Goal: Task Accomplishment & Management: Complete application form

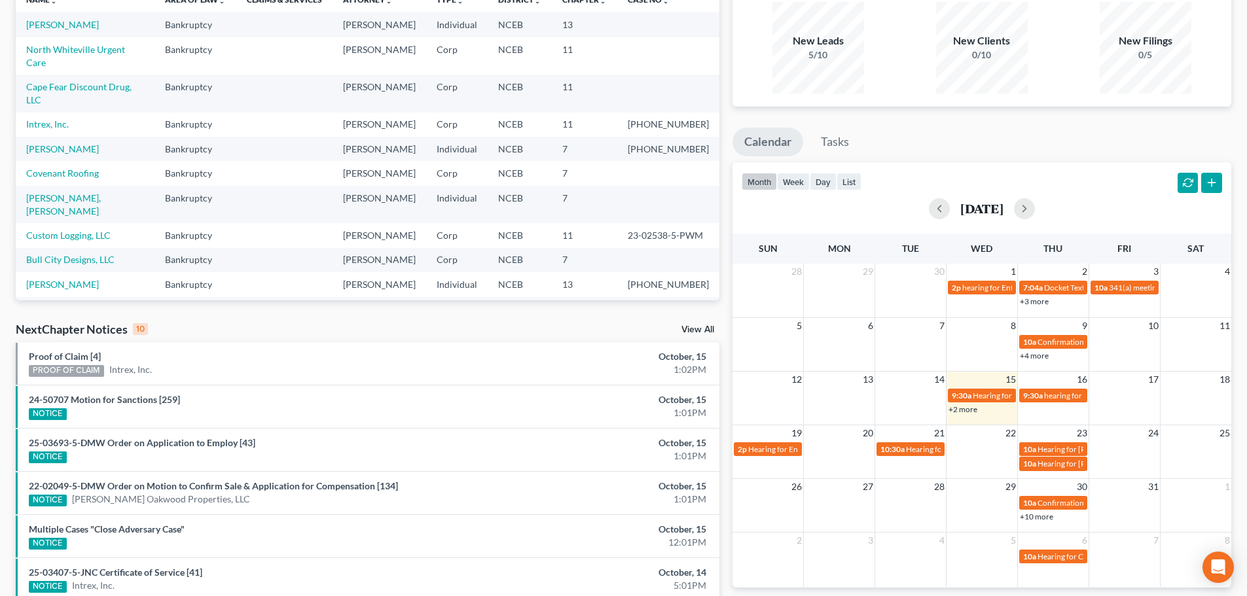
scroll to position [131, 0]
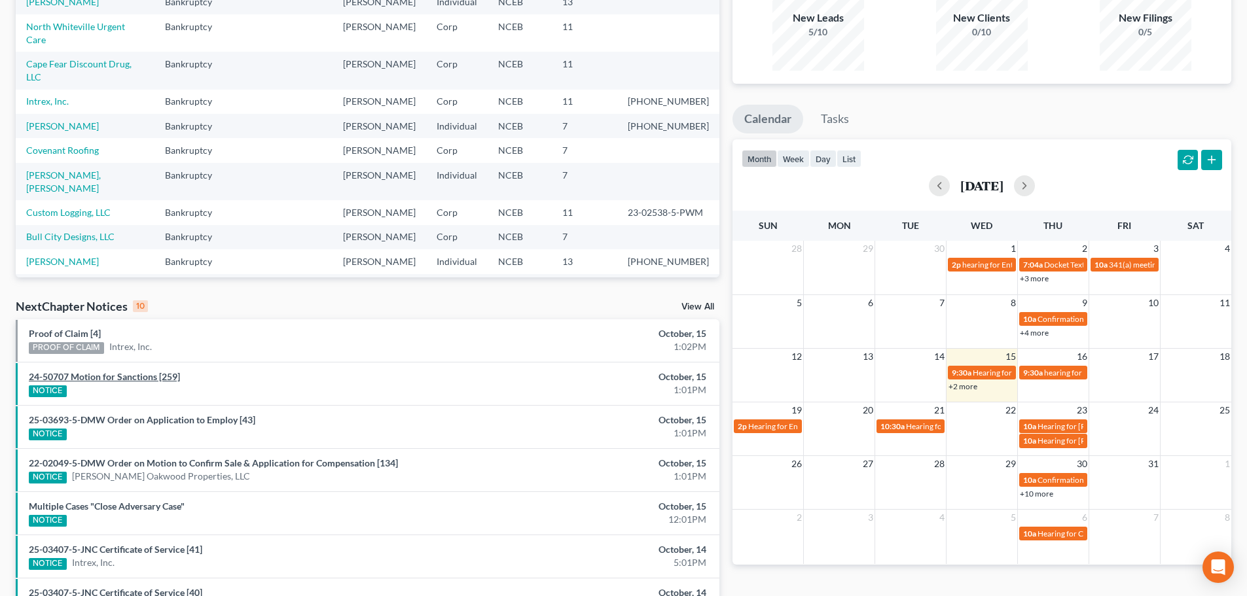
click at [127, 377] on link "24-50707 Motion for Sanctions [259]" at bounding box center [104, 376] width 151 height 11
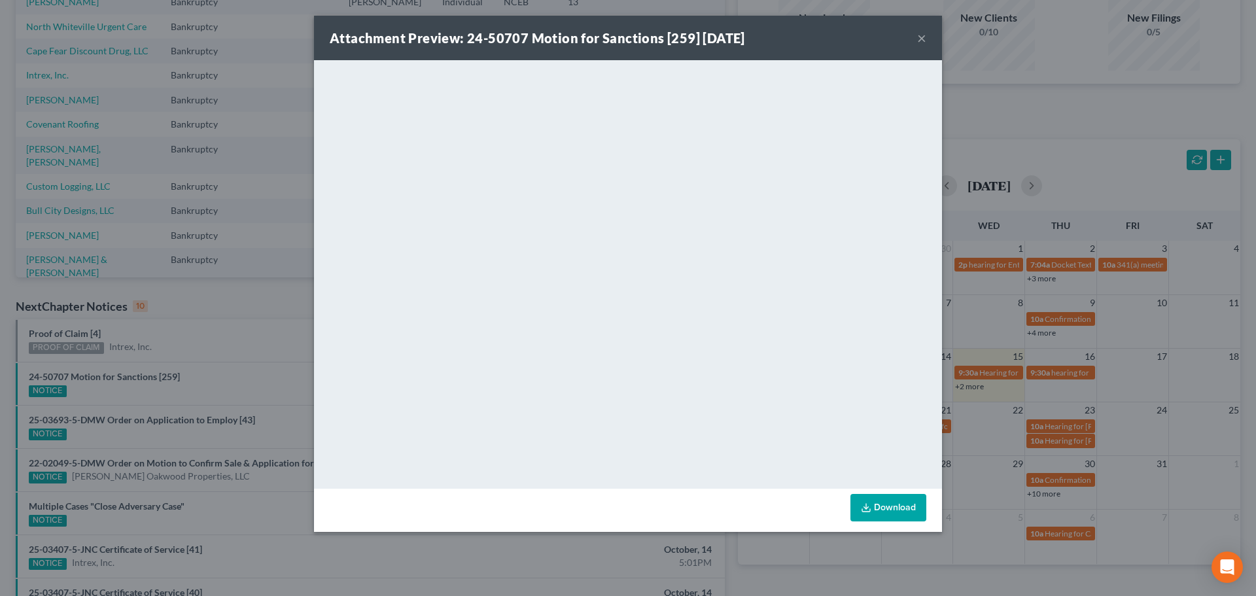
click at [915, 37] on div "Attachment Preview: 24-50707 Motion for Sanctions [259] [DATE] ×" at bounding box center [628, 38] width 628 height 44
click at [922, 41] on button "×" at bounding box center [921, 38] width 9 height 16
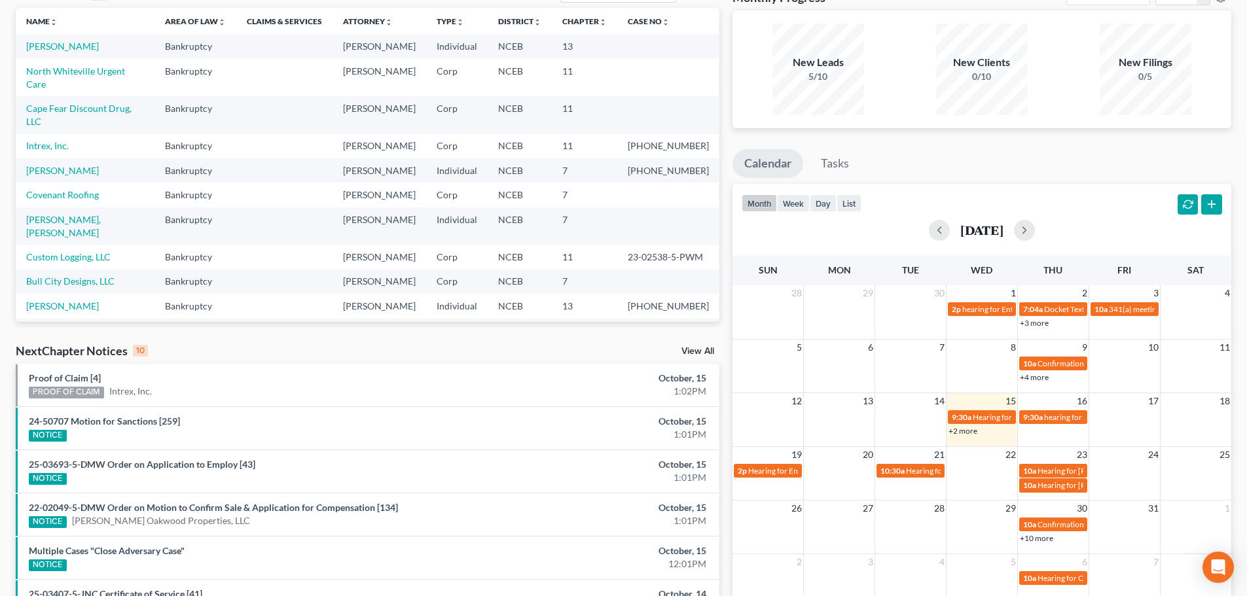
scroll to position [0, 0]
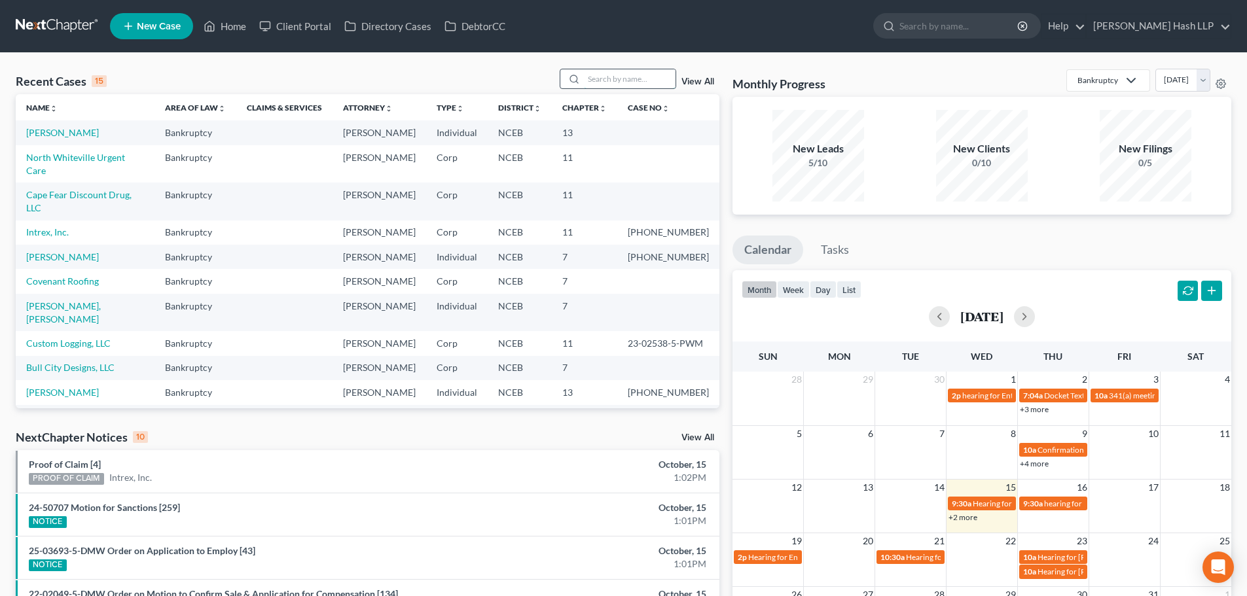
click at [605, 81] on input "search" at bounding box center [630, 78] width 92 height 19
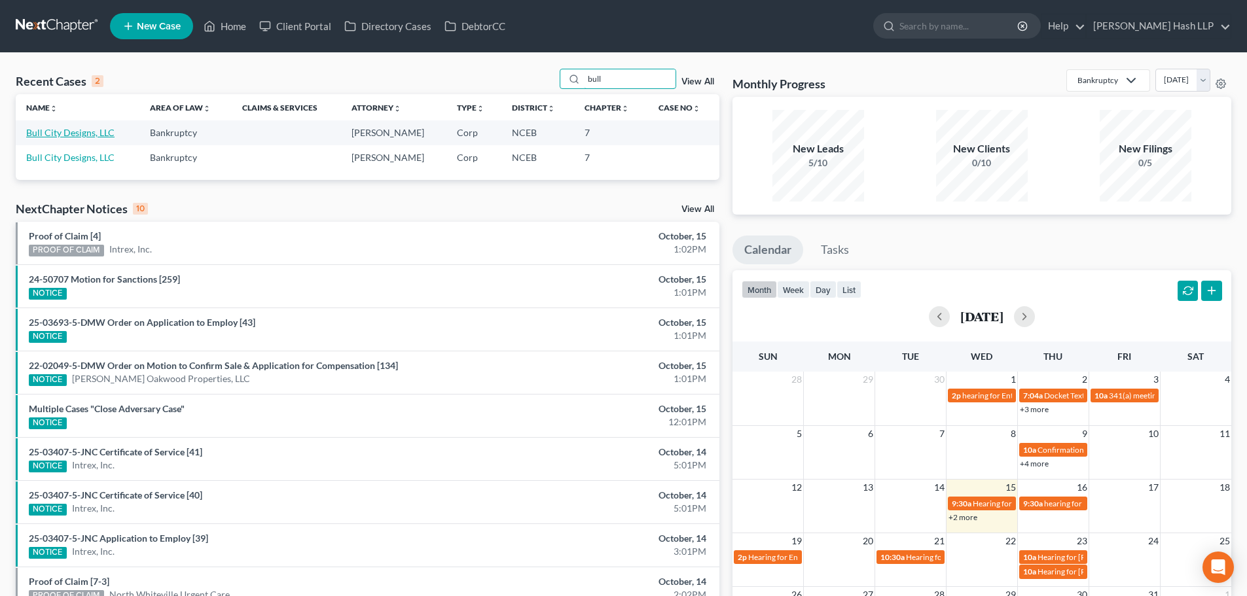
type input "bull"
click at [96, 137] on link "Bull City Designs, LLC" at bounding box center [70, 132] width 88 height 11
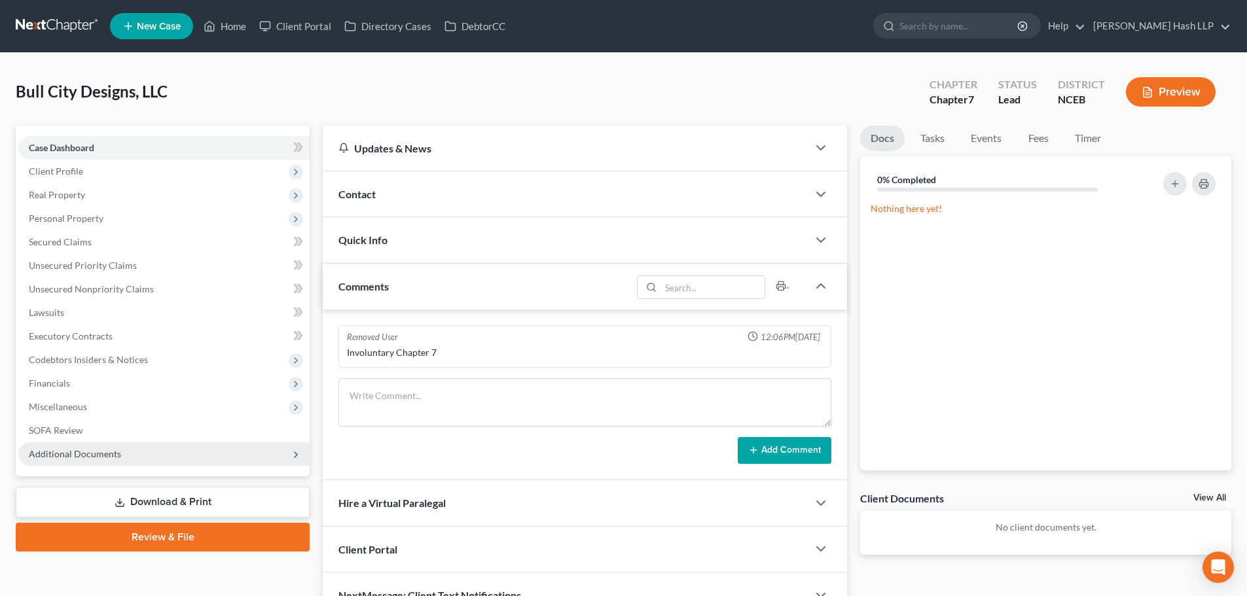
click at [95, 457] on span "Additional Documents" at bounding box center [75, 453] width 92 height 11
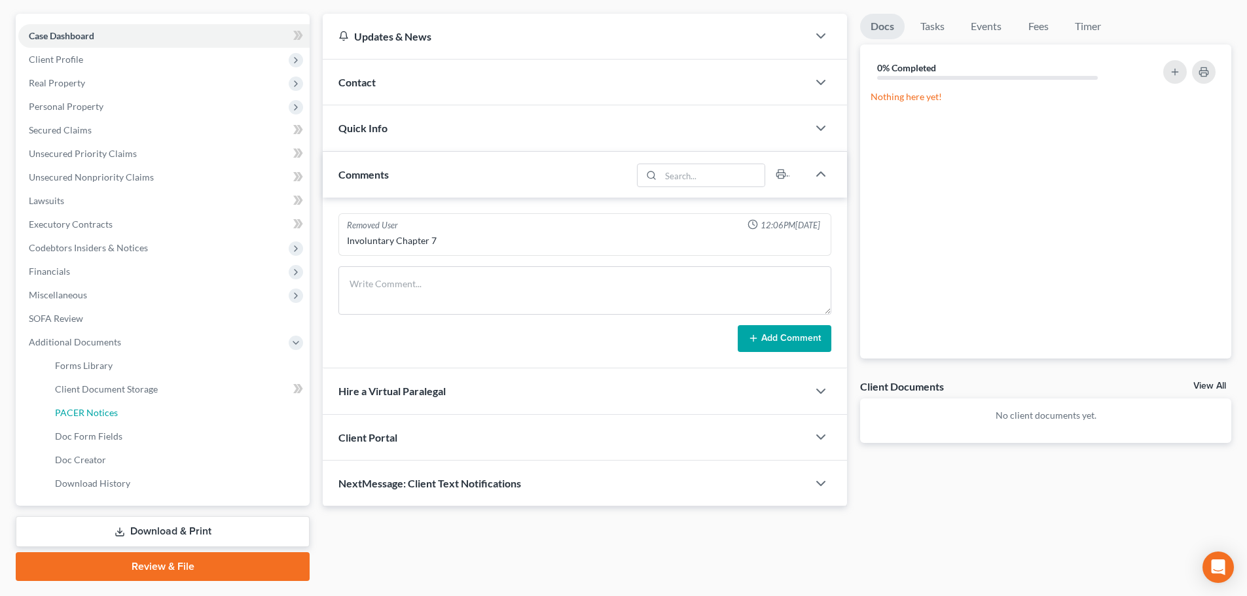
scroll to position [131, 0]
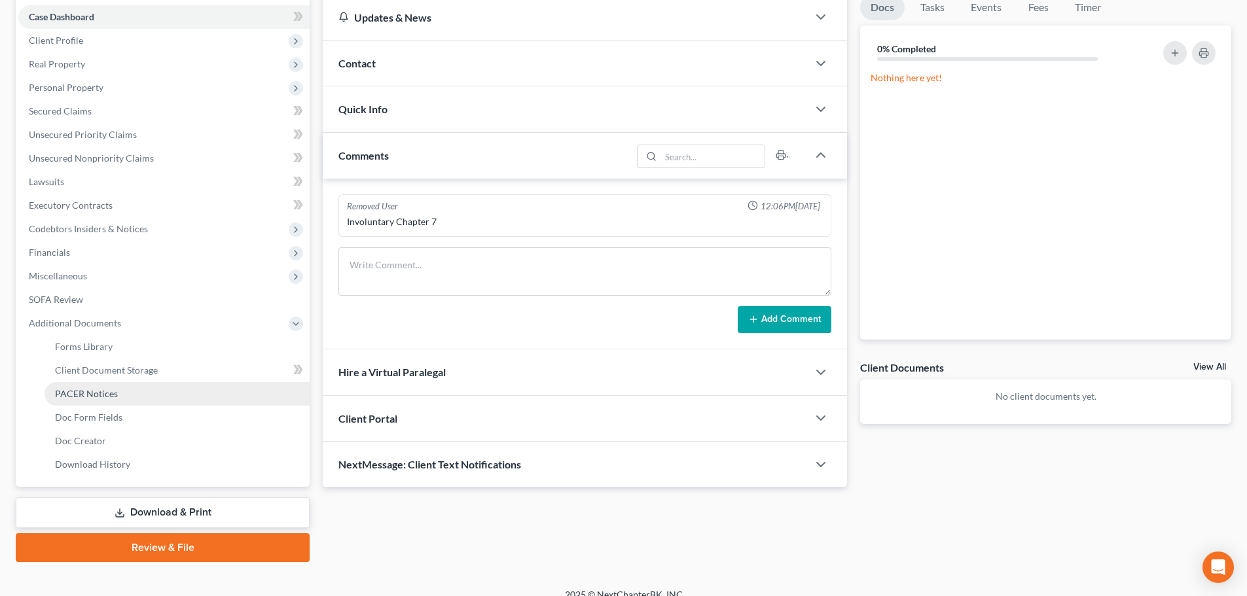
click at [98, 397] on span "PACER Notices" at bounding box center [86, 393] width 63 height 11
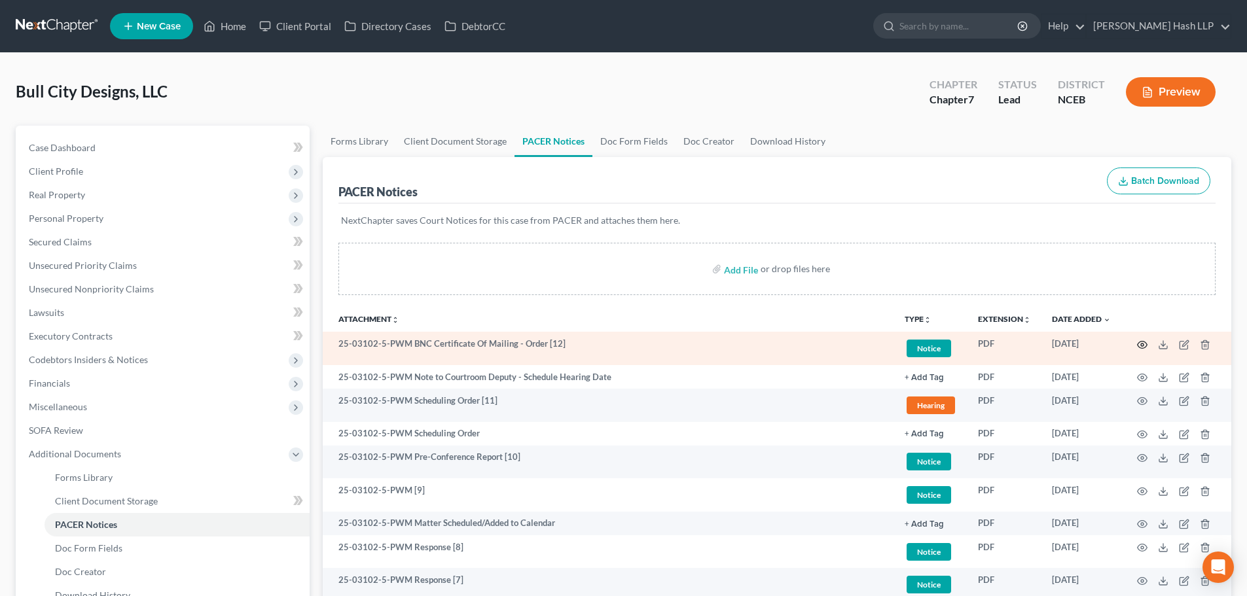
click at [1145, 345] on icon "button" at bounding box center [1142, 345] width 10 height 10
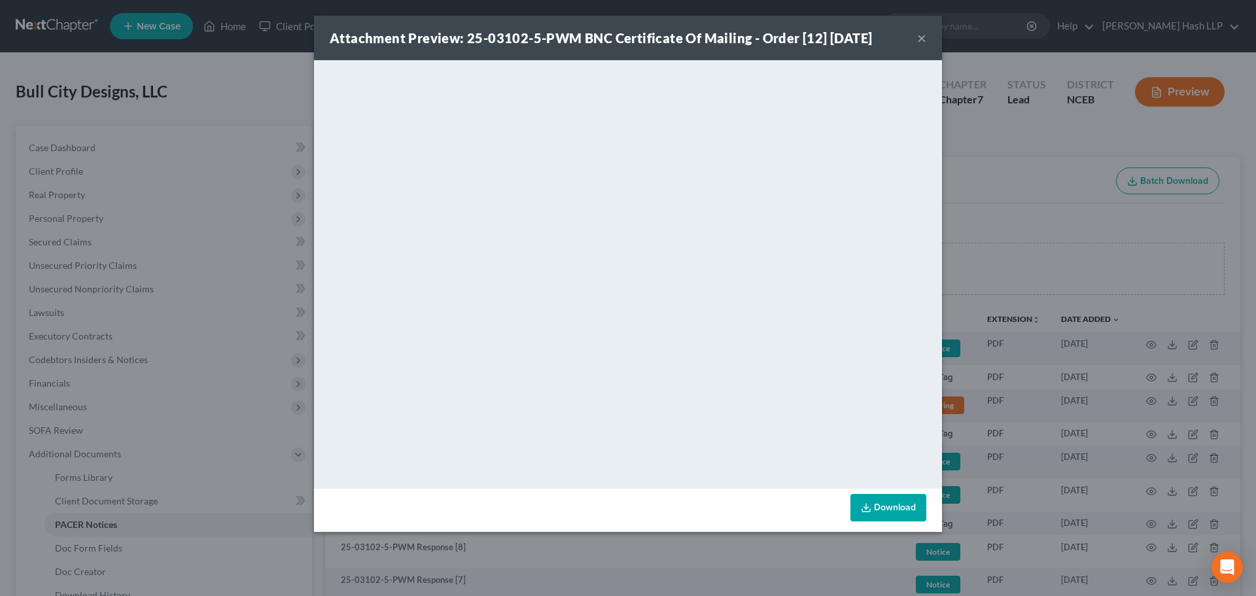
click at [923, 33] on button "×" at bounding box center [921, 38] width 9 height 16
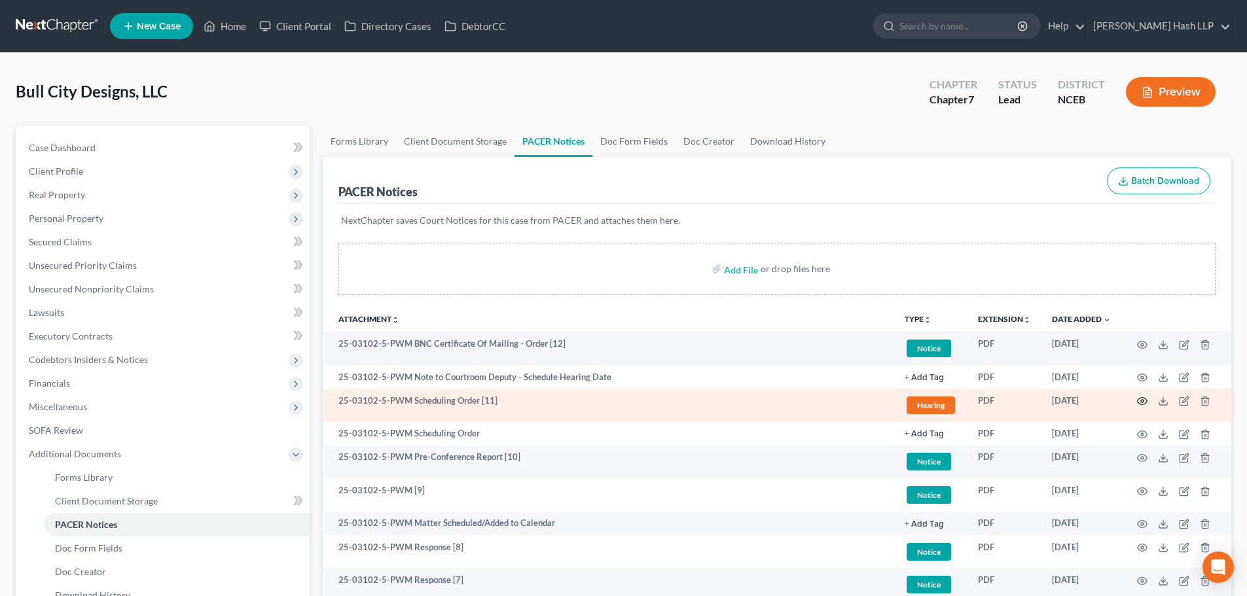
click at [1139, 400] on icon "button" at bounding box center [1142, 401] width 10 height 10
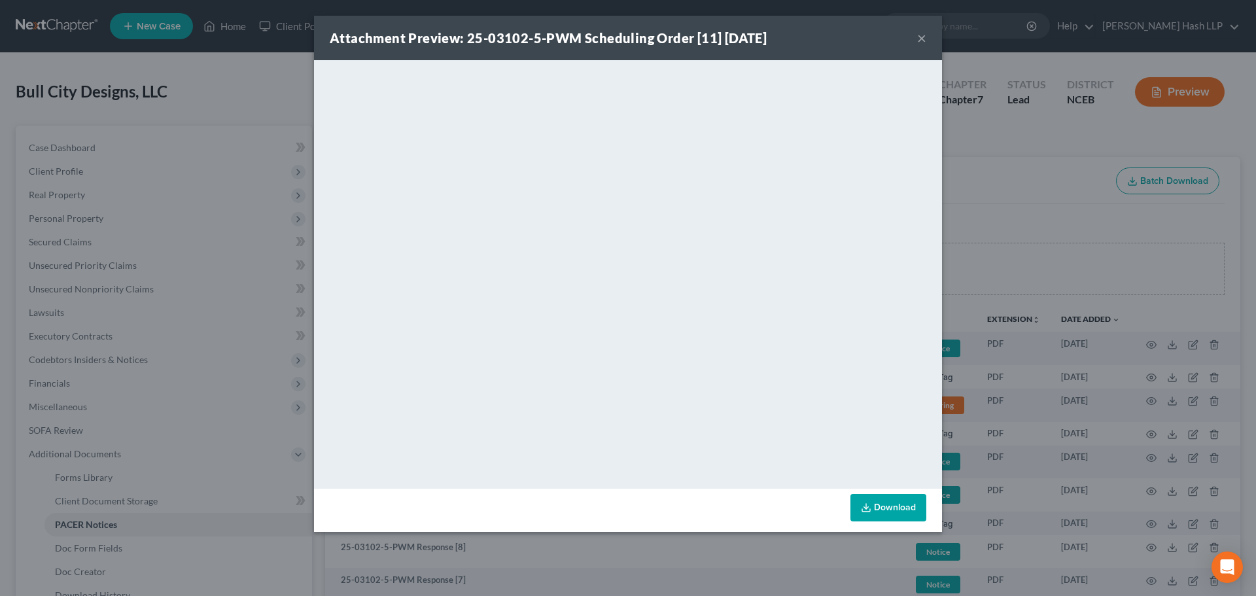
click at [922, 33] on button "×" at bounding box center [921, 38] width 9 height 16
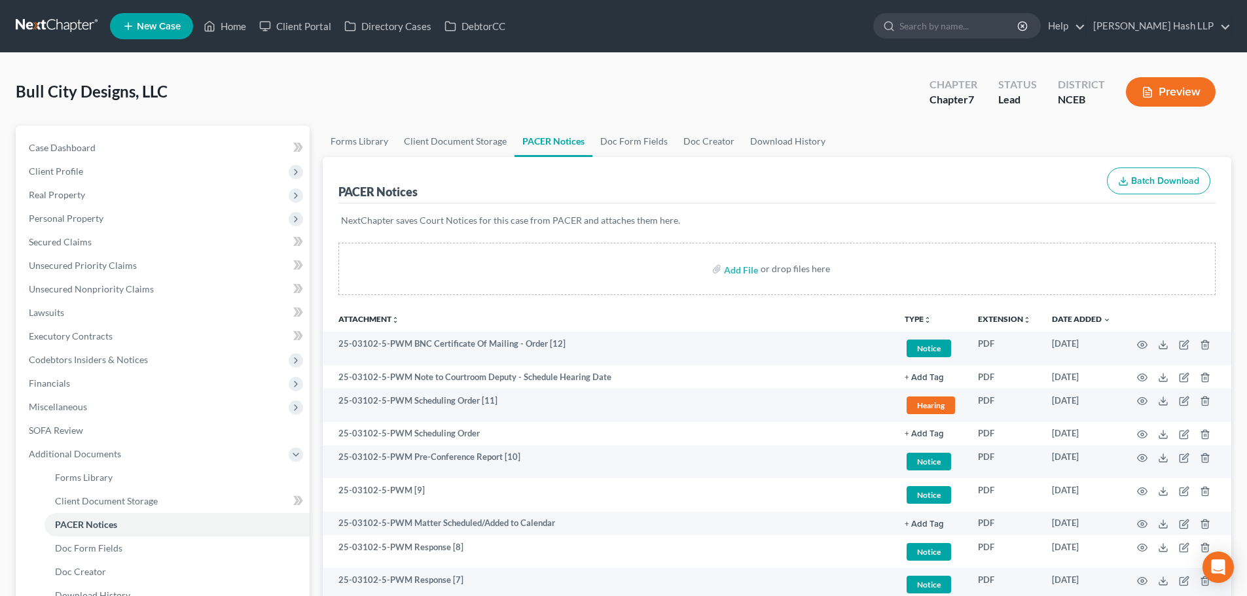
click at [166, 25] on span "New Case" at bounding box center [159, 27] width 44 height 10
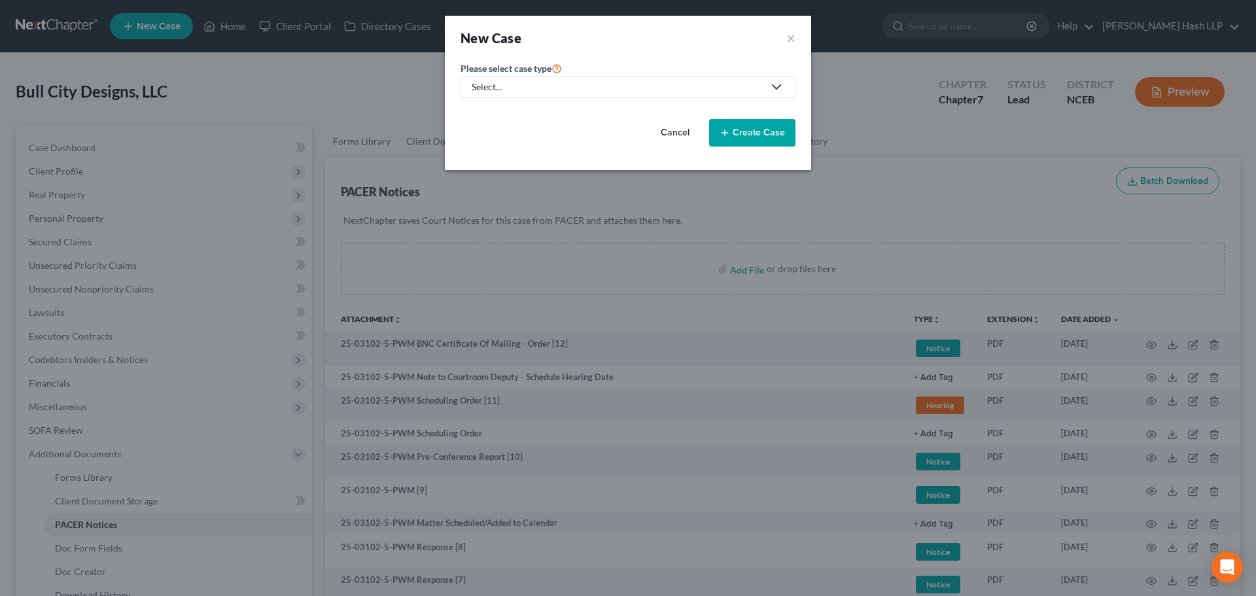
click at [640, 86] on div "Select..." at bounding box center [618, 86] width 292 height 13
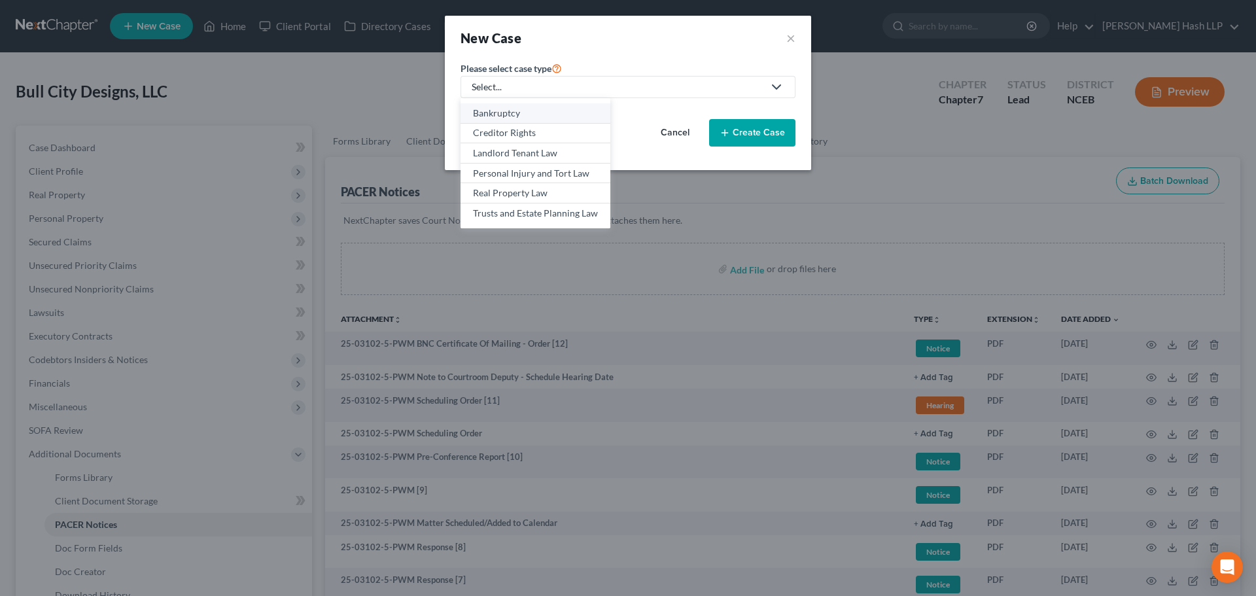
click at [515, 116] on div "Bankruptcy" at bounding box center [535, 113] width 125 height 13
select select "57"
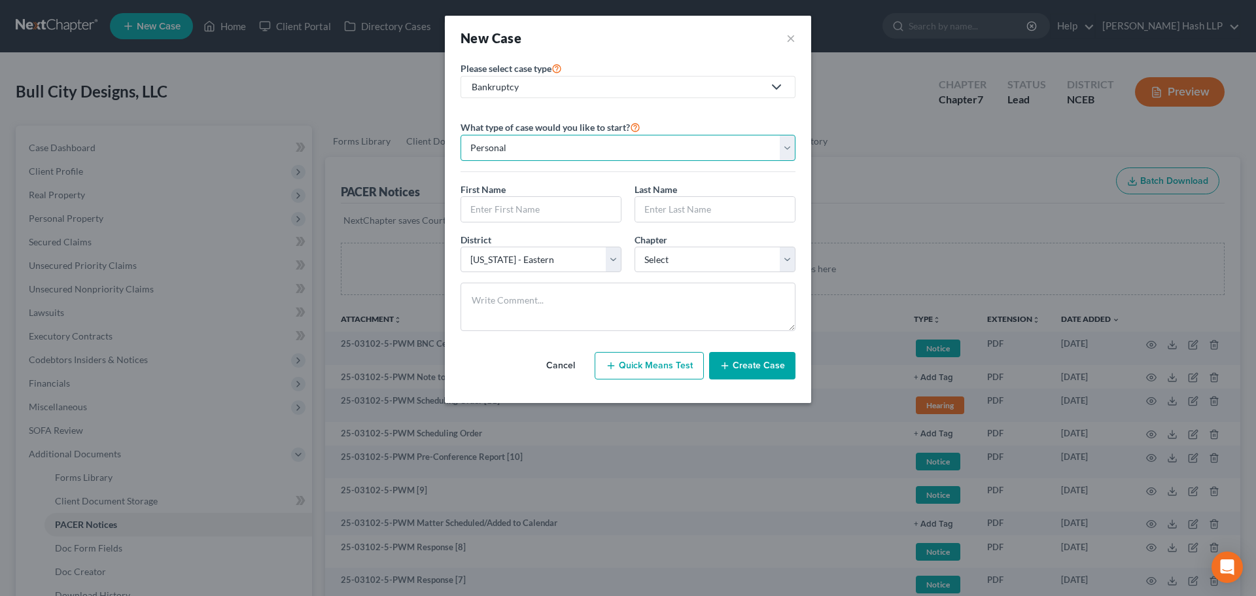
click at [531, 154] on select "Personal Business" at bounding box center [628, 148] width 335 height 26
click at [461, 135] on select "Personal Business" at bounding box center [628, 148] width 335 height 26
click at [572, 204] on input "text" at bounding box center [541, 209] width 160 height 25
type input "[PERSON_NAME]"
type input "Rosso"
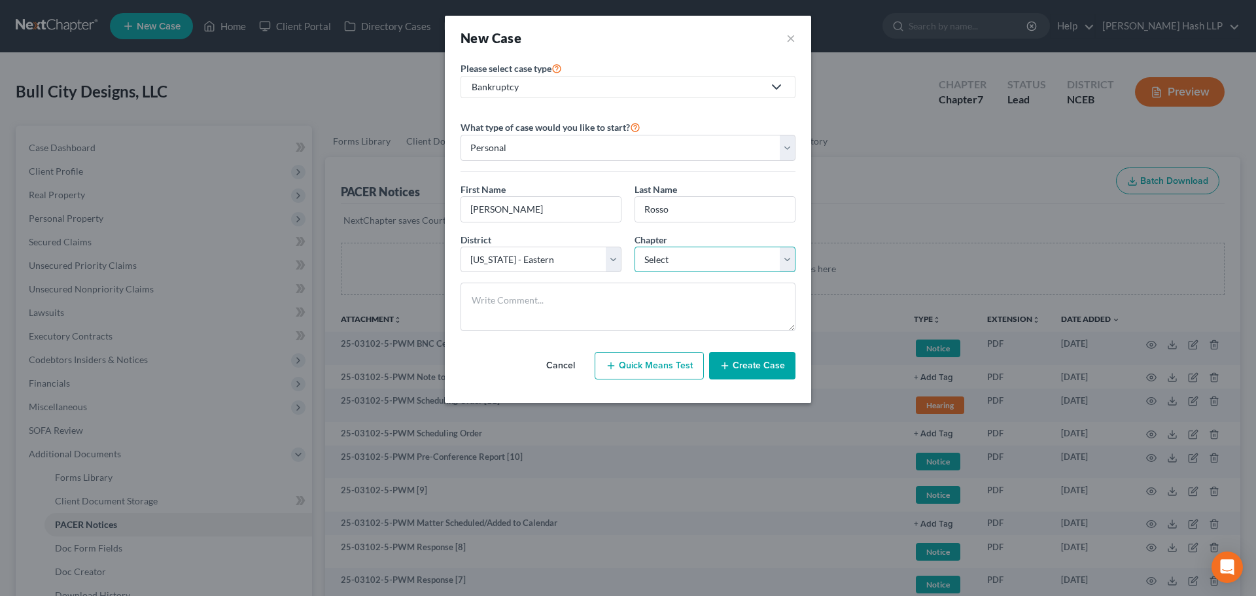
click at [779, 265] on select "Select 7 11 12 13" at bounding box center [715, 260] width 161 height 26
select select "3"
click at [635, 247] on select "Select 7 11 12 13" at bounding box center [715, 260] width 161 height 26
click at [759, 368] on button "Create Case" at bounding box center [752, 365] width 86 height 27
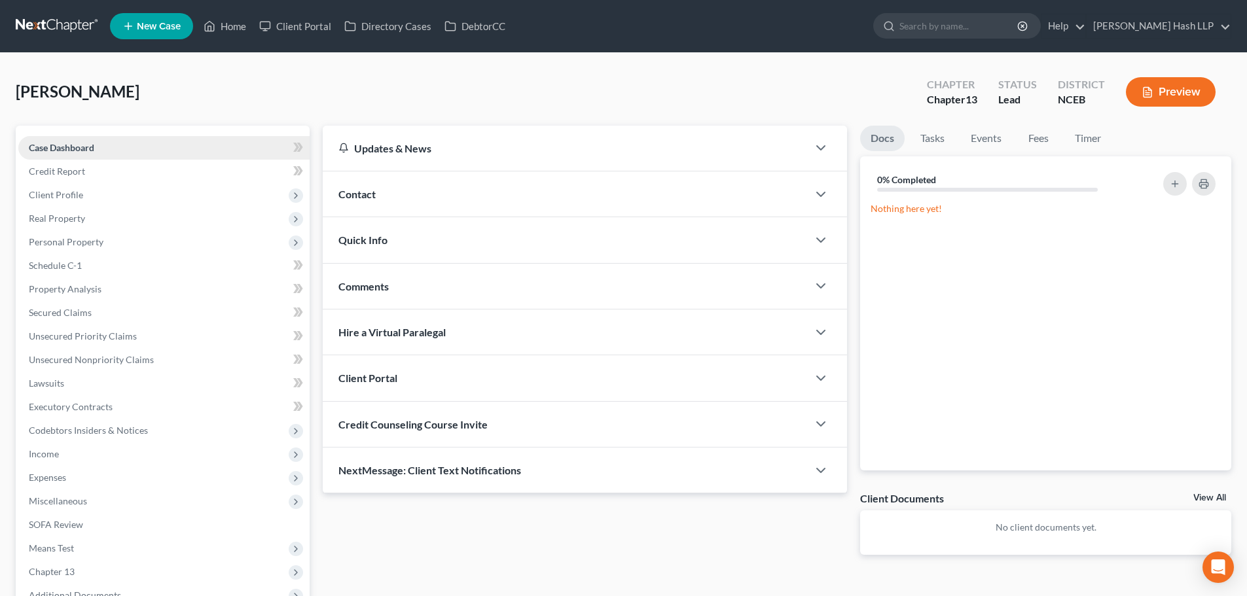
click at [60, 145] on span "Case Dashboard" at bounding box center [61, 147] width 65 height 11
click at [74, 170] on span "Credit Report" at bounding box center [57, 171] width 56 height 11
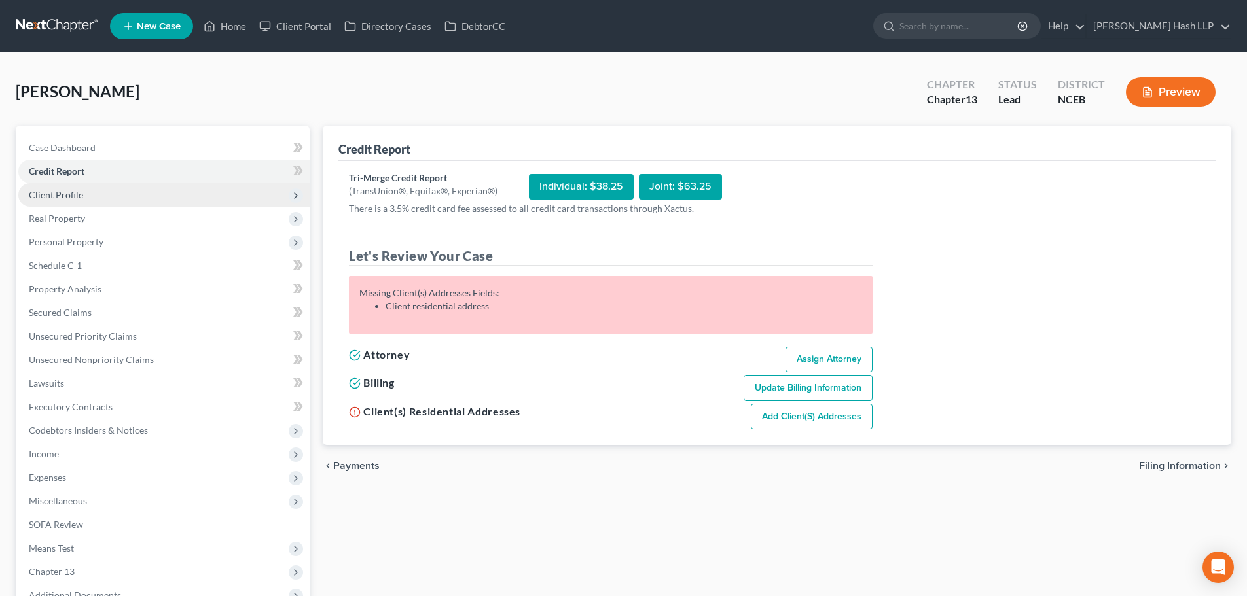
click at [71, 193] on span "Client Profile" at bounding box center [56, 194] width 54 height 11
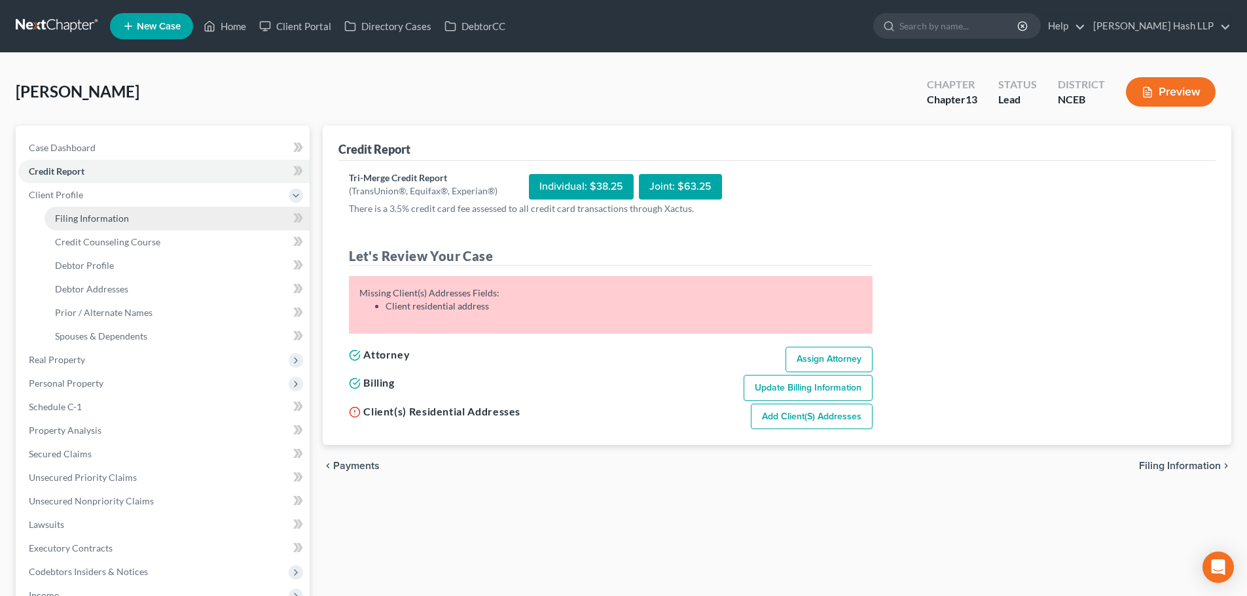
click at [122, 219] on span "Filing Information" at bounding box center [92, 218] width 74 height 11
select select "1"
select select "0"
select select "3"
select select "57"
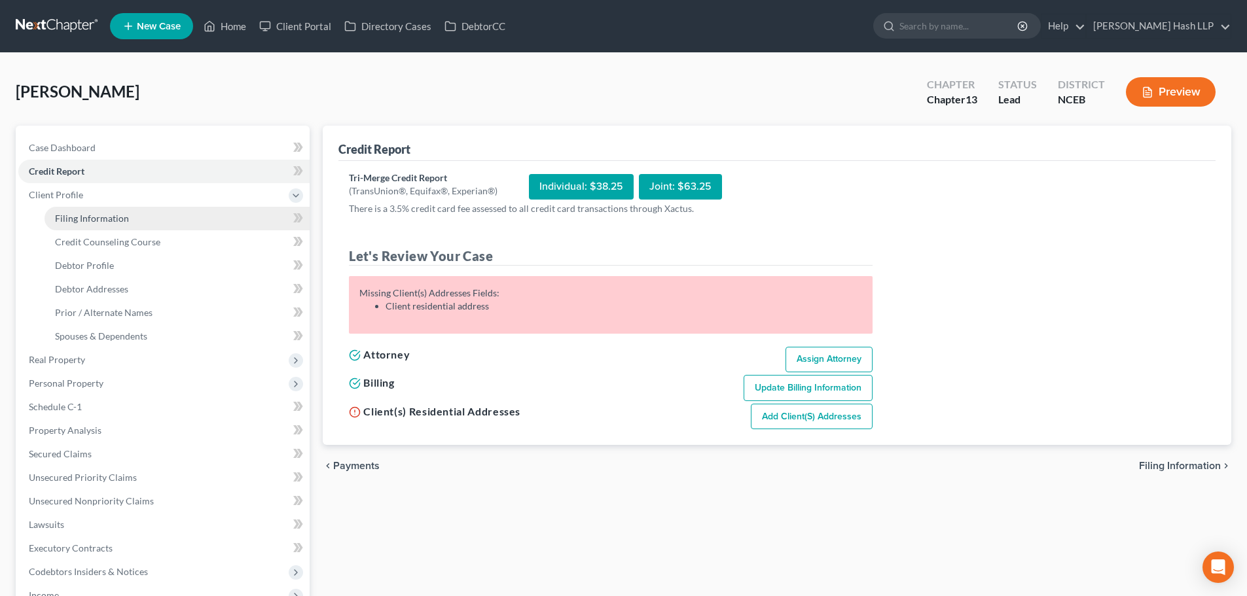
select select "0"
select select "28"
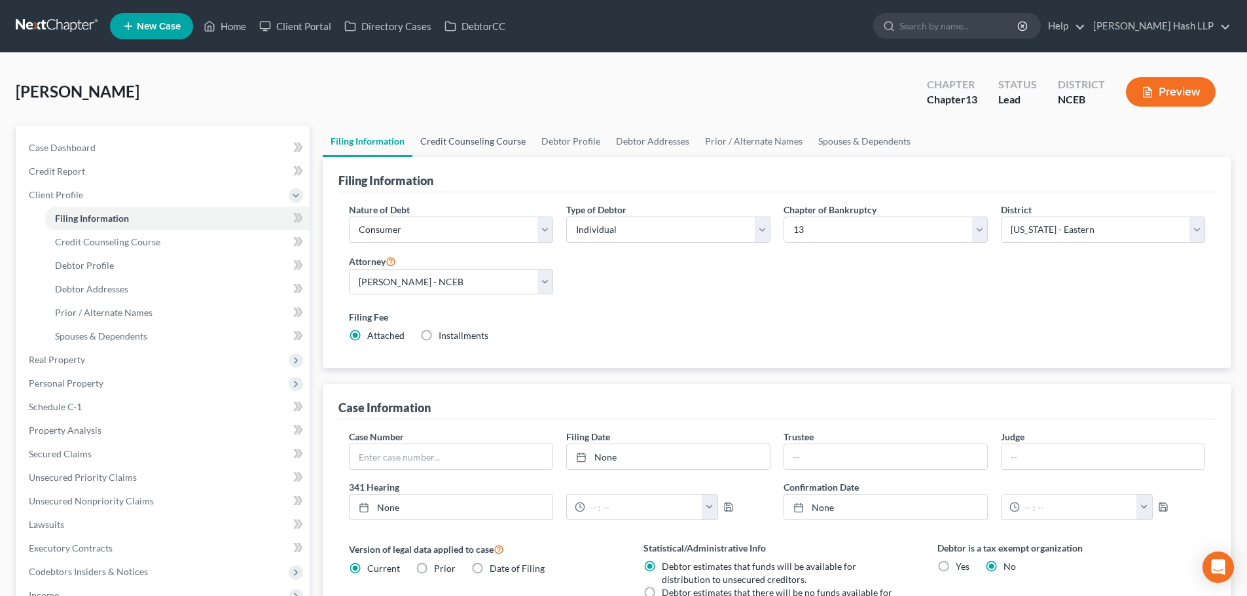
click at [509, 144] on link "Credit Counseling Course" at bounding box center [472, 141] width 121 height 31
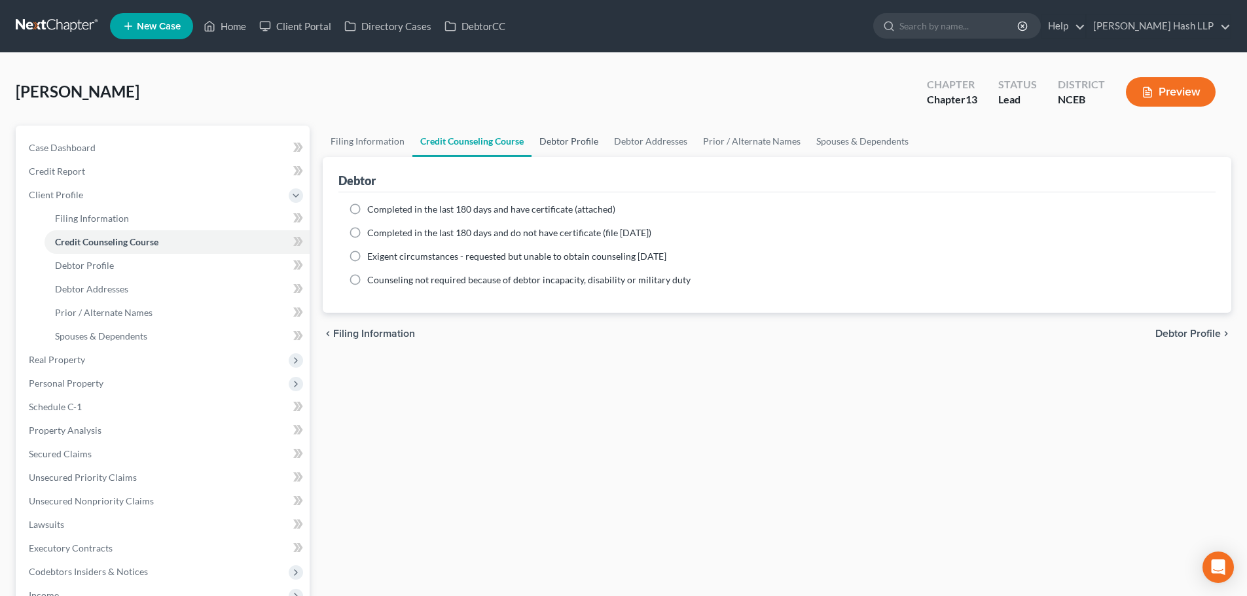
click at [555, 142] on link "Debtor Profile" at bounding box center [568, 141] width 75 height 31
select select "0"
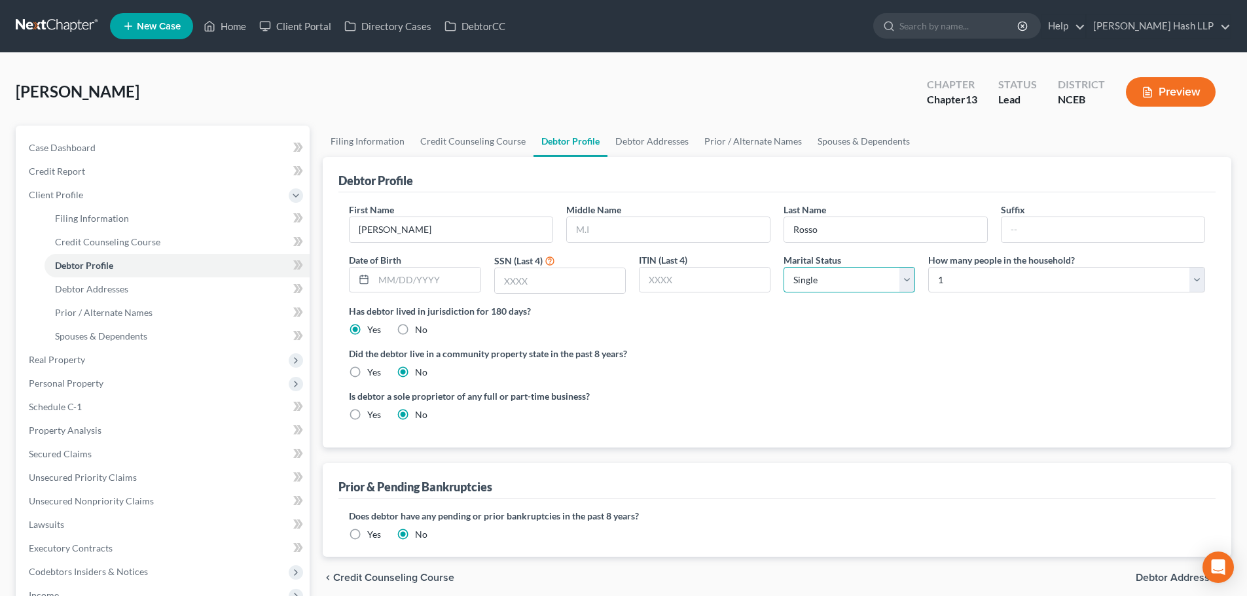
click at [904, 286] on select "Select Single Married Separated Divorced Widowed" at bounding box center [849, 280] width 132 height 26
select select "1"
click at [783, 267] on select "Select Single Married Separated Divorced Widowed" at bounding box center [849, 280] width 132 height 26
click at [1195, 283] on select "Select 1 2 3 4 5 6 7 8 9 10 11 12 13 14 15 16 17 18 19 20" at bounding box center [1066, 280] width 277 height 26
select select "1"
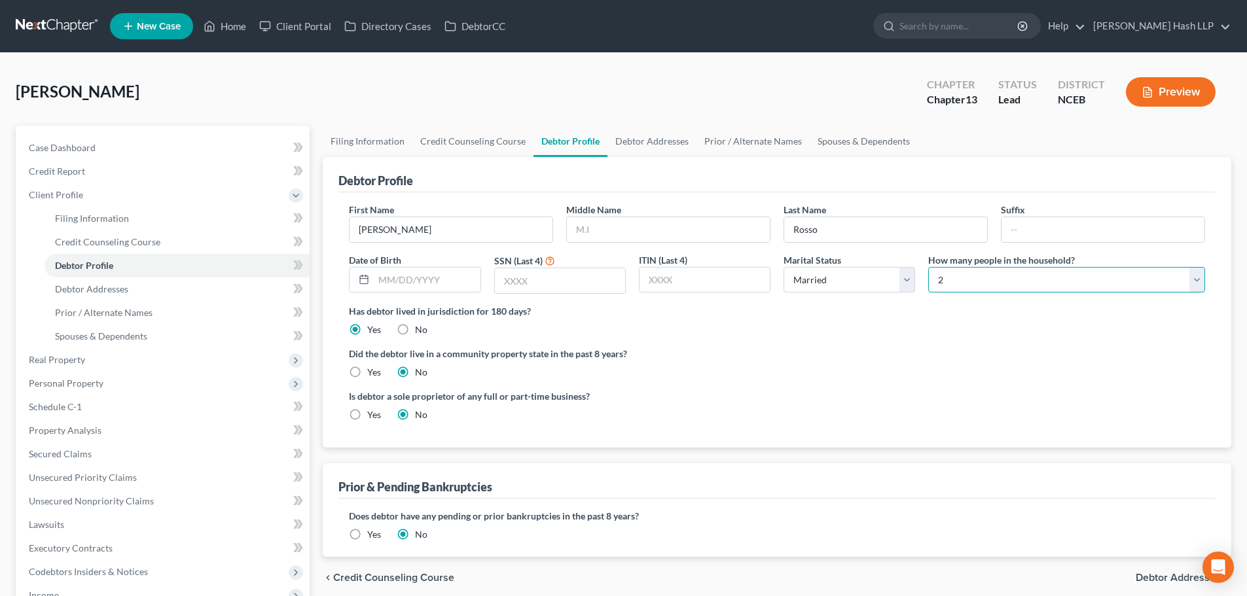
click at [928, 267] on select "Select 1 2 3 4 5 6 7 8 9 10 11 12 13 14 15 16 17 18 19 20" at bounding box center [1066, 280] width 277 height 26
click at [816, 348] on label "Did the debtor live in a community property state in the past 8 years?" at bounding box center [777, 354] width 856 height 14
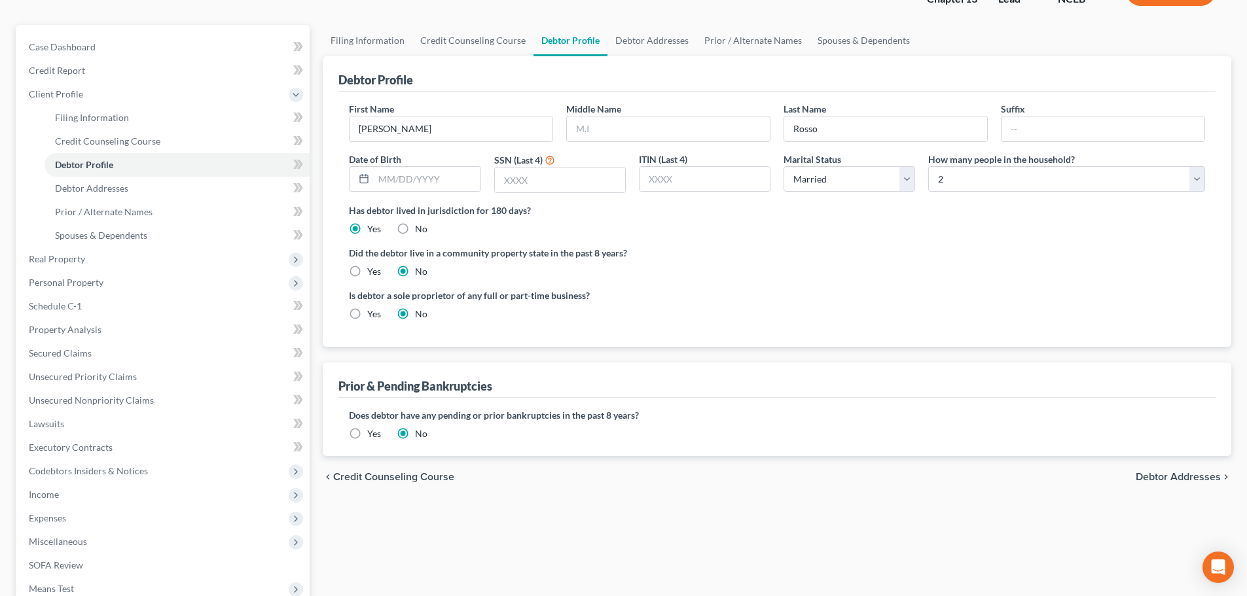
scroll to position [131, 0]
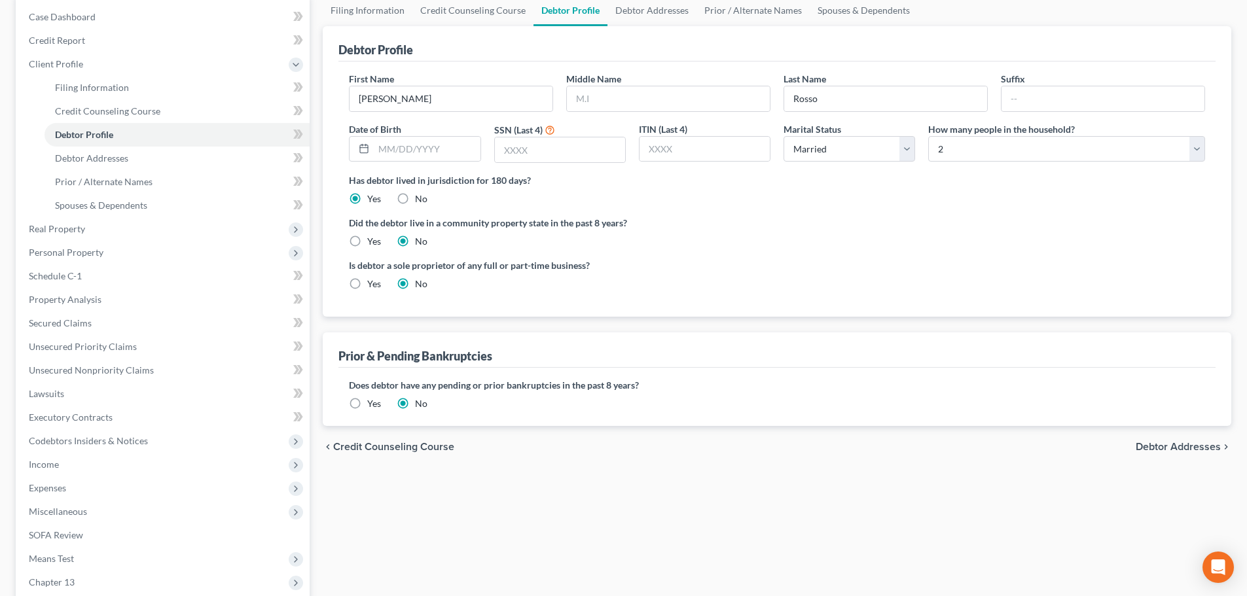
click at [1187, 448] on span "Debtor Addresses" at bounding box center [1177, 447] width 85 height 10
select select "0"
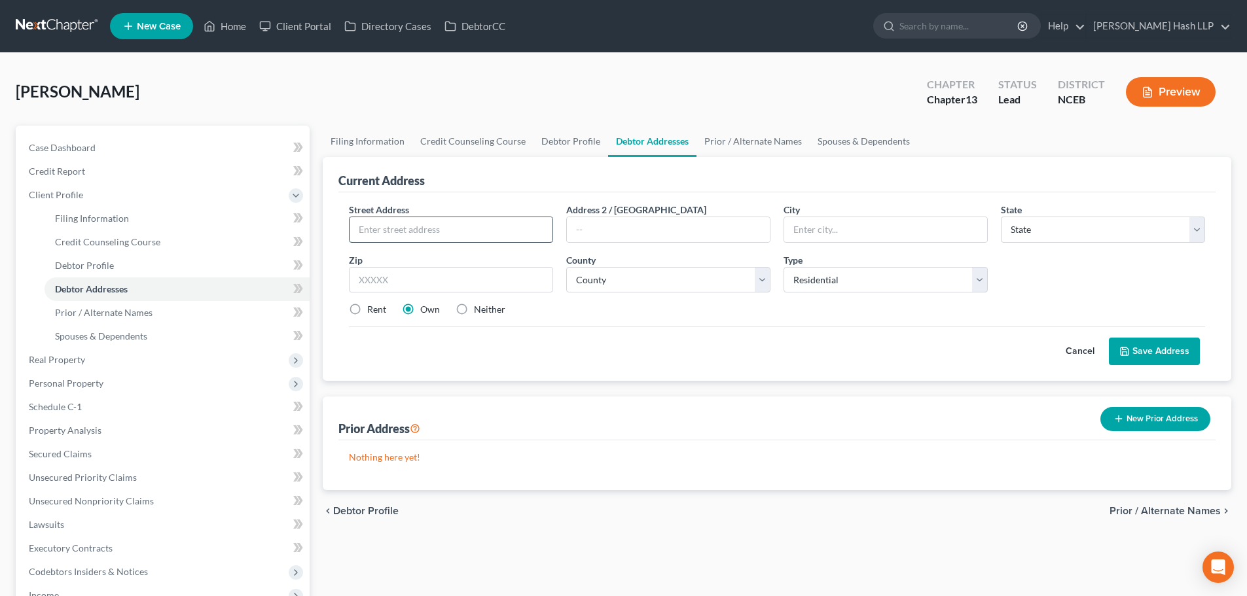
click at [472, 230] on input "text" at bounding box center [450, 229] width 203 height 25
click at [450, 223] on input "text" at bounding box center [450, 229] width 203 height 25
type input "[STREET_ADDRESS]"
click at [420, 285] on input "text" at bounding box center [451, 280] width 204 height 26
type input "27615"
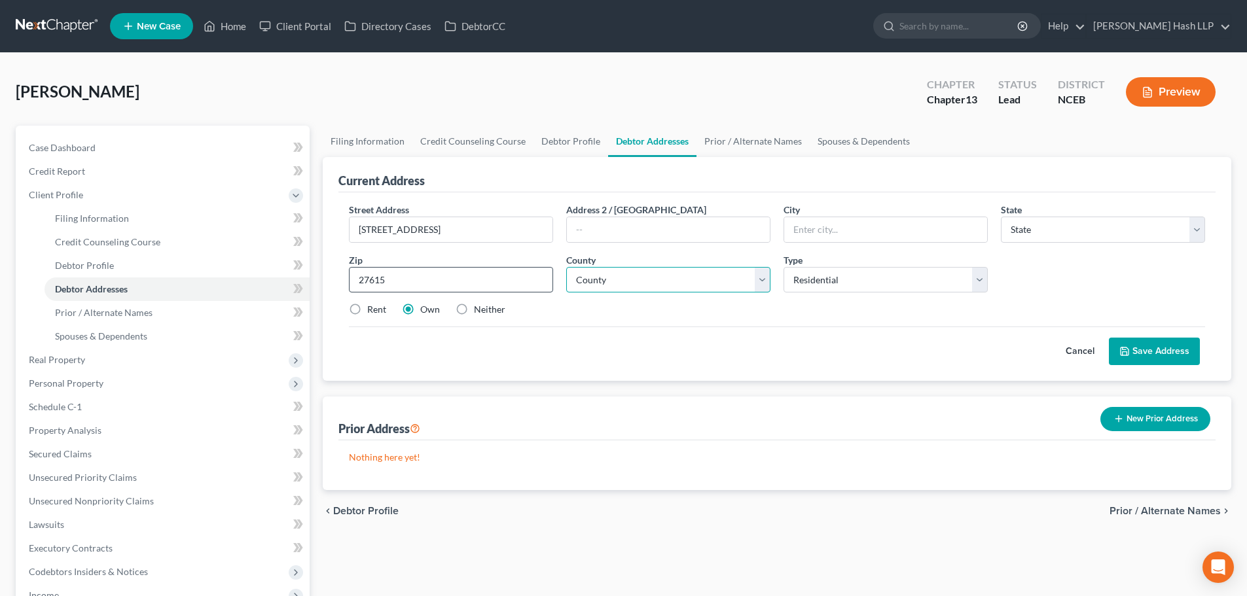
type input "[GEOGRAPHIC_DATA]"
select select "28"
click at [763, 281] on select "County [GEOGRAPHIC_DATA] [GEOGRAPHIC_DATA] [GEOGRAPHIC_DATA] [GEOGRAPHIC_DATA] …" at bounding box center [668, 280] width 204 height 26
select select "91"
click at [566, 267] on select "County [GEOGRAPHIC_DATA] [GEOGRAPHIC_DATA] [GEOGRAPHIC_DATA] [GEOGRAPHIC_DATA] …" at bounding box center [668, 280] width 204 height 26
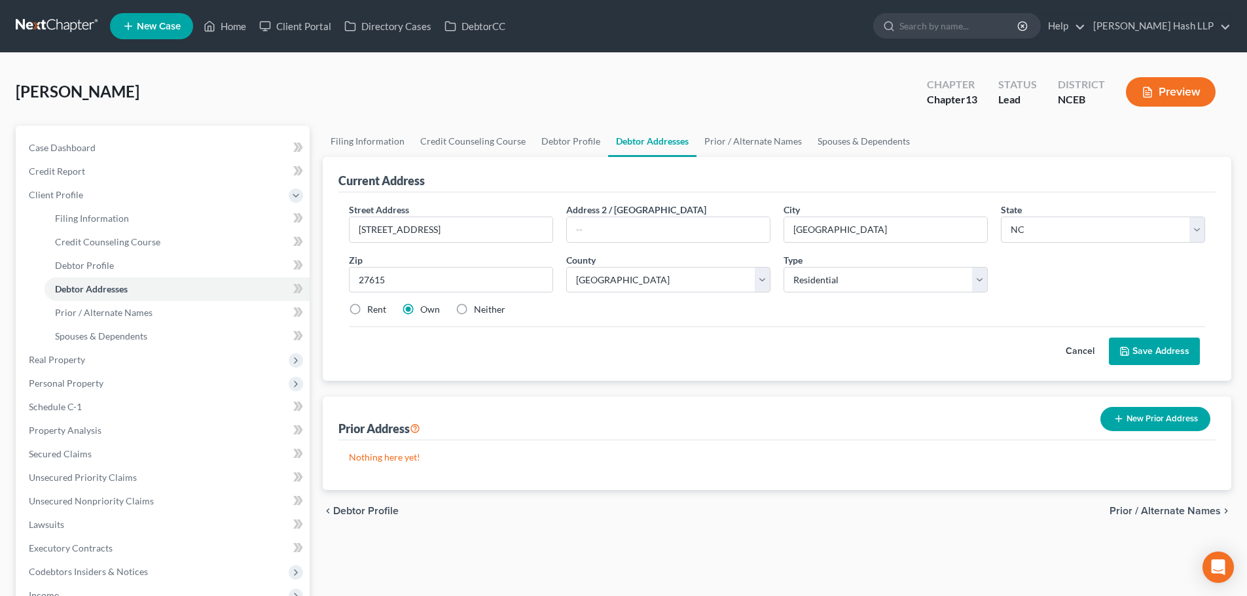
click at [1139, 351] on button "Save Address" at bounding box center [1154, 351] width 91 height 27
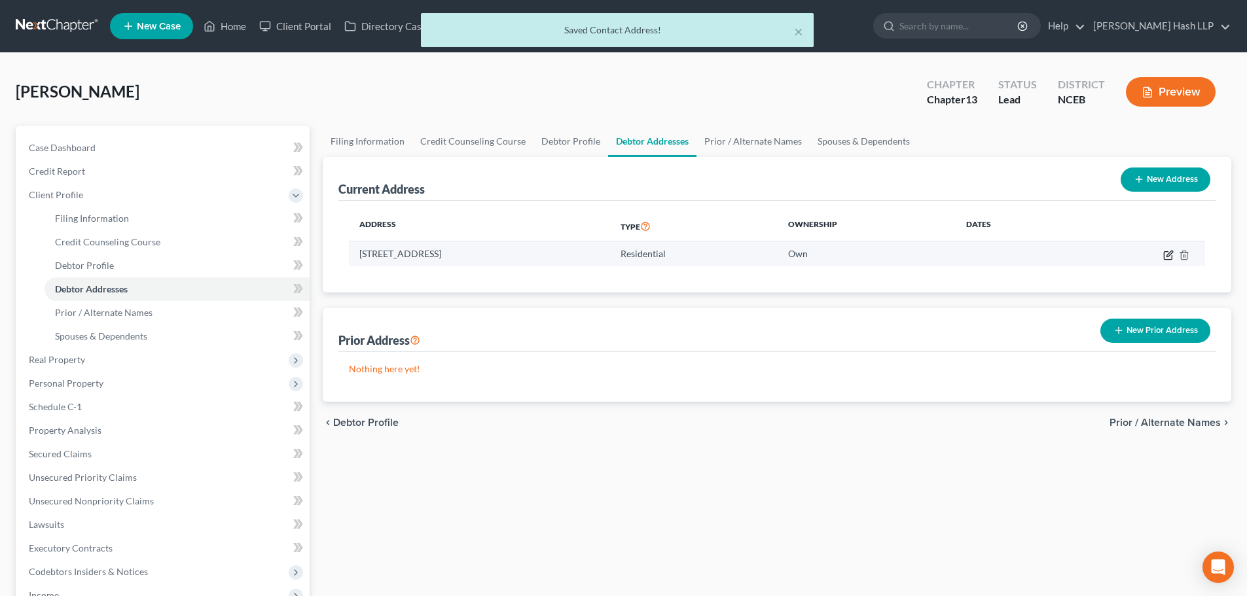
click at [1168, 254] on icon "button" at bounding box center [1169, 254] width 6 height 6
select select "28"
select select "91"
select select "0"
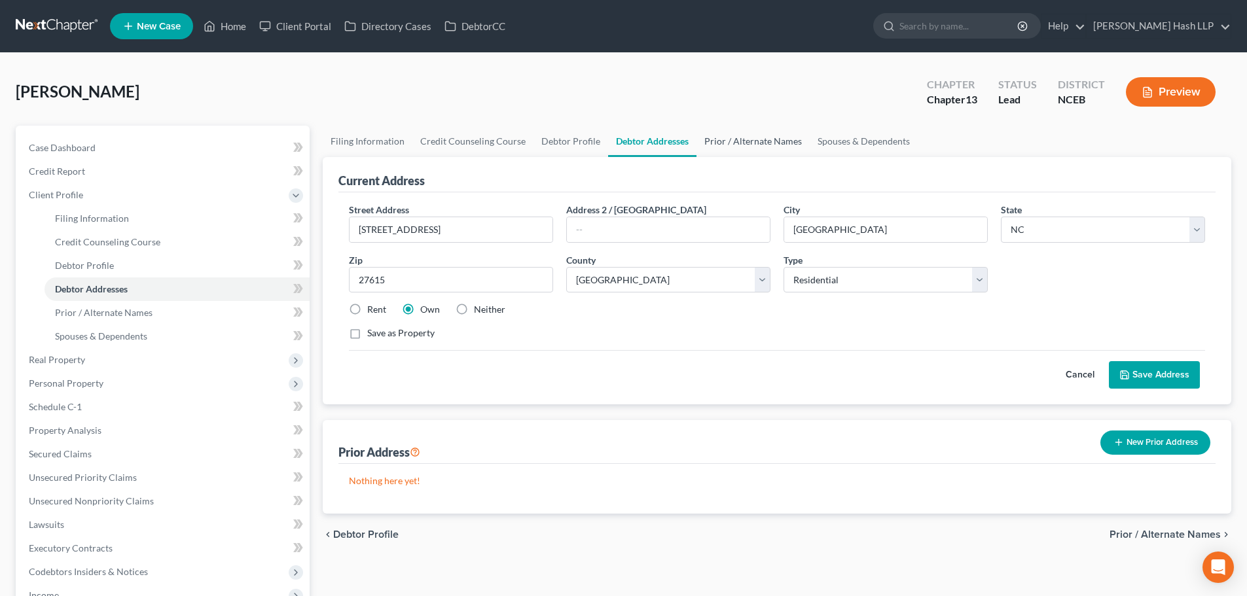
click at [756, 136] on link "Prior / Alternate Names" at bounding box center [752, 141] width 113 height 31
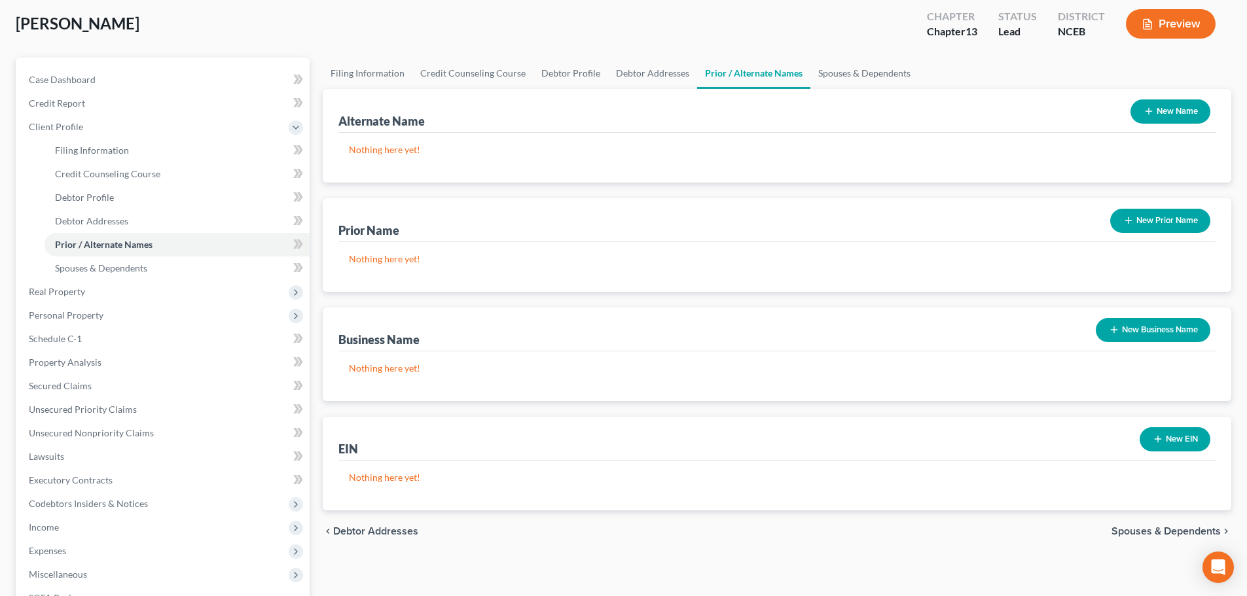
scroll to position [65, 0]
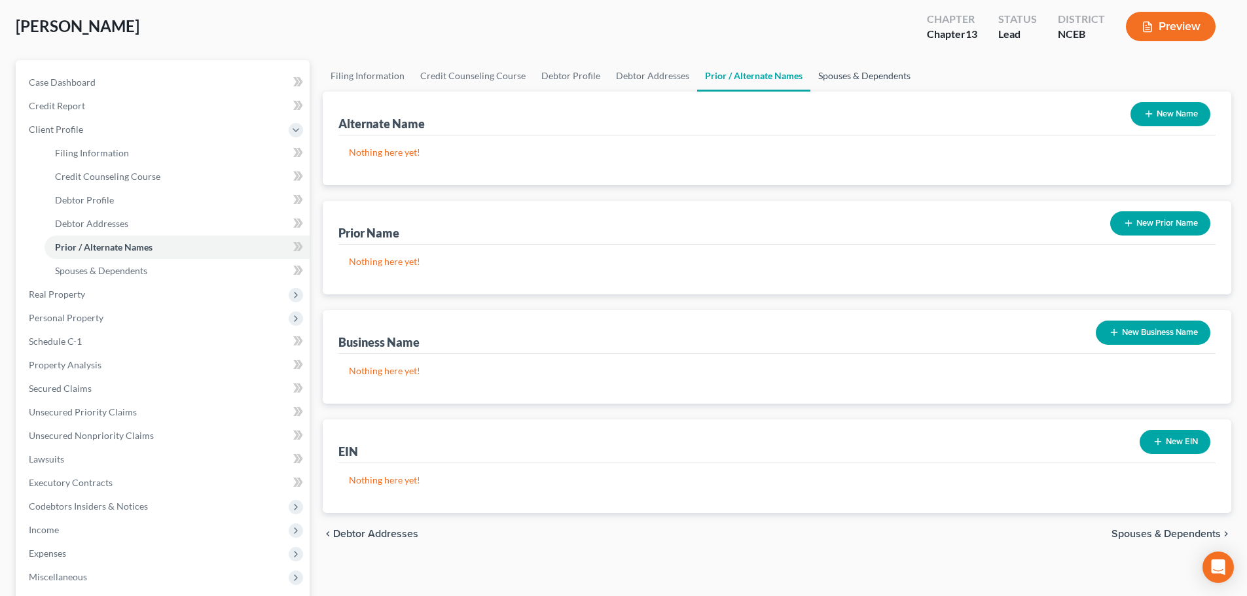
click at [859, 76] on link "Spouses & Dependents" at bounding box center [864, 75] width 108 height 31
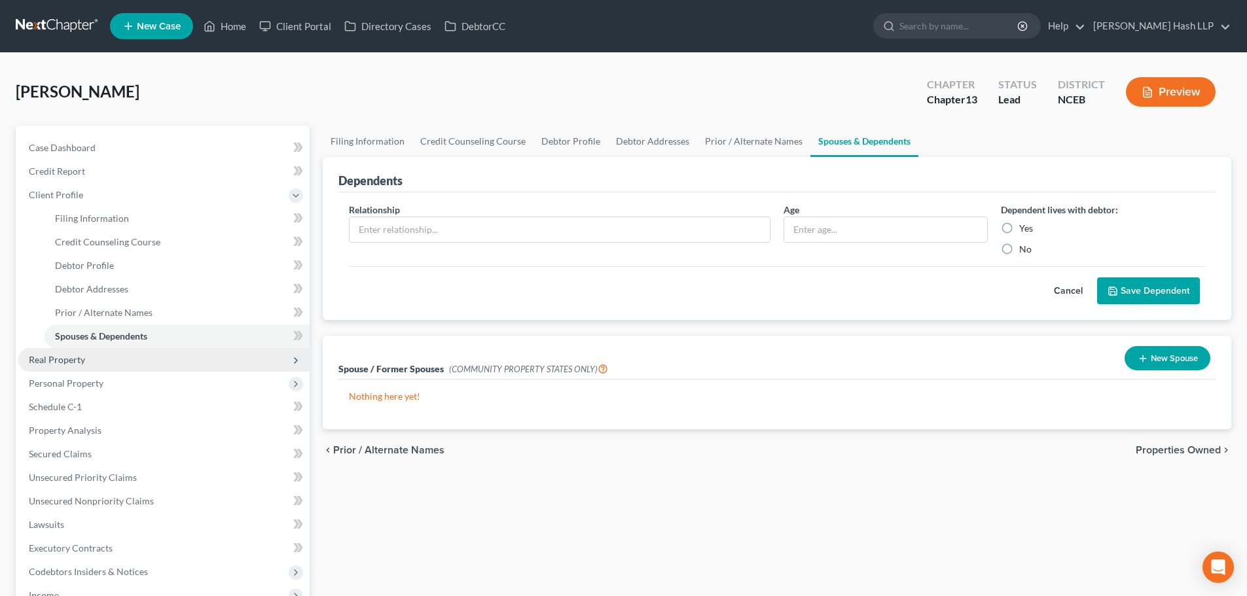
click at [63, 361] on span "Real Property" at bounding box center [57, 359] width 56 height 11
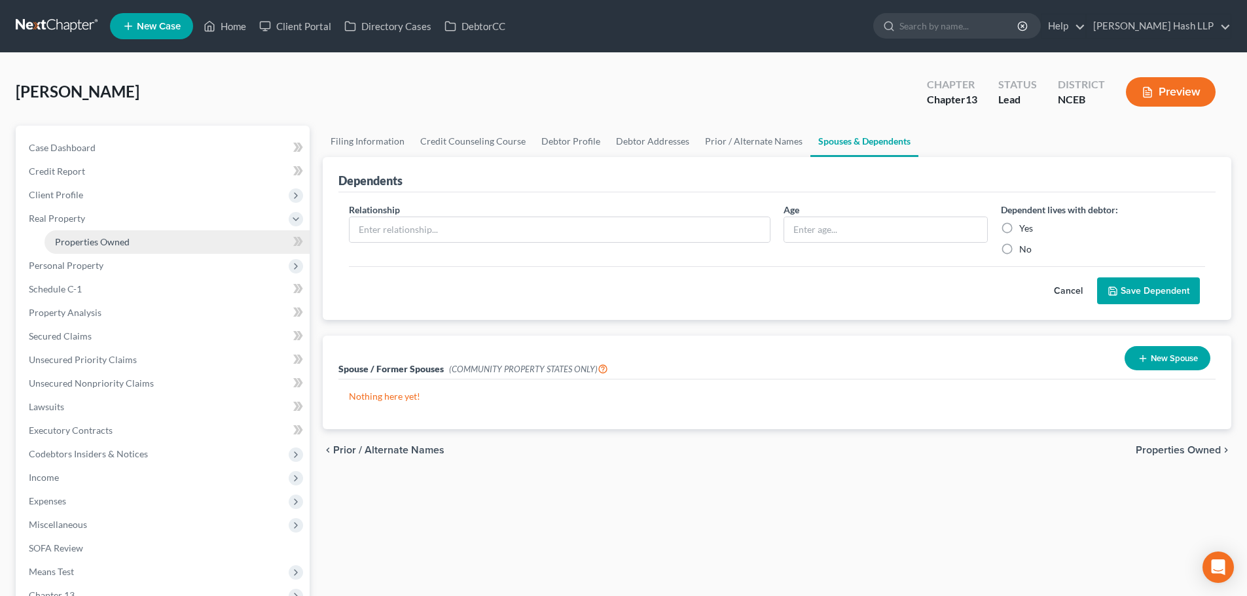
click at [100, 243] on span "Properties Owned" at bounding box center [92, 241] width 75 height 11
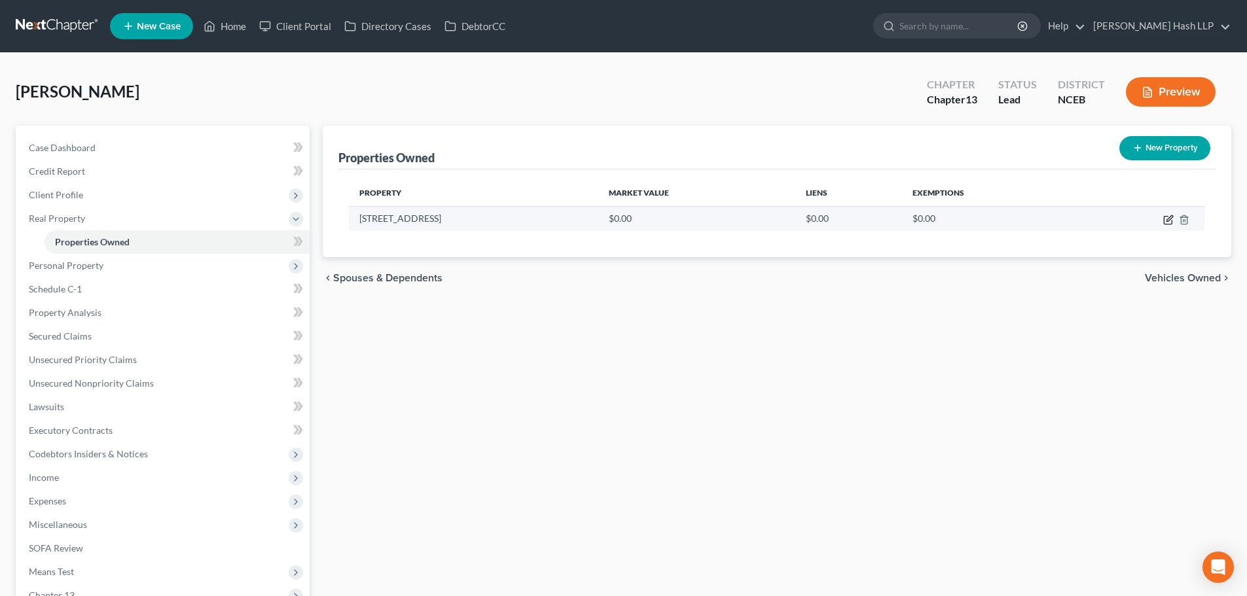
click at [1171, 221] on icon "button" at bounding box center [1168, 220] width 10 height 10
select select "28"
select select "91"
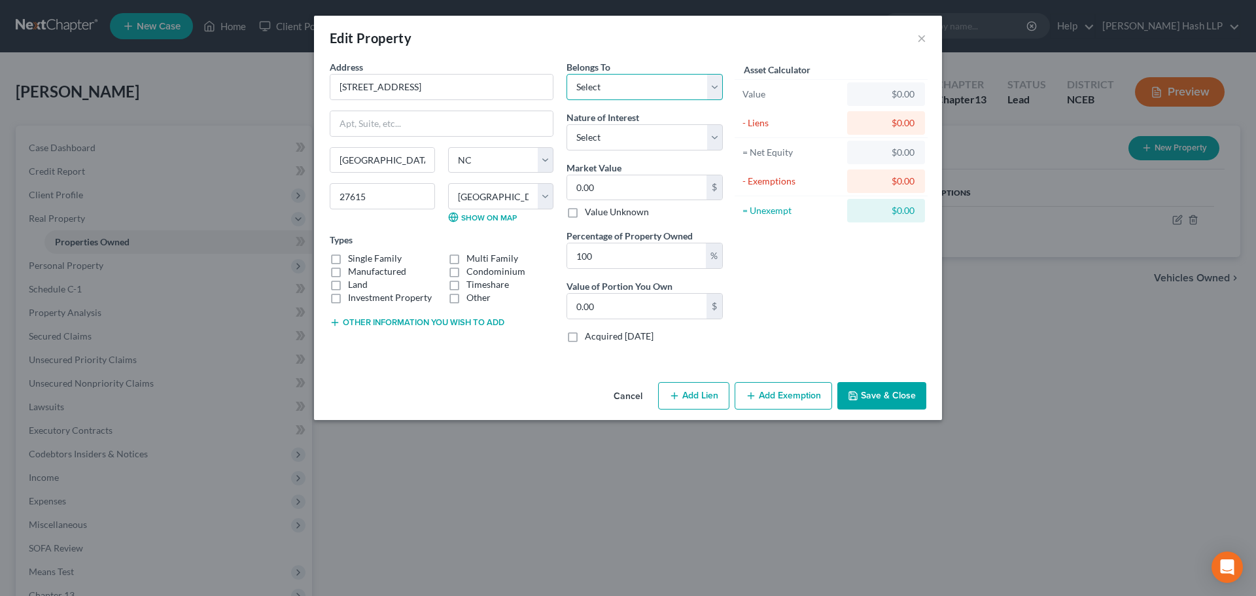
click at [714, 89] on select "Select Debtor 1 Only Debtor 2 Only Debtor 1 And Debtor 2 Only At Least One Of T…" at bounding box center [645, 87] width 156 height 26
select select "3"
click at [567, 74] on select "Select Debtor 1 Only Debtor 2 Only Debtor 1 And Debtor 2 Only At Least One Of T…" at bounding box center [645, 87] width 156 height 26
click at [716, 90] on select "Select Debtor 1 Only Debtor 2 Only Debtor 1 And Debtor 2 Only At Least One Of T…" at bounding box center [645, 87] width 156 height 26
click at [567, 74] on select "Select Debtor 1 Only Debtor 2 Only Debtor 1 And Debtor 2 Only At Least One Of T…" at bounding box center [645, 87] width 156 height 26
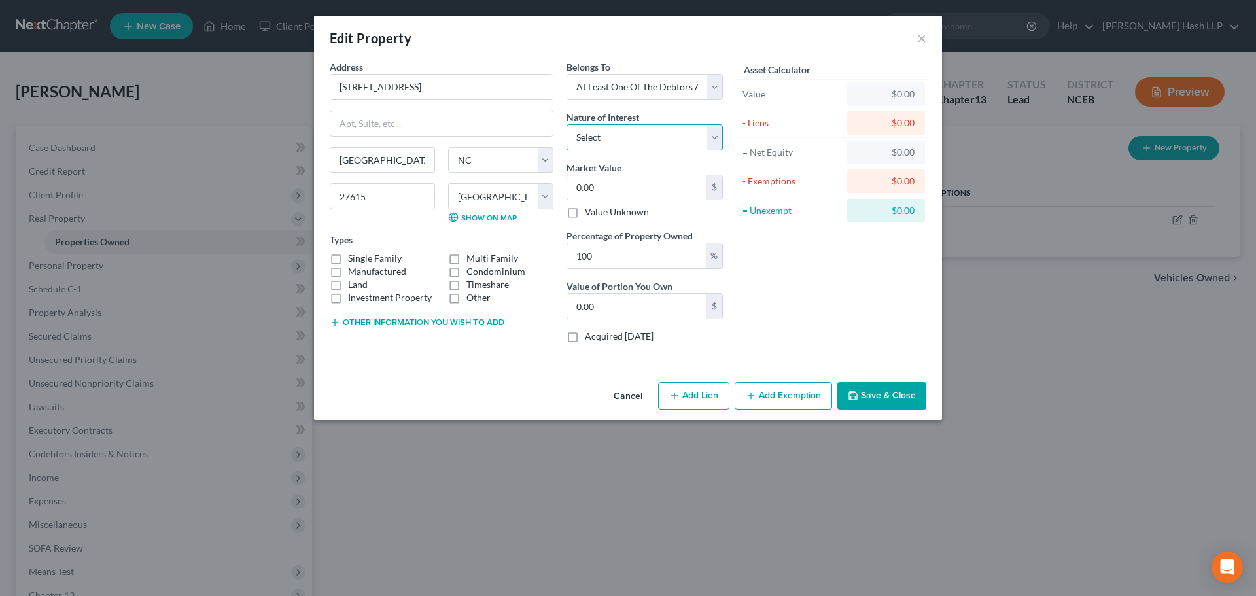
click at [715, 140] on select "Select Fee Simple Joint Tenant Life Estate Equitable Interest Future Interest T…" at bounding box center [645, 137] width 156 height 26
select select "5"
click at [567, 124] on select "Select Fee Simple Joint Tenant Life Estate Equitable Interest Future Interest T…" at bounding box center [645, 137] width 156 height 26
click at [621, 192] on input "0.00" at bounding box center [636, 187] width 139 height 25
type input "4"
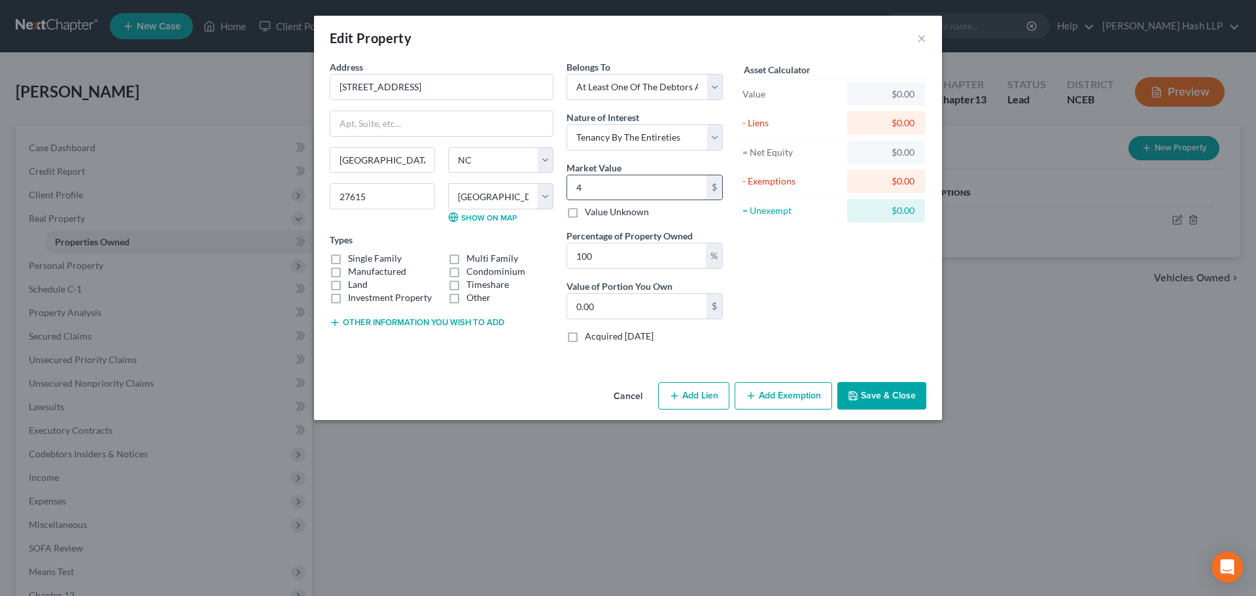
type input "4.00"
type input "49"
type input "49.00"
type input "499"
type input "499.00"
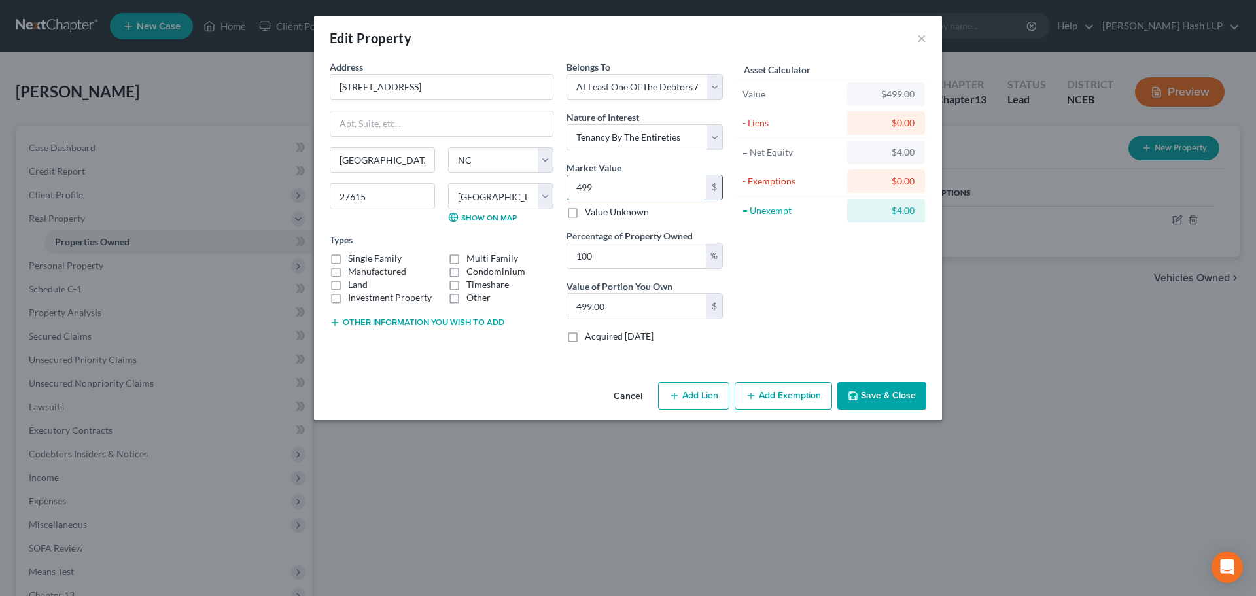
type input "4993"
type input "4,993.00"
type input "4,9935"
type input "49,935.00"
type input "49,9351"
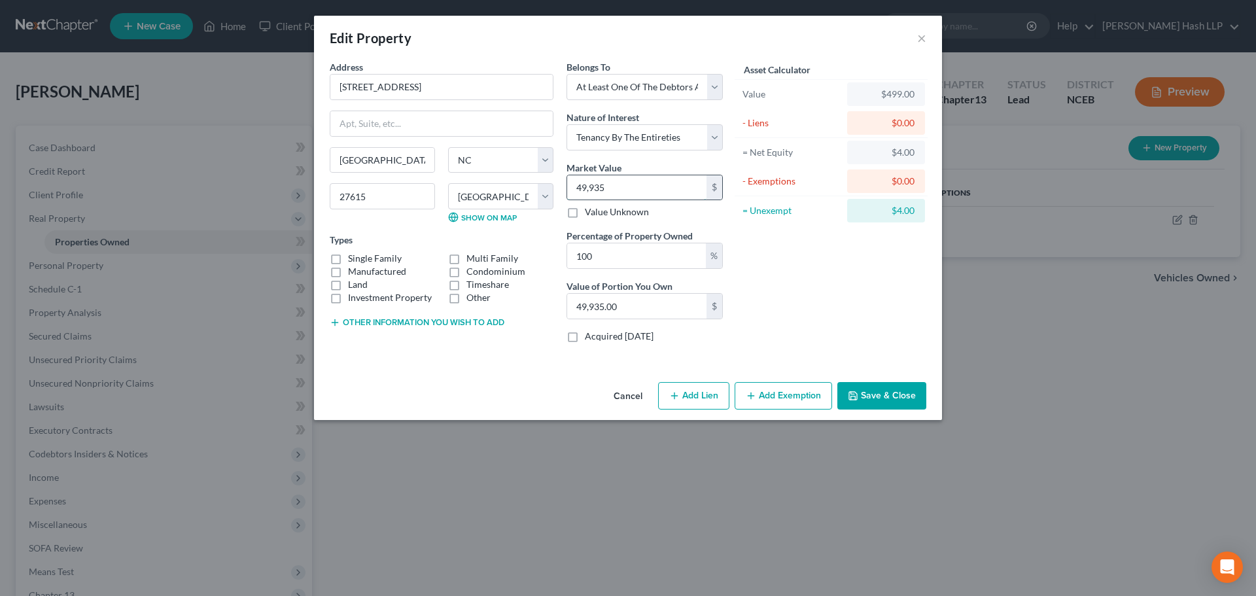
type input "499,351.00"
type input "499,351"
click at [348, 253] on label "Single Family" at bounding box center [375, 258] width 54 height 13
click at [353, 253] on input "Single Family" at bounding box center [357, 256] width 9 height 9
checkbox input "true"
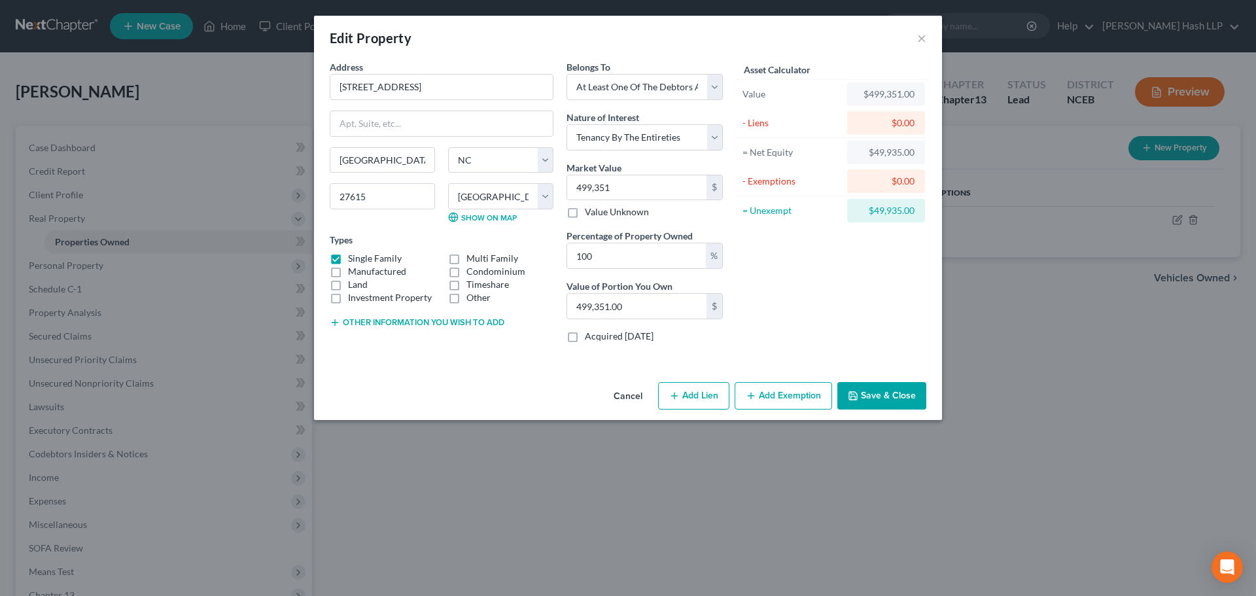
click at [375, 330] on div "Address * 8400 [GEOGRAPHIC_DATA] [GEOGRAPHIC_DATA] [US_STATE][GEOGRAPHIC_DATA] …" at bounding box center [441, 206] width 237 height 293
click at [380, 325] on button "Other information you wish to add" at bounding box center [417, 322] width 175 height 10
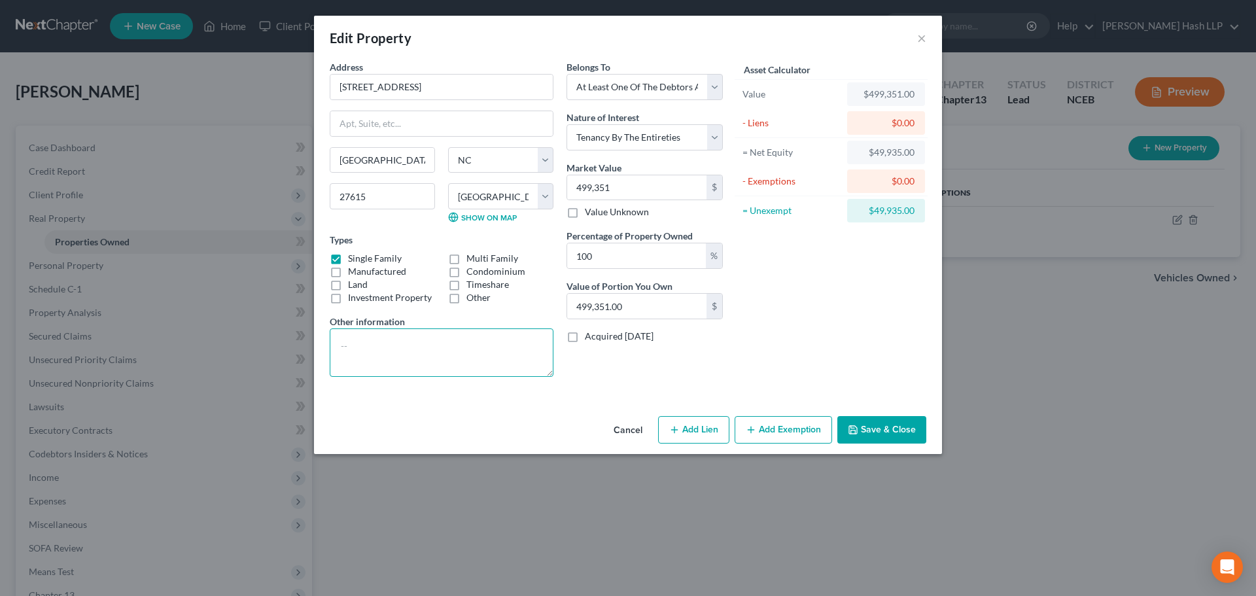
click at [384, 341] on textarea at bounding box center [442, 353] width 224 height 48
type textarea "Tax Value shown"
click at [878, 433] on button "Save & Close" at bounding box center [882, 429] width 89 height 27
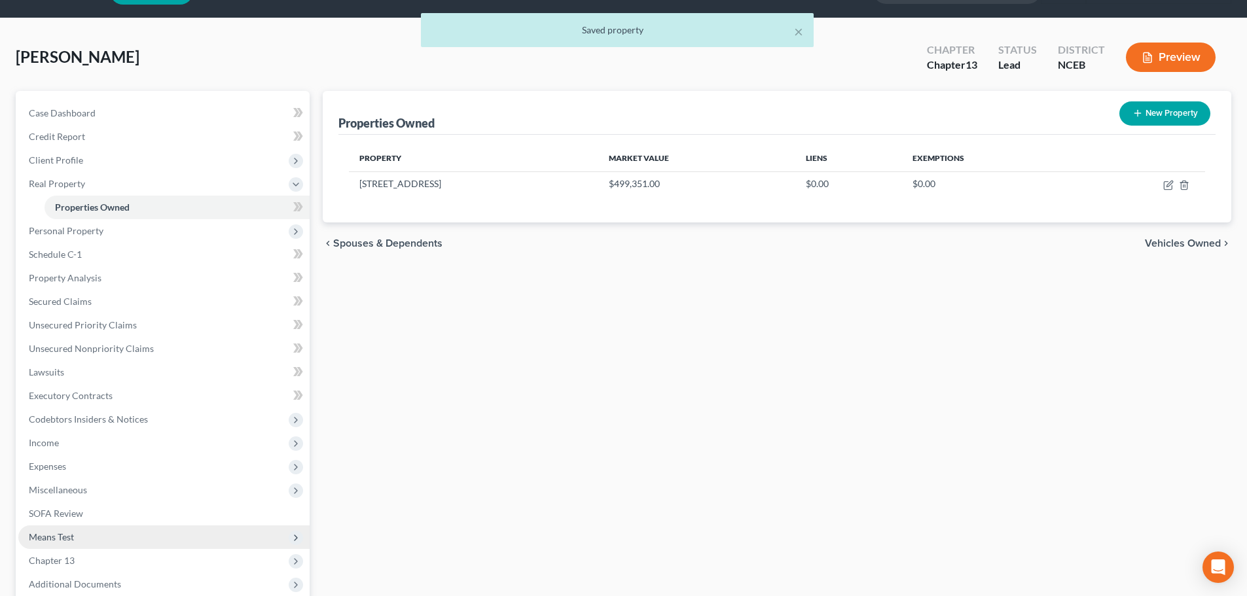
scroll to position [131, 0]
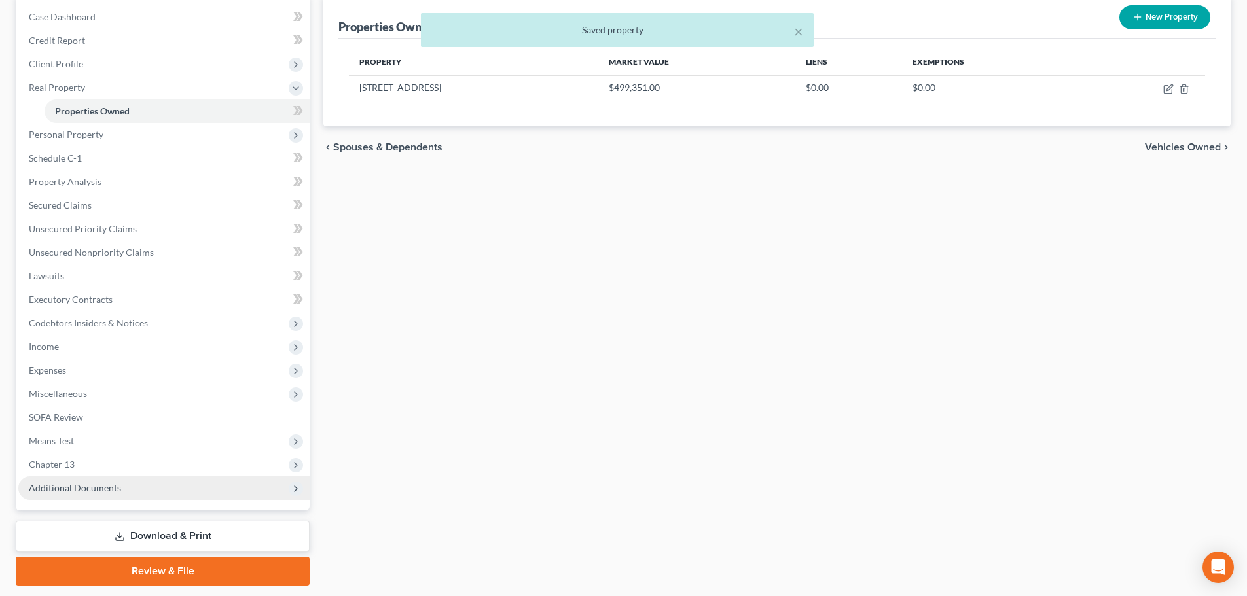
click at [119, 486] on span "Additional Documents" at bounding box center [163, 488] width 291 height 24
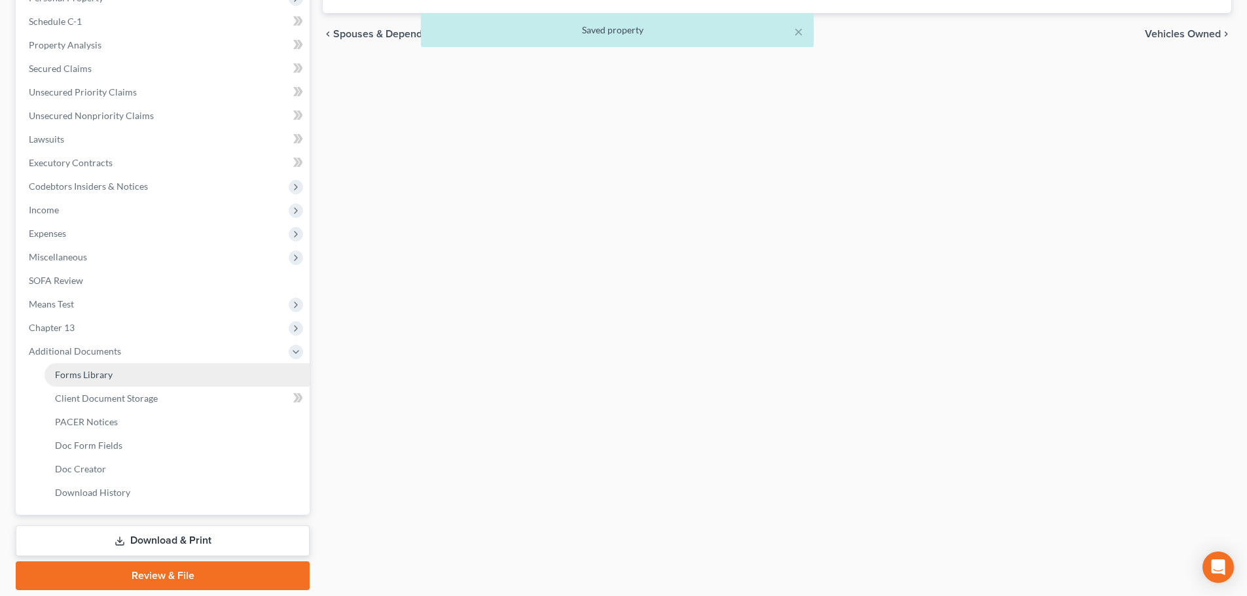
scroll to position [262, 0]
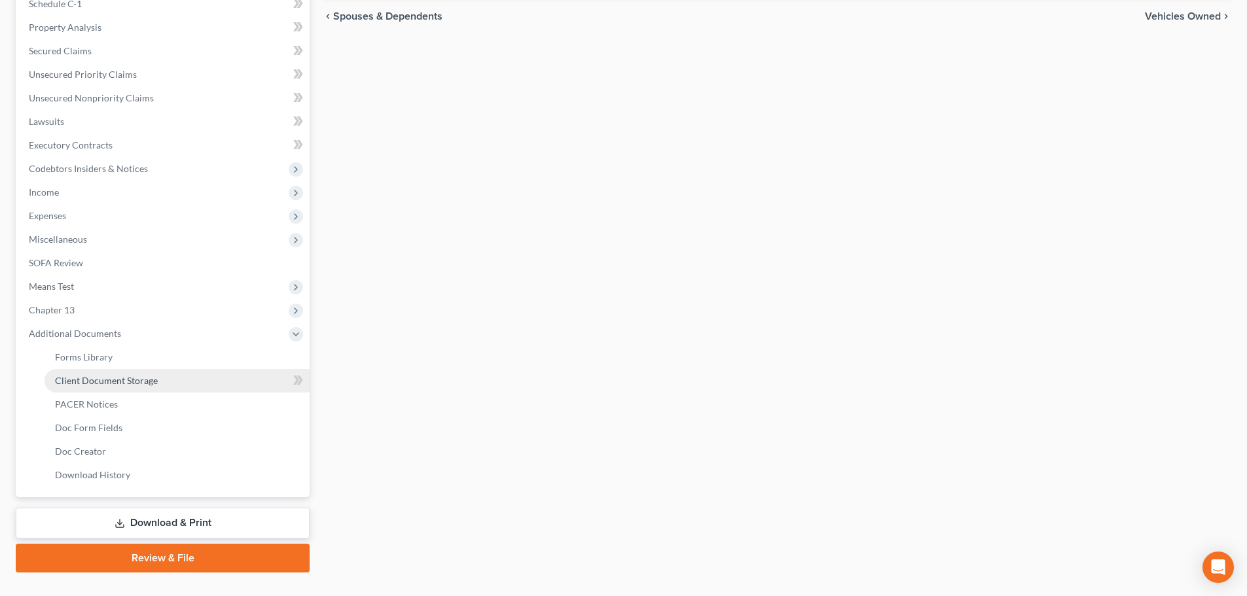
click at [152, 382] on span "Client Document Storage" at bounding box center [106, 380] width 103 height 11
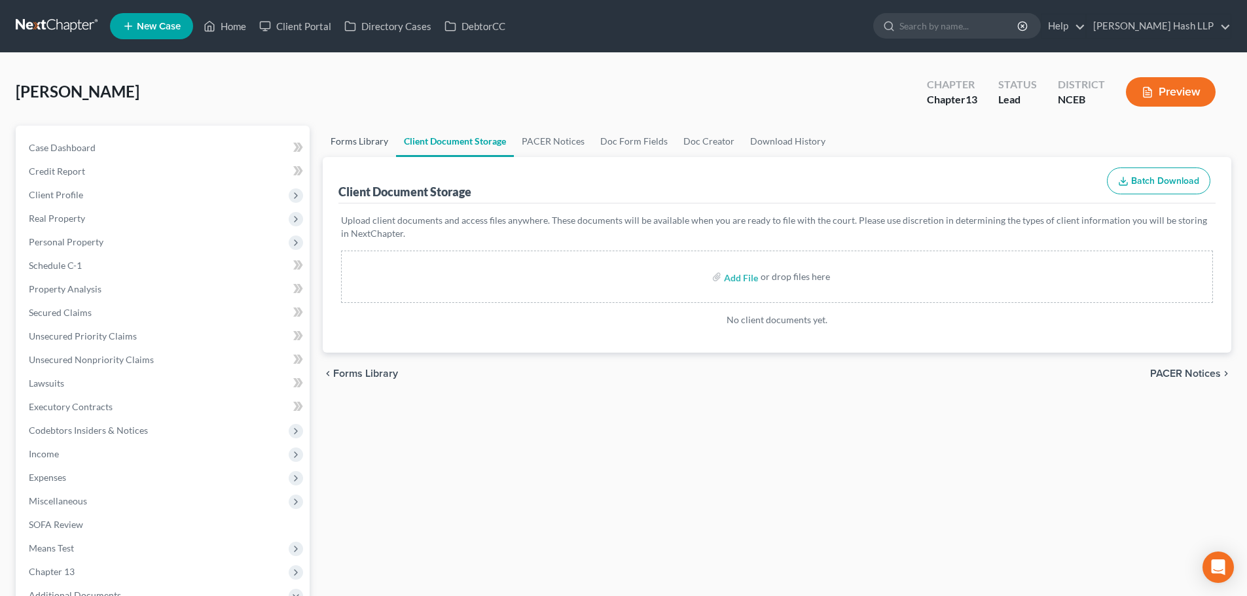
click at [372, 141] on link "Forms Library" at bounding box center [359, 141] width 73 height 31
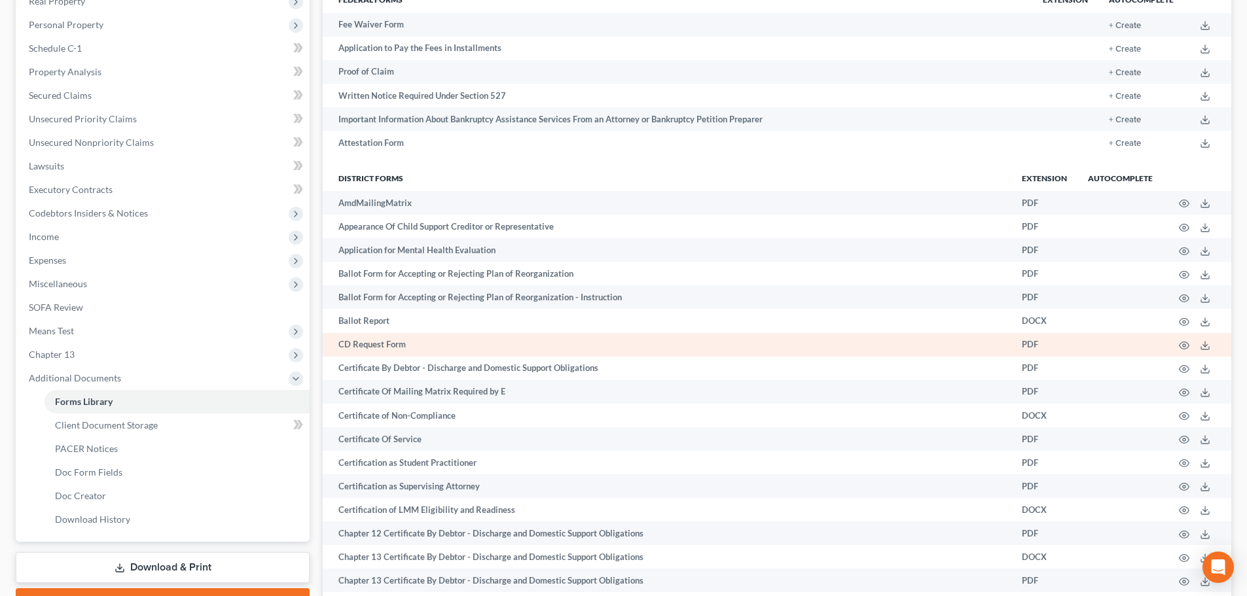
scroll to position [86, 0]
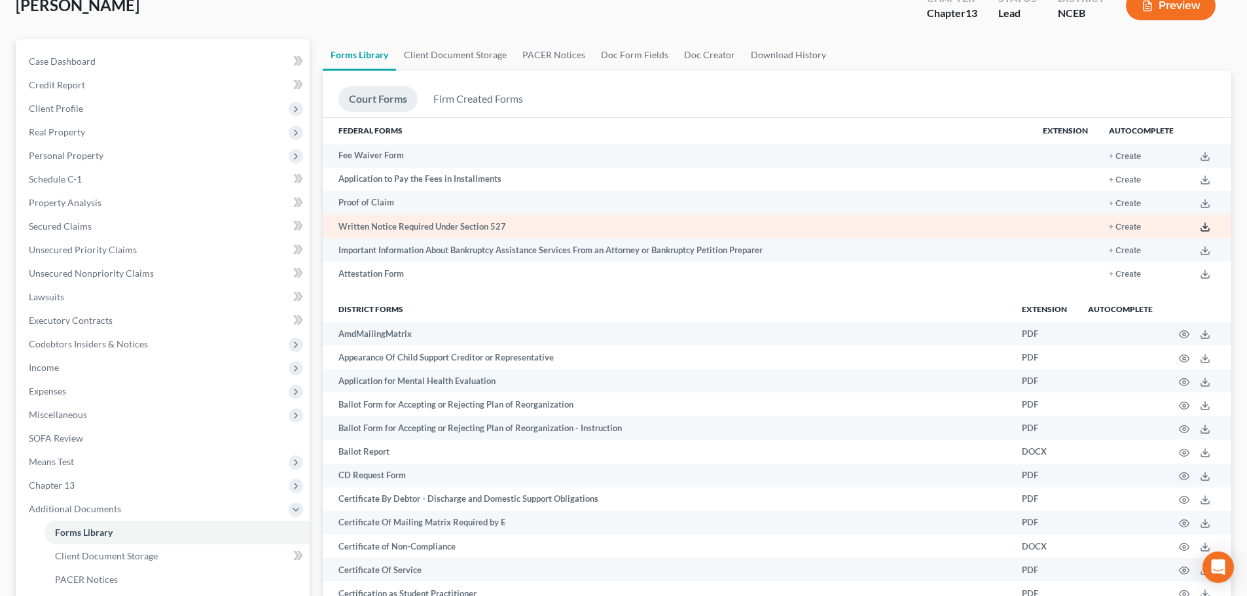
click at [1204, 228] on polyline at bounding box center [1205, 227] width 5 height 2
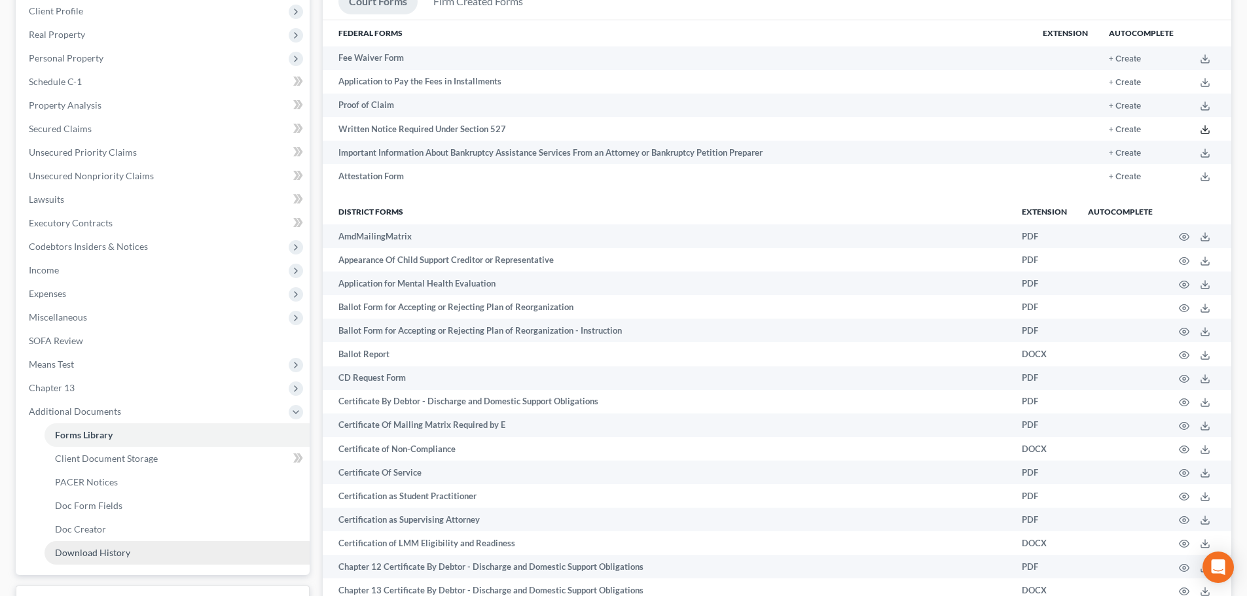
scroll to position [348, 0]
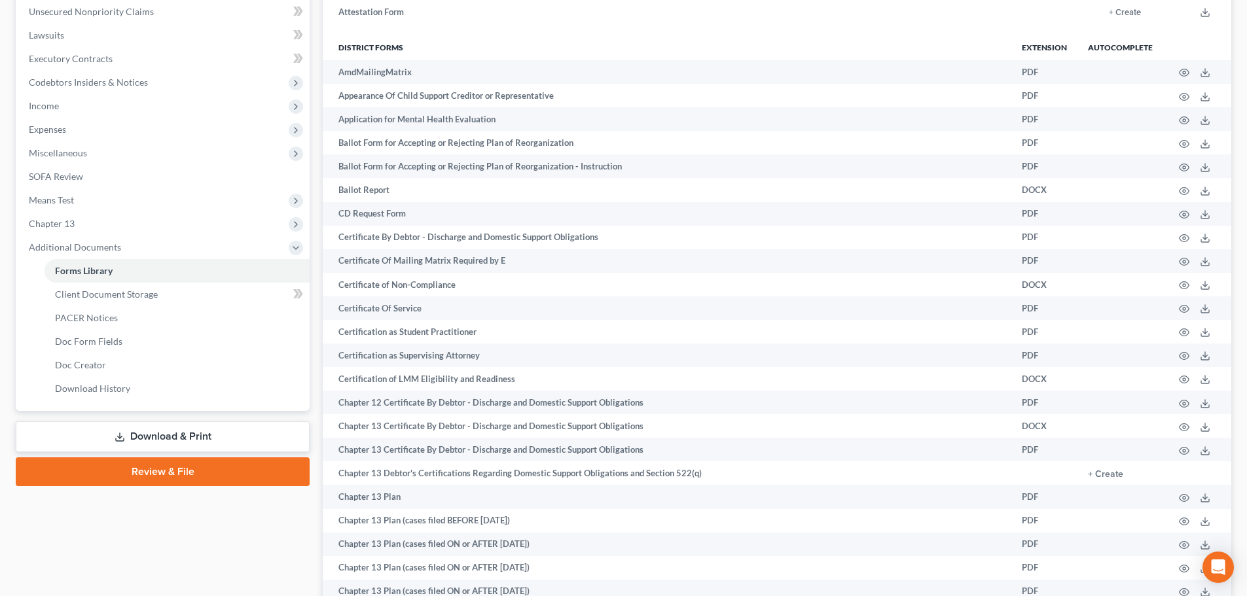
click at [187, 436] on link "Download & Print" at bounding box center [163, 436] width 294 height 31
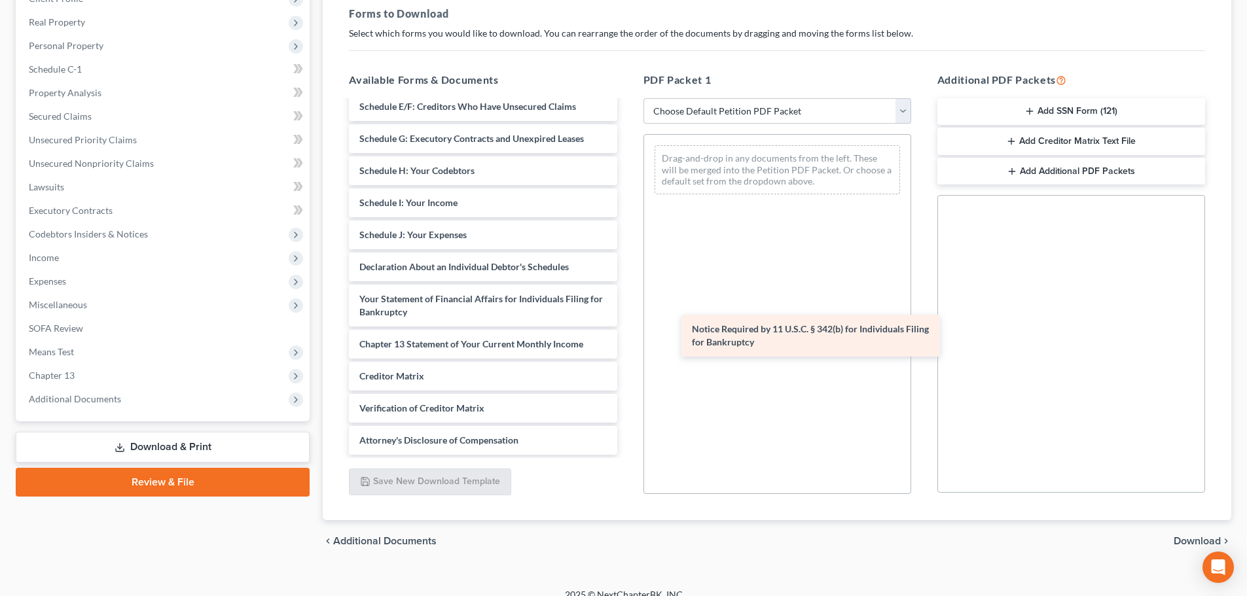
scroll to position [215, 0]
drag, startPoint x: 414, startPoint y: 397, endPoint x: 756, endPoint y: 329, distance: 349.1
click at [627, 329] on div "Notice Required by 11 U.S.C. § 342(b) for Individuals Filing for Bankruptcy Vol…" at bounding box center [482, 171] width 289 height 568
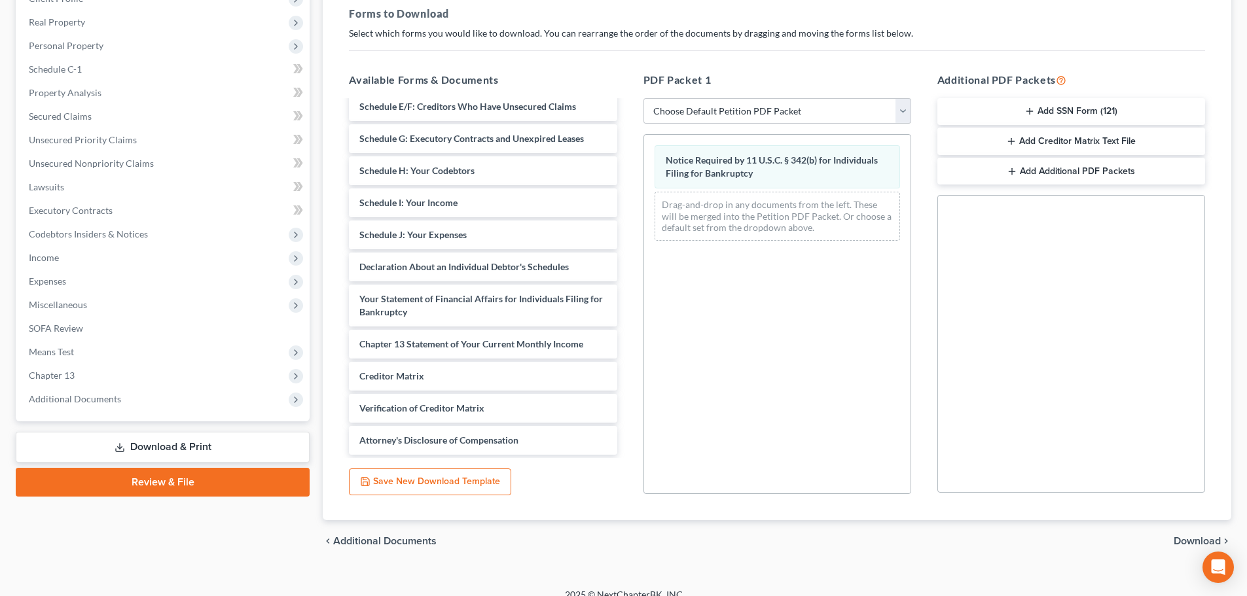
click at [1177, 536] on span "Download" at bounding box center [1196, 541] width 47 height 10
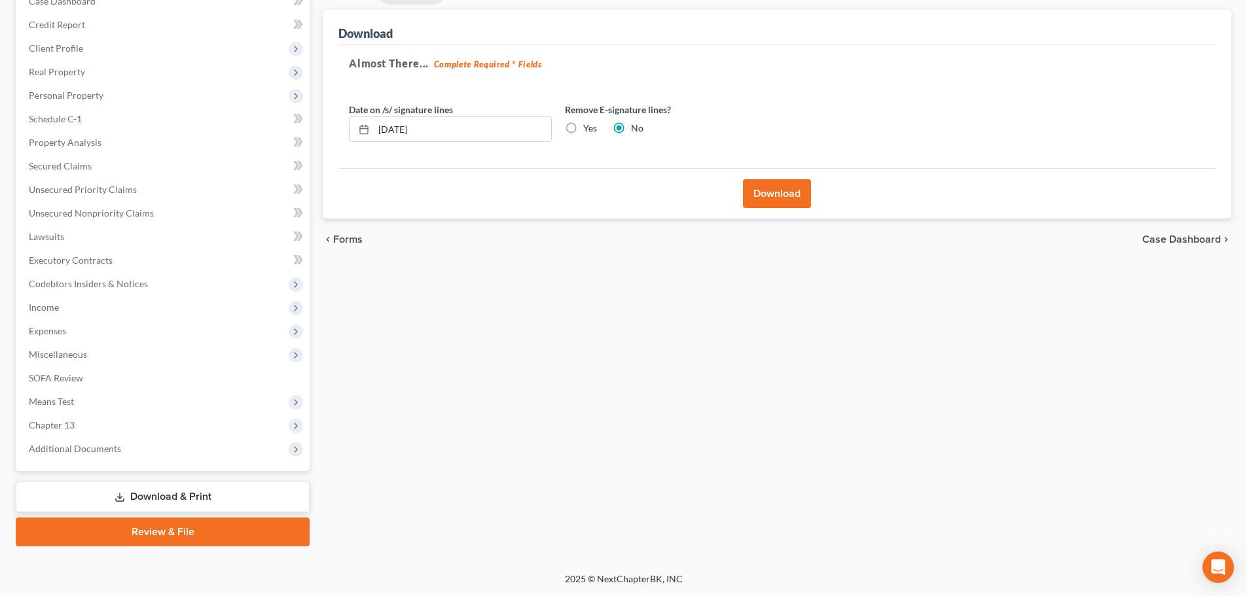
scroll to position [147, 0]
drag, startPoint x: 444, startPoint y: 127, endPoint x: 366, endPoint y: 145, distance: 79.4
click at [366, 145] on div "Date on /s/ signature lines [DATE] Remove E-signature lines? Yes No" at bounding box center [558, 128] width 432 height 50
click at [583, 127] on label "Yes" at bounding box center [590, 128] width 14 height 13
click at [588, 127] on input "Yes" at bounding box center [592, 126] width 9 height 9
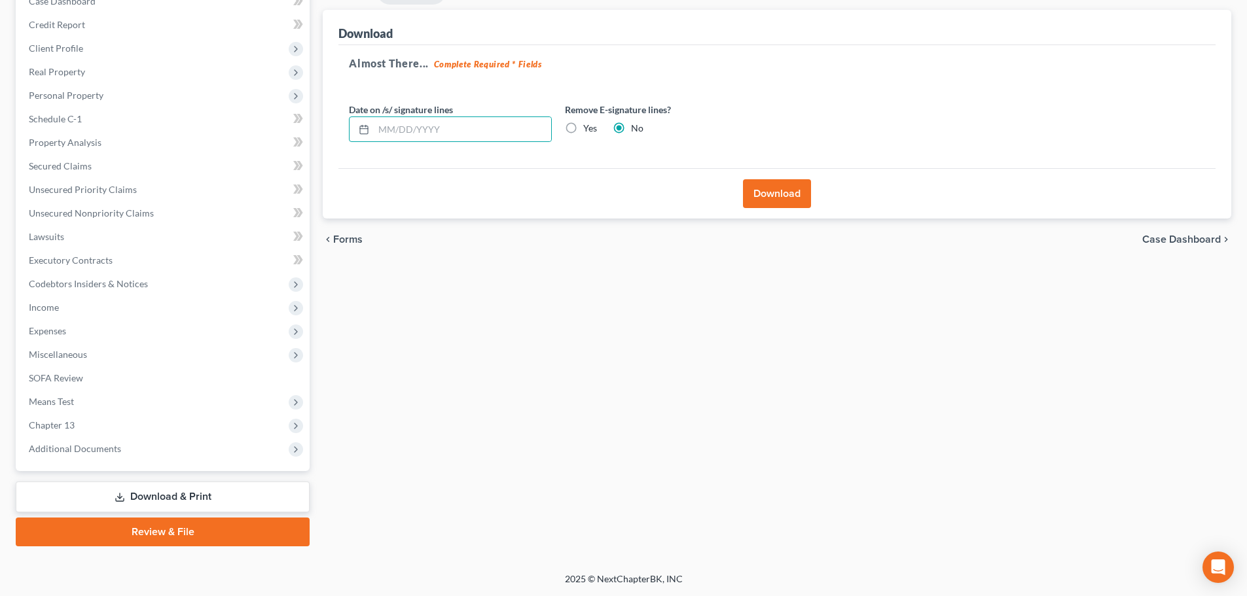
radio input "true"
radio input "false"
click at [794, 187] on button "Download" at bounding box center [777, 193] width 68 height 29
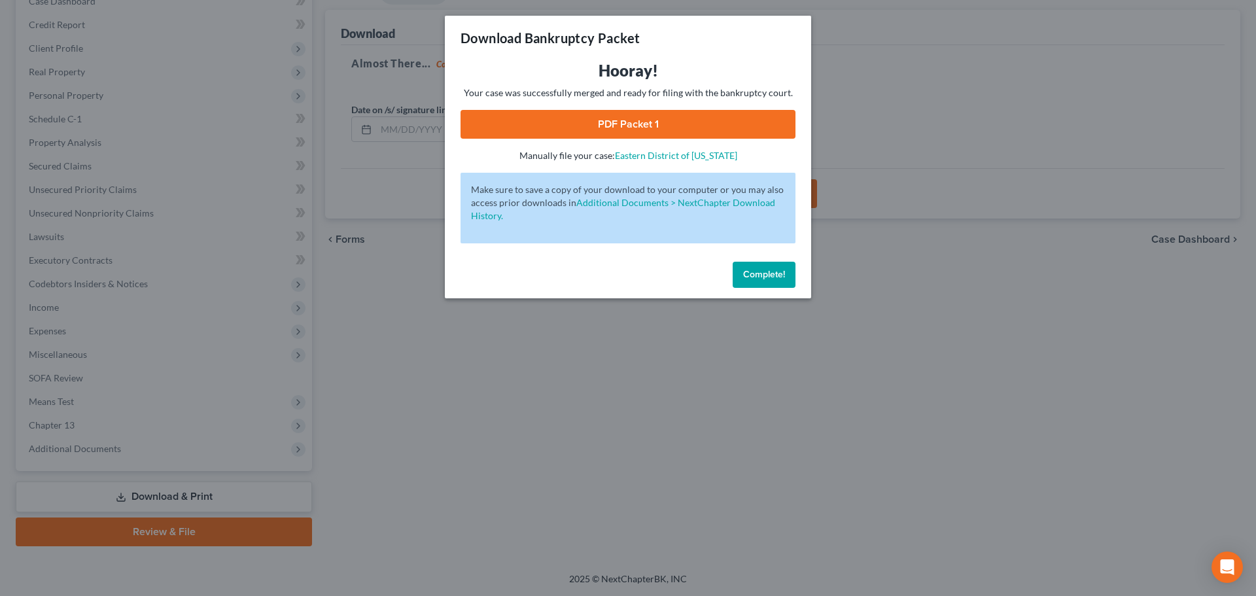
click at [632, 130] on link "PDF Packet 1" at bounding box center [628, 124] width 335 height 29
drag, startPoint x: 832, startPoint y: 278, endPoint x: 825, endPoint y: 279, distance: 7.2
click at [832, 278] on div "Download Bankruptcy Packet Hooray! Your case was successfully merged and ready …" at bounding box center [628, 298] width 1256 height 596
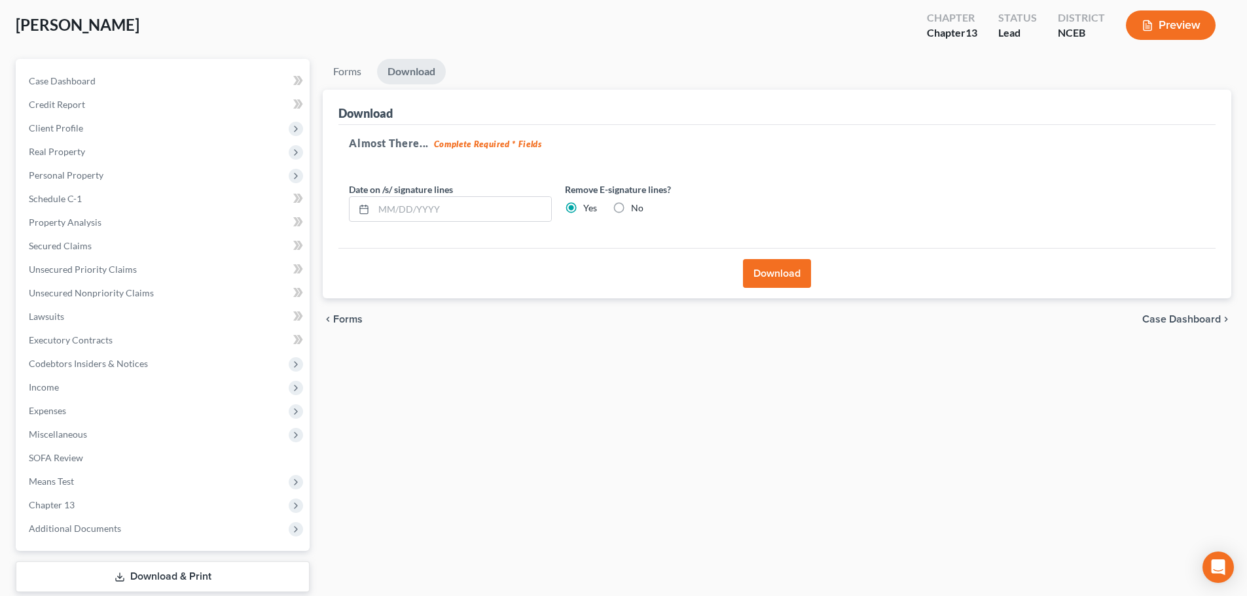
scroll to position [131, 0]
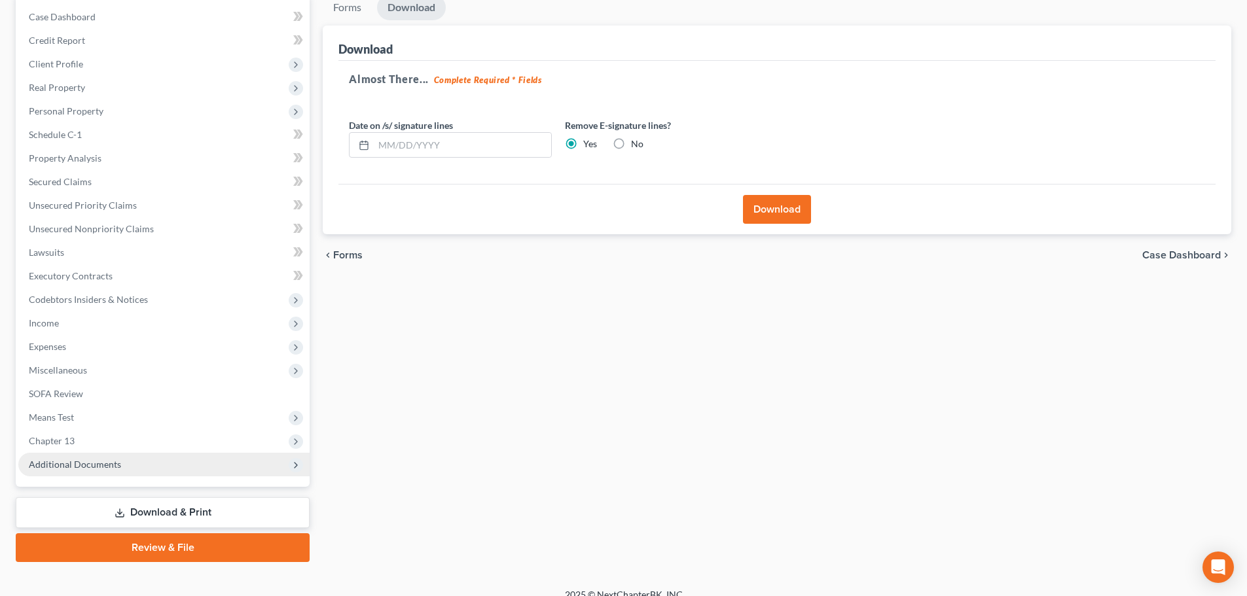
click at [103, 459] on span "Additional Documents" at bounding box center [75, 464] width 92 height 11
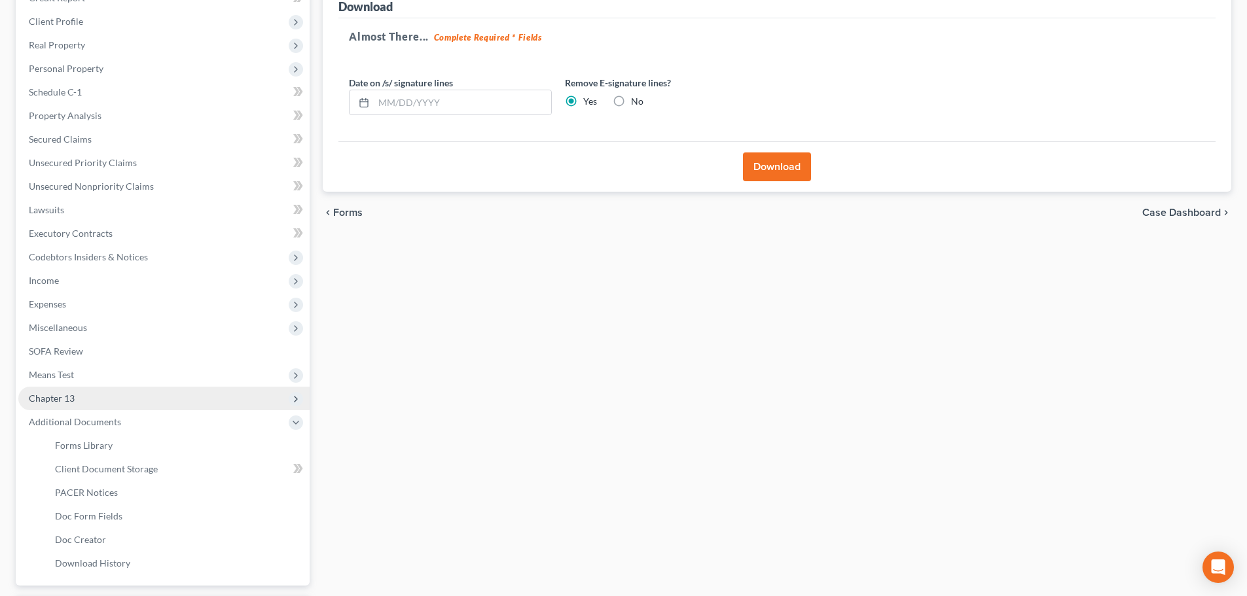
scroll to position [196, 0]
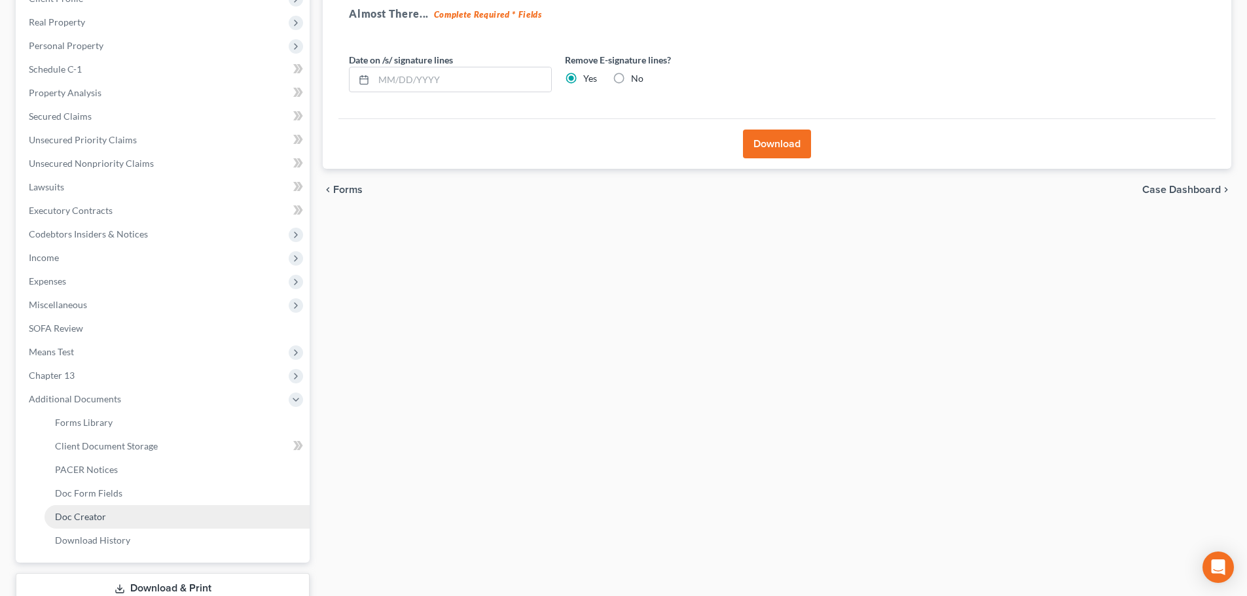
click at [101, 517] on span "Doc Creator" at bounding box center [80, 516] width 51 height 11
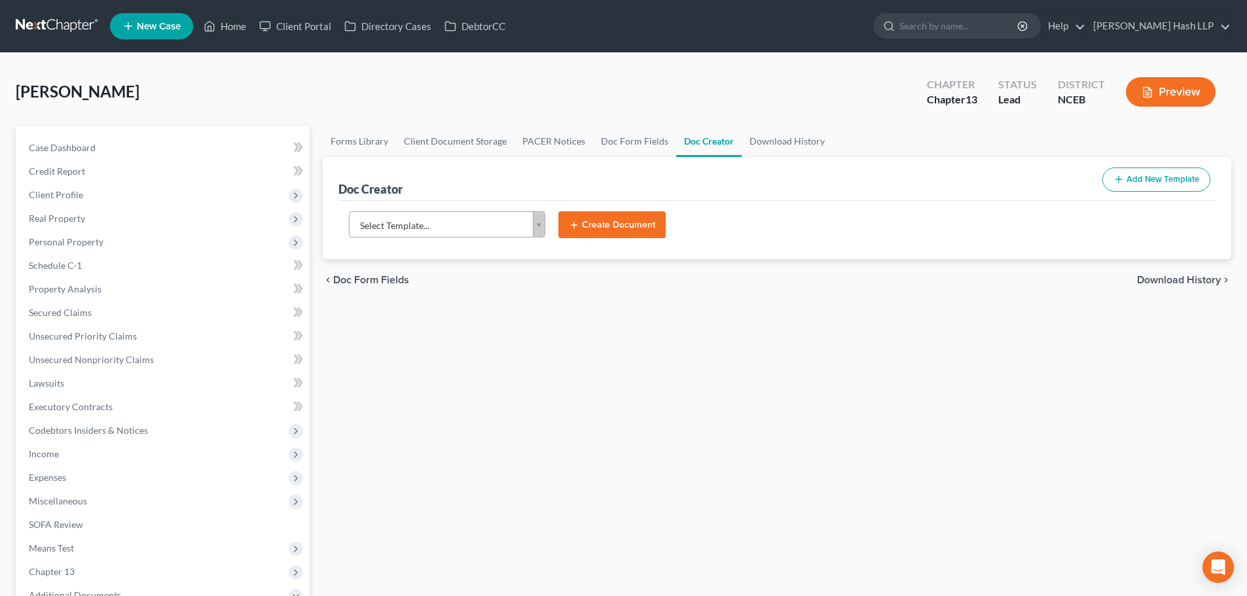
click at [534, 229] on body "Home New Case Client Portal Directory Cases DebtorCC [PERSON_NAME] Hash LLP [EM…" at bounding box center [623, 442] width 1247 height 884
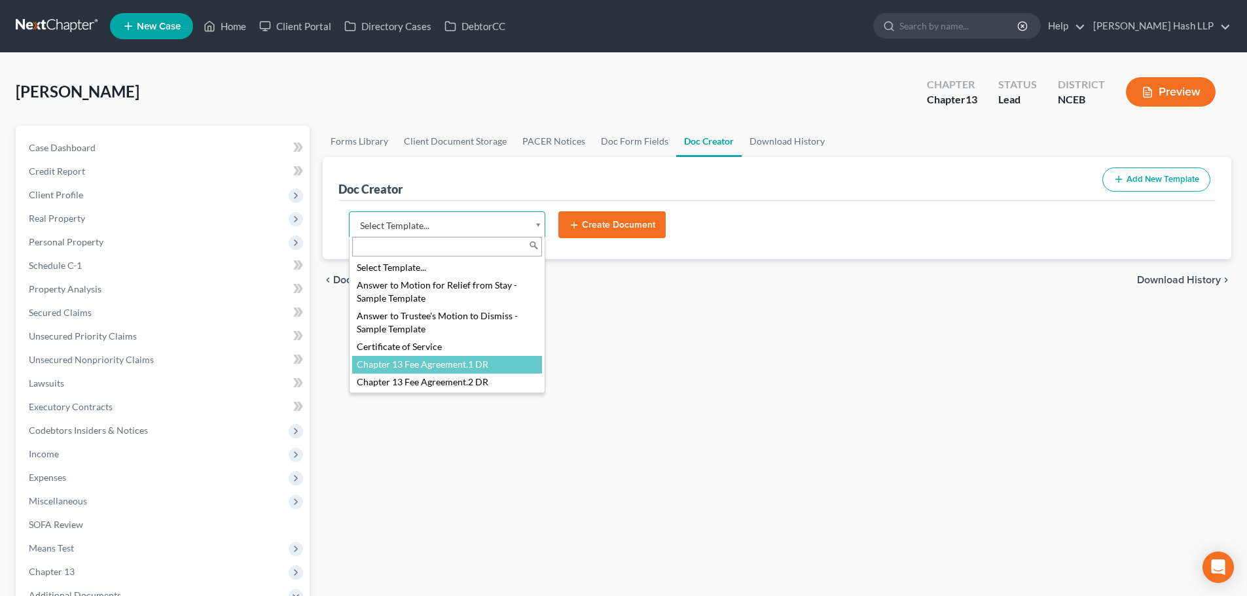
select select "13591"
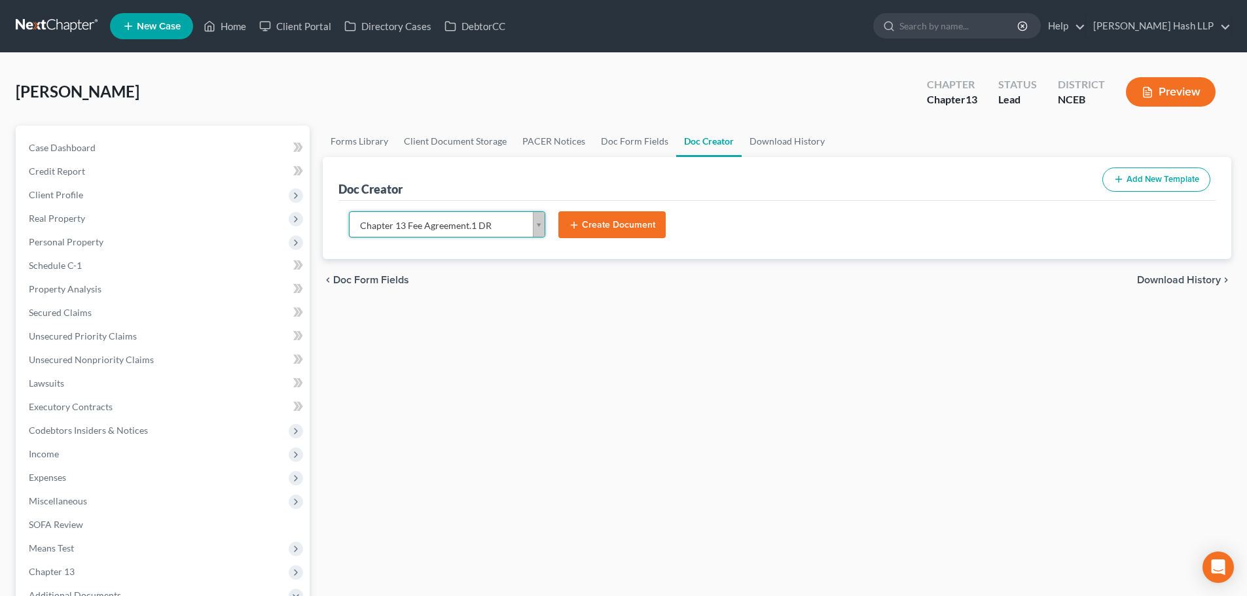
click at [599, 227] on button "Create Document" at bounding box center [611, 224] width 107 height 27
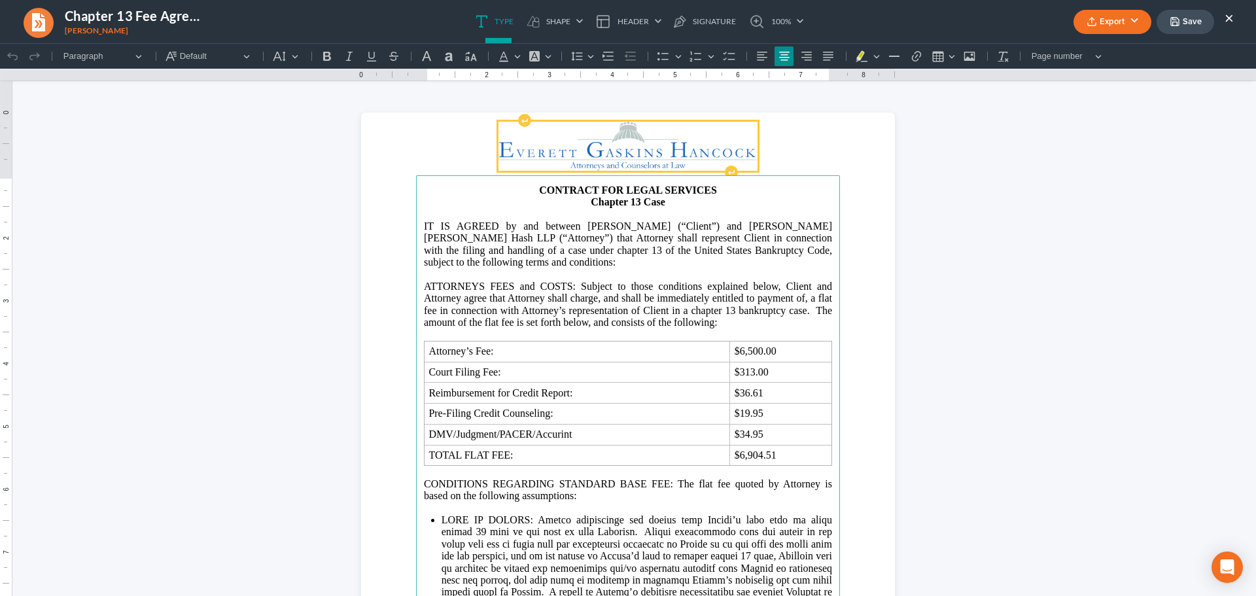
click at [655, 145] on img "Rich Text Editor, page-0-header" at bounding box center [628, 146] width 259 height 49
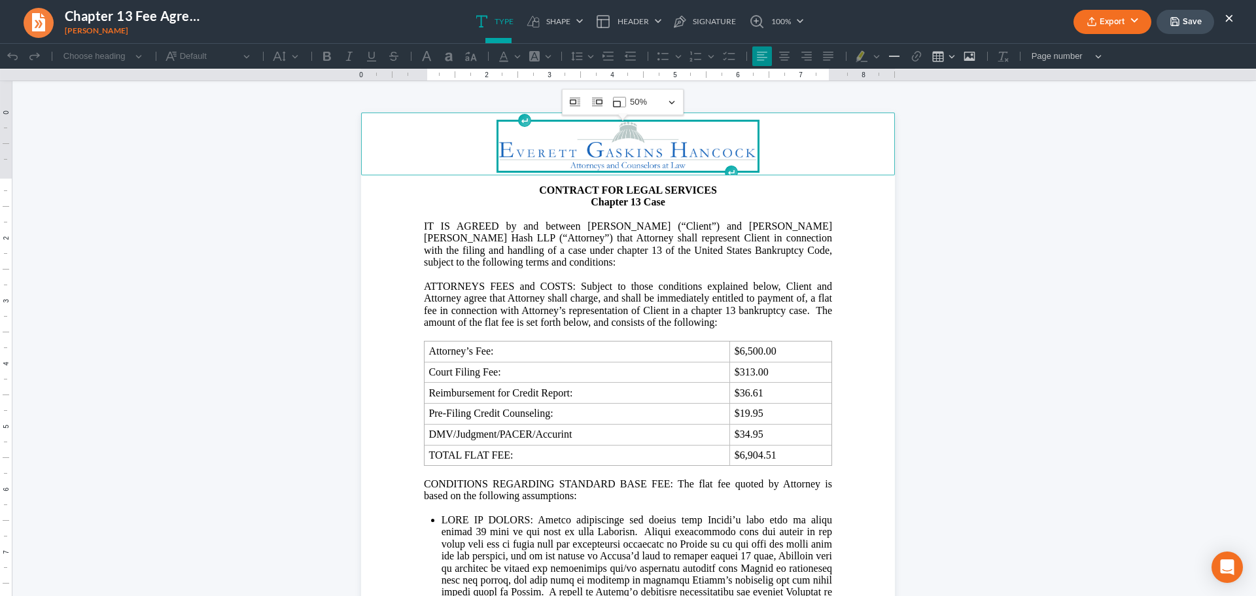
click at [1230, 18] on button "×" at bounding box center [1229, 18] width 9 height 16
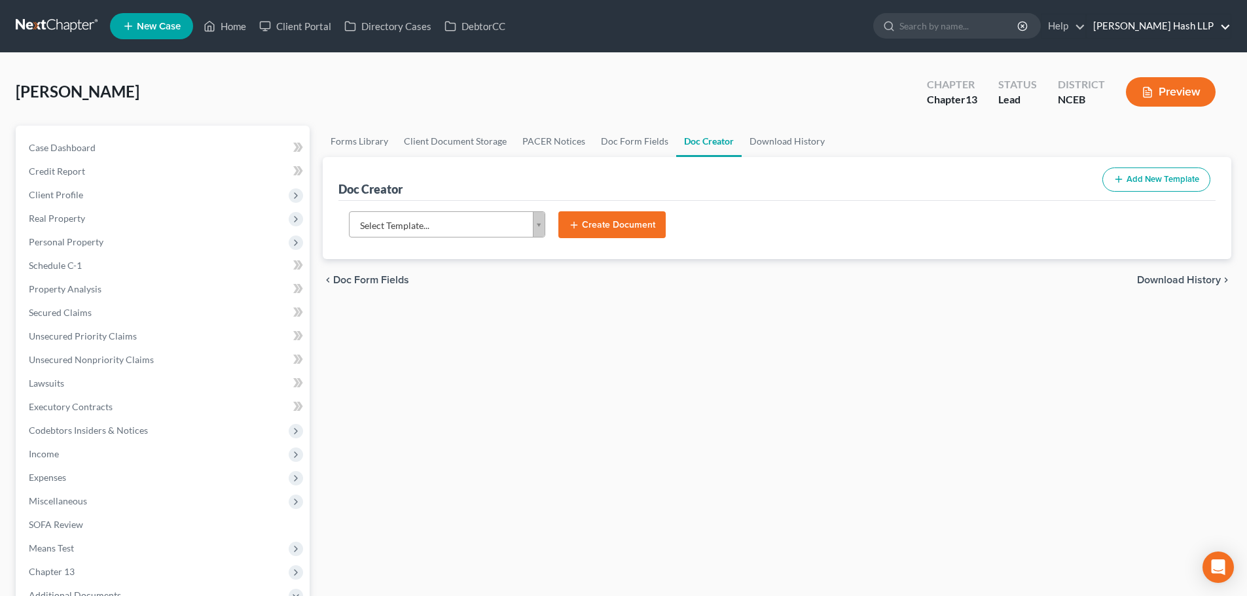
click at [1193, 26] on link "[PERSON_NAME] Hash LLP" at bounding box center [1158, 26] width 144 height 24
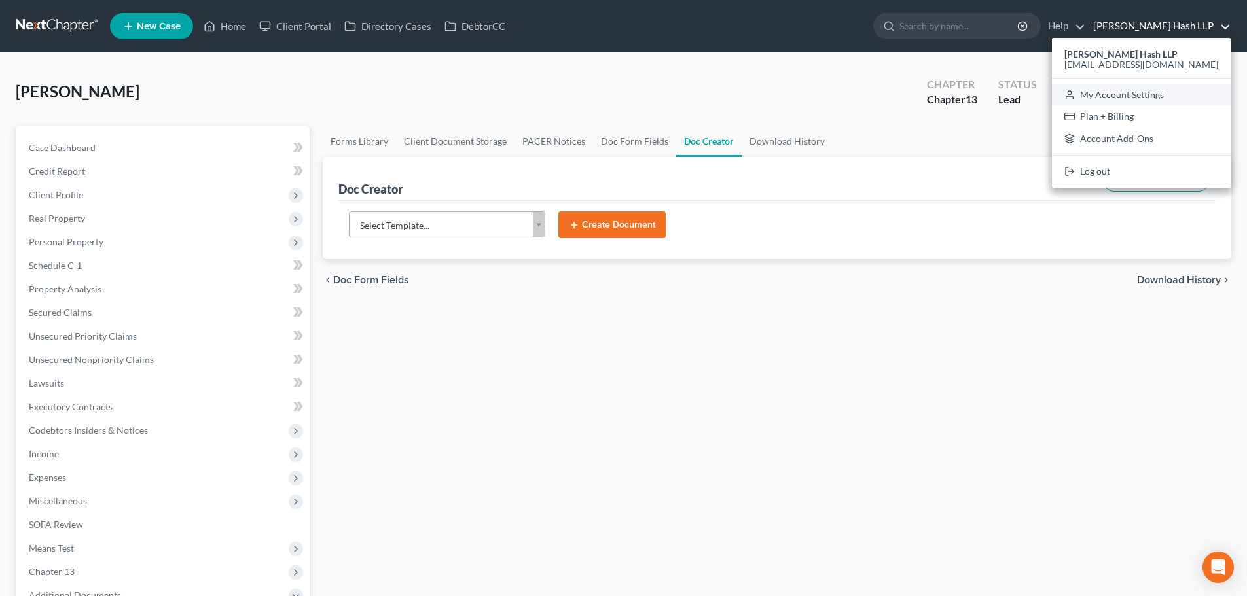
click at [1131, 89] on link "My Account Settings" at bounding box center [1141, 95] width 179 height 22
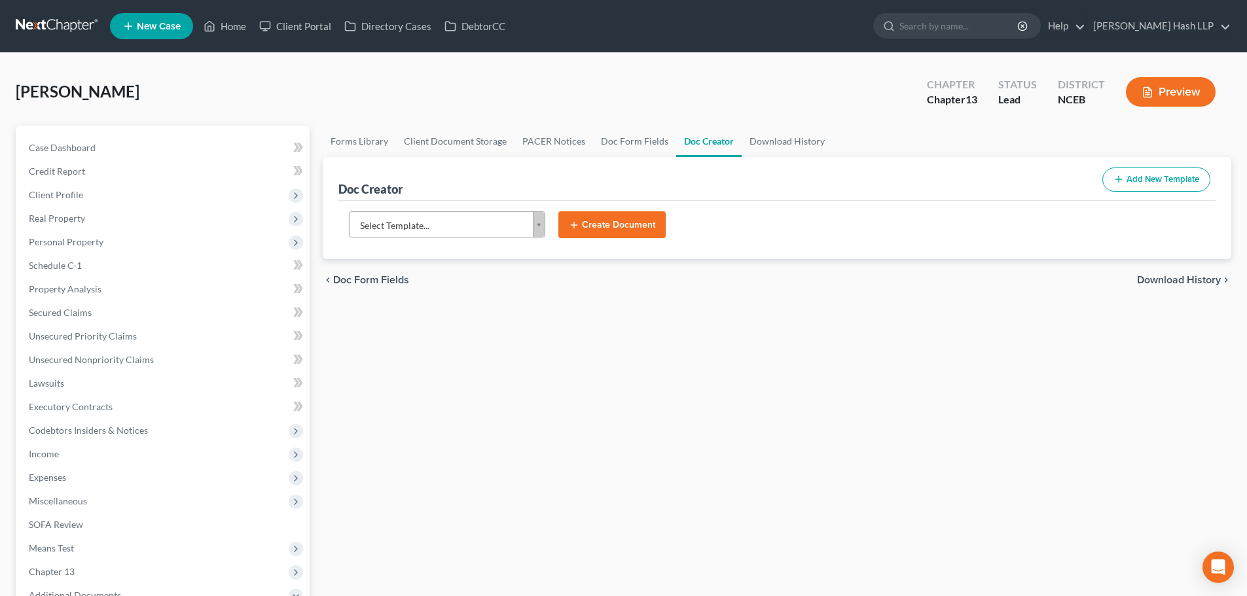
select select "57"
select select "24"
select select "28"
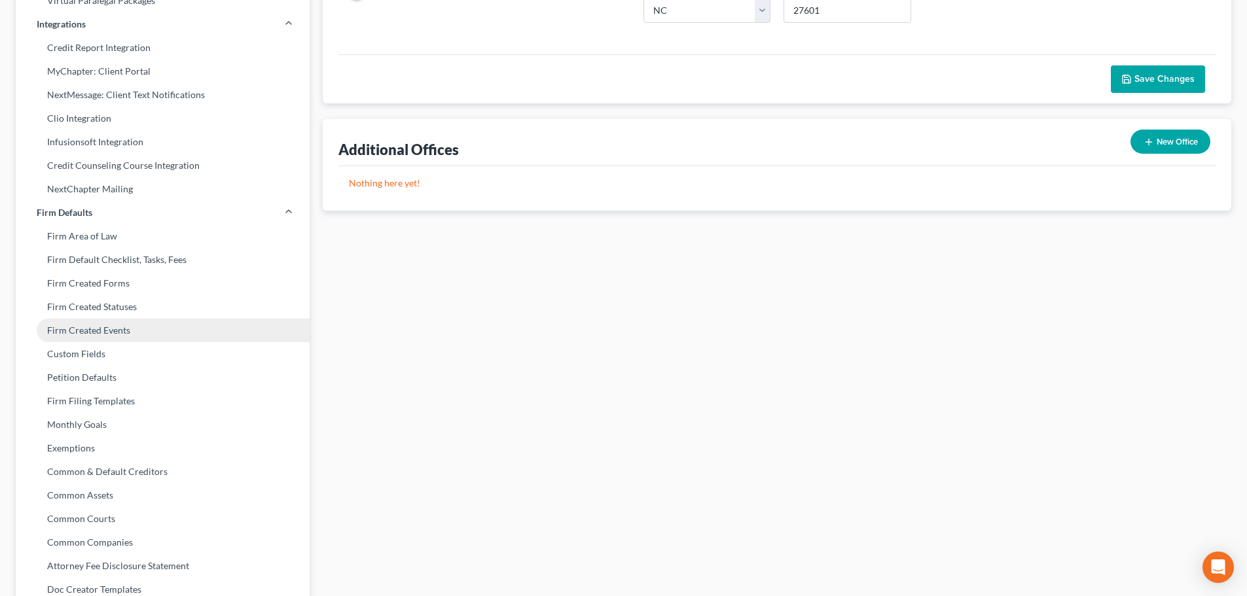
scroll to position [327, 0]
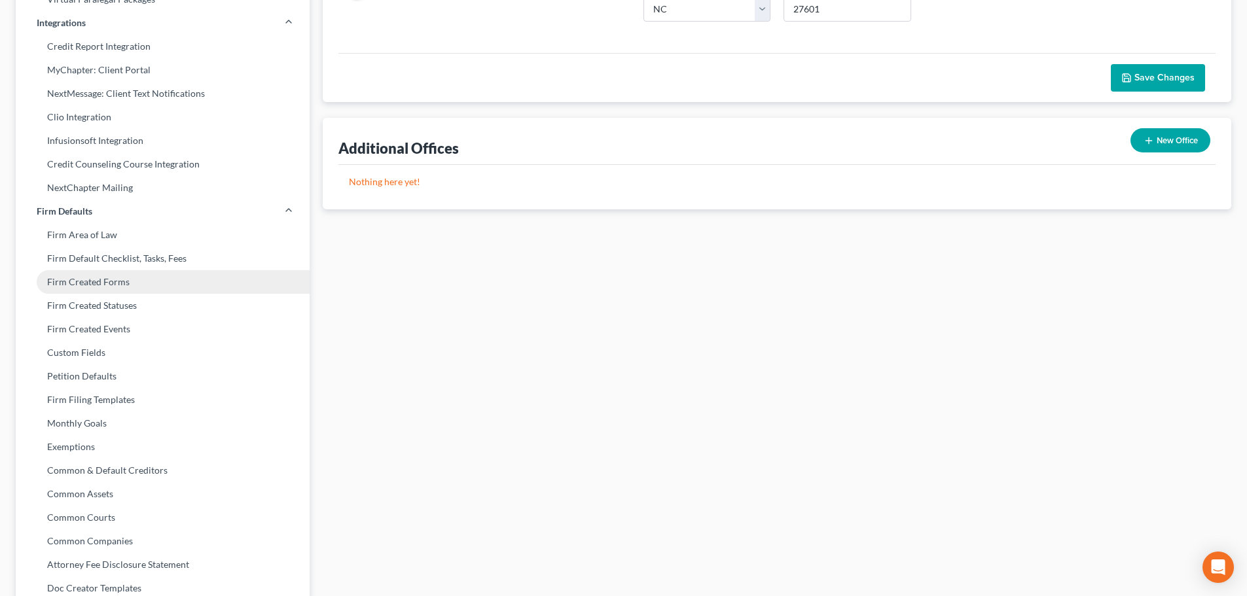
click at [123, 284] on link "Firm Created Forms" at bounding box center [163, 282] width 294 height 24
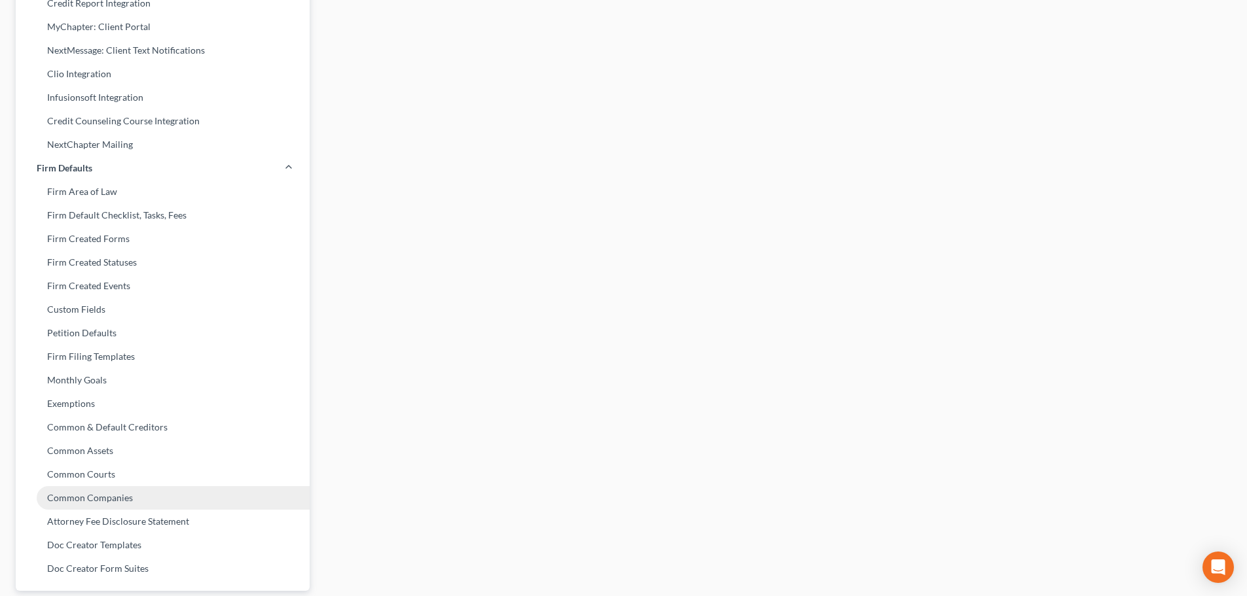
scroll to position [420, 0]
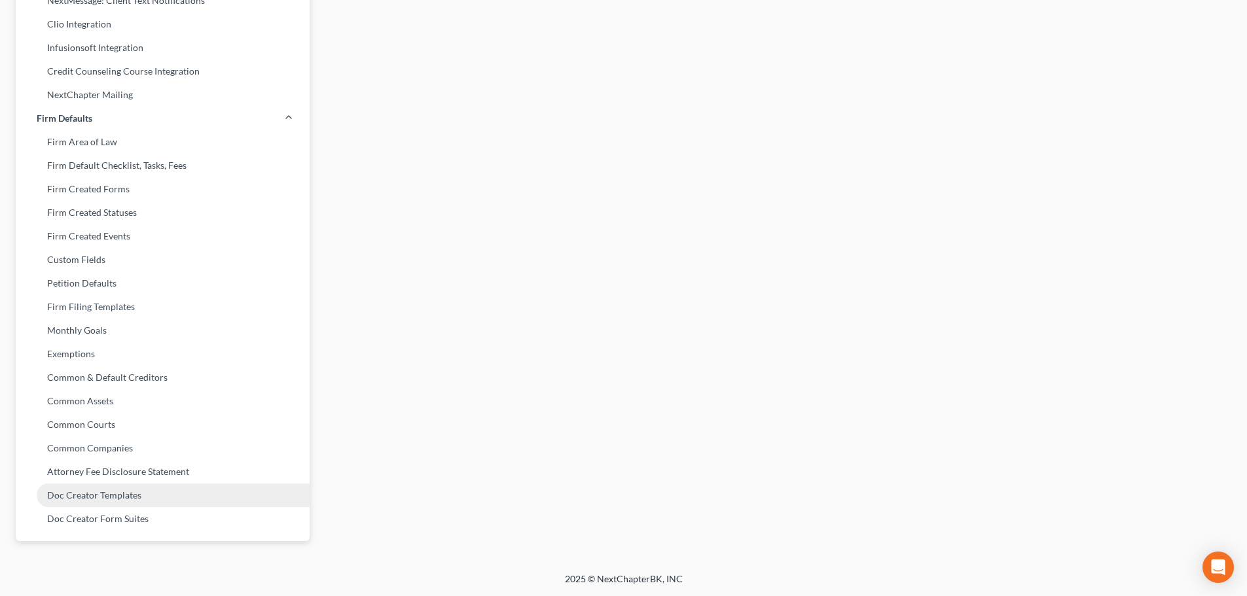
click at [109, 498] on link "Doc Creator Templates" at bounding box center [163, 496] width 294 height 24
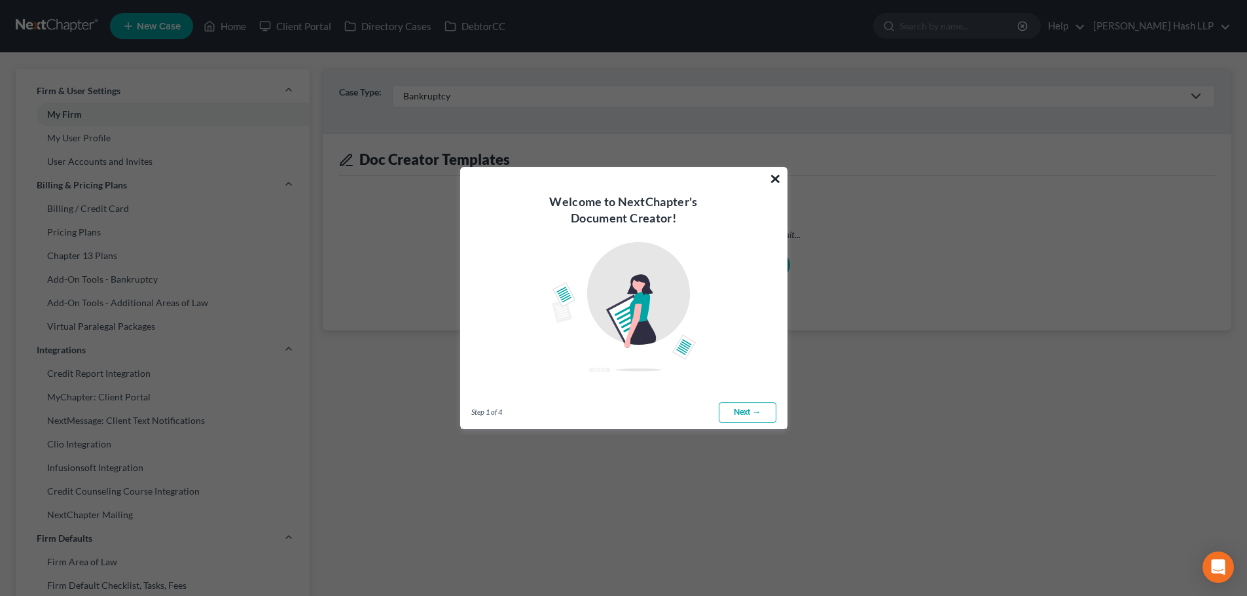
click at [774, 178] on button "×" at bounding box center [775, 178] width 12 height 21
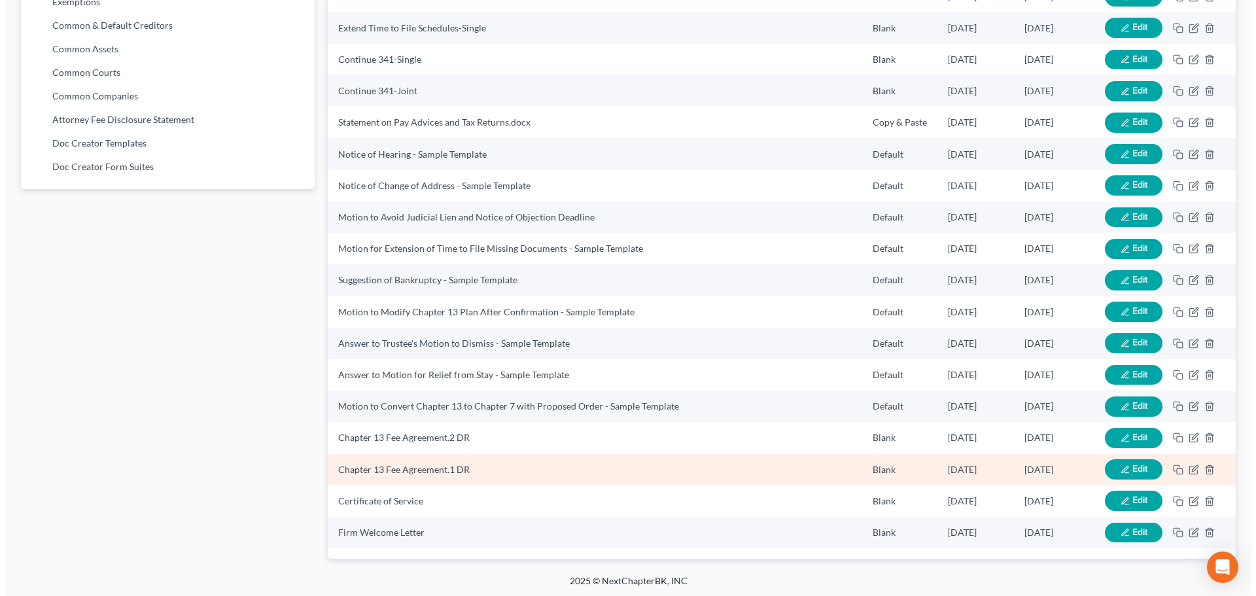
scroll to position [774, 0]
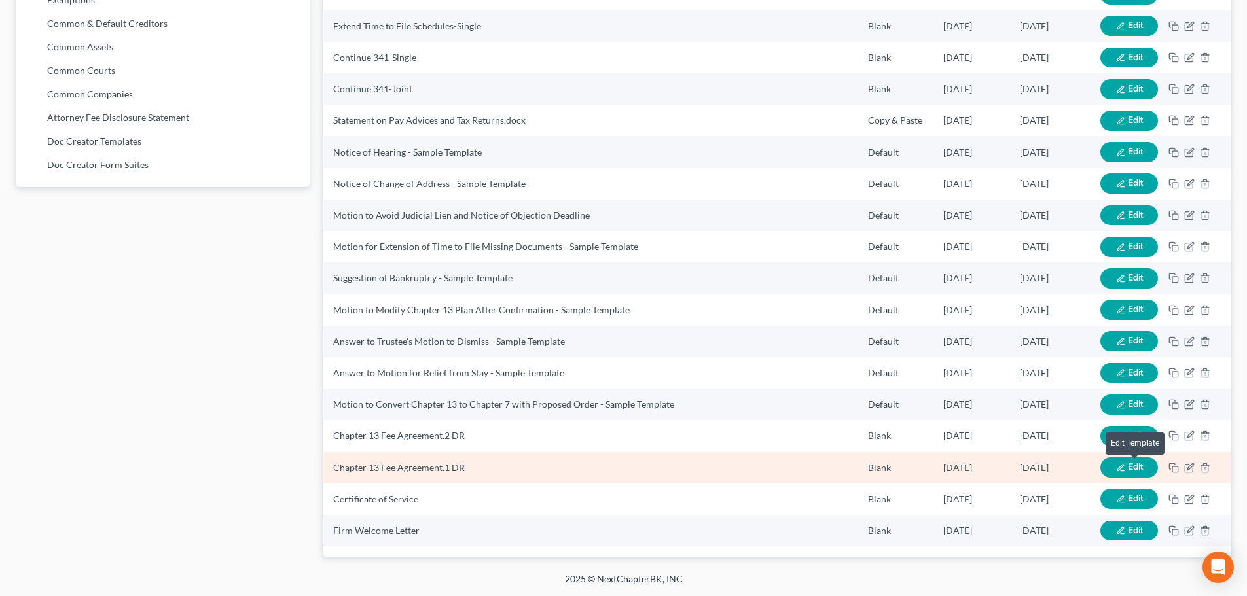
click at [1133, 468] on span "Edit" at bounding box center [1135, 466] width 15 height 11
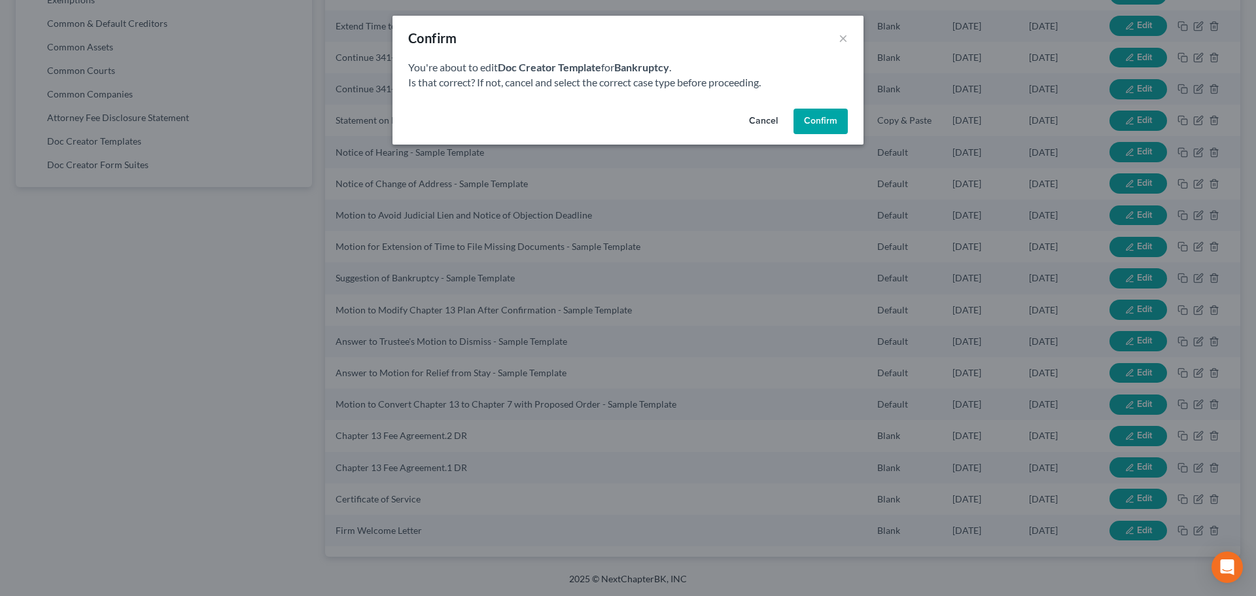
click at [821, 117] on button "Confirm" at bounding box center [821, 122] width 54 height 26
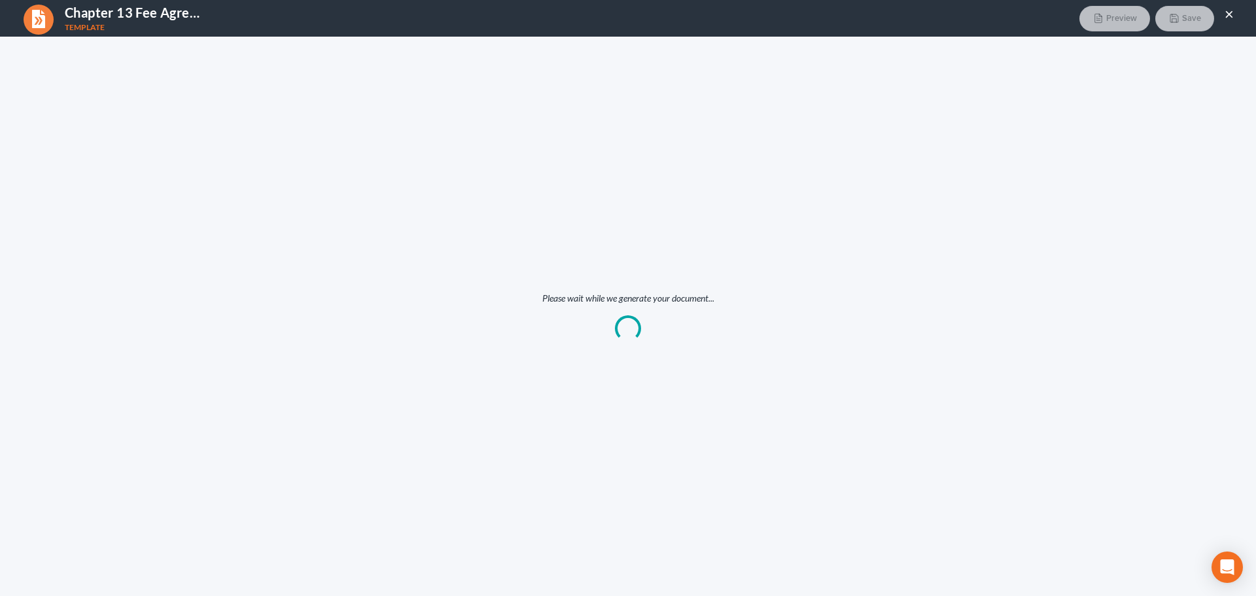
scroll to position [0, 0]
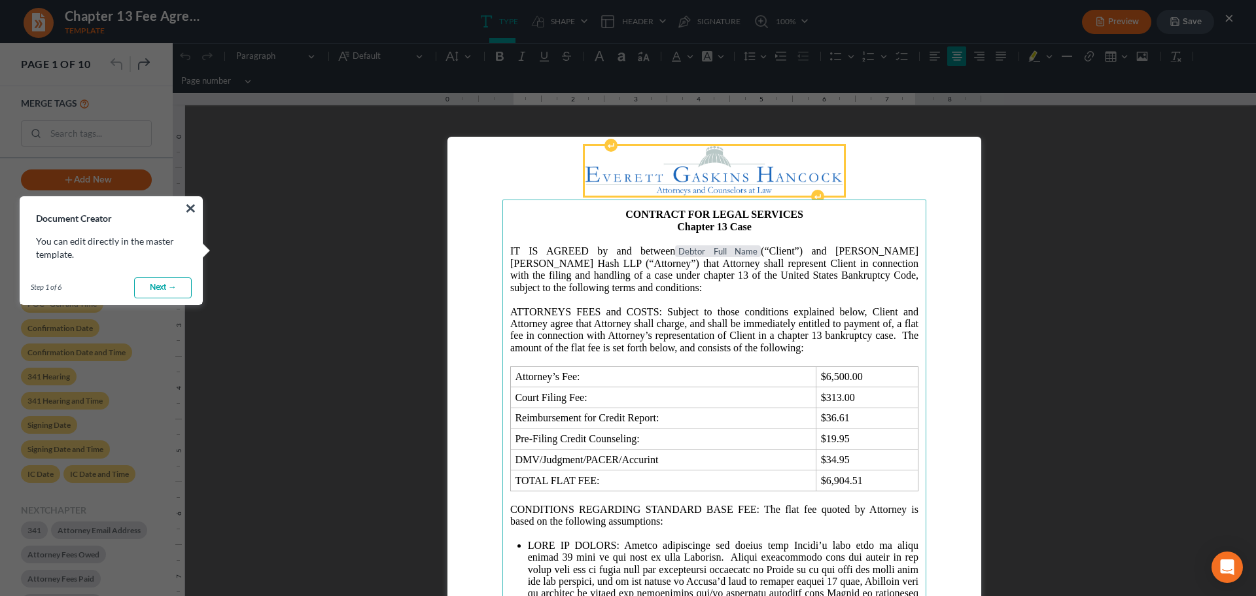
click at [684, 178] on img "Rich Text Editor, page-0-header" at bounding box center [714, 170] width 259 height 49
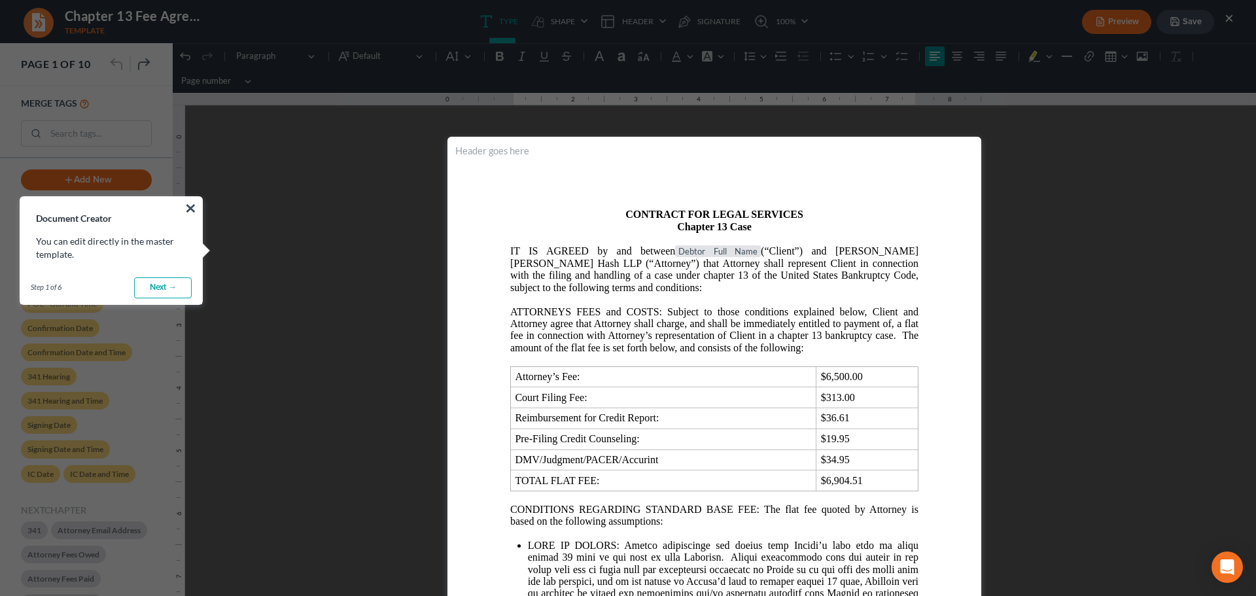
click at [748, 166] on header "Rich Text Editor, page-0-header" at bounding box center [715, 168] width 534 height 63
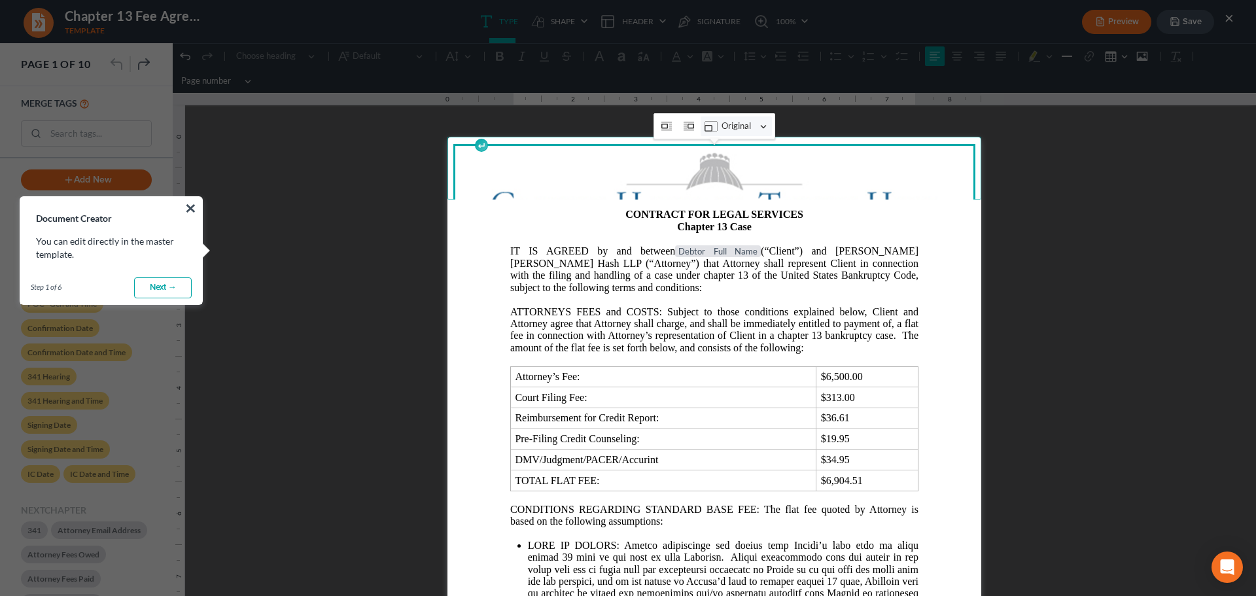
click at [709, 126] on icon "Image toolbar" at bounding box center [711, 126] width 13 height 13
click at [739, 191] on span "50%" at bounding box center [732, 190] width 17 height 15
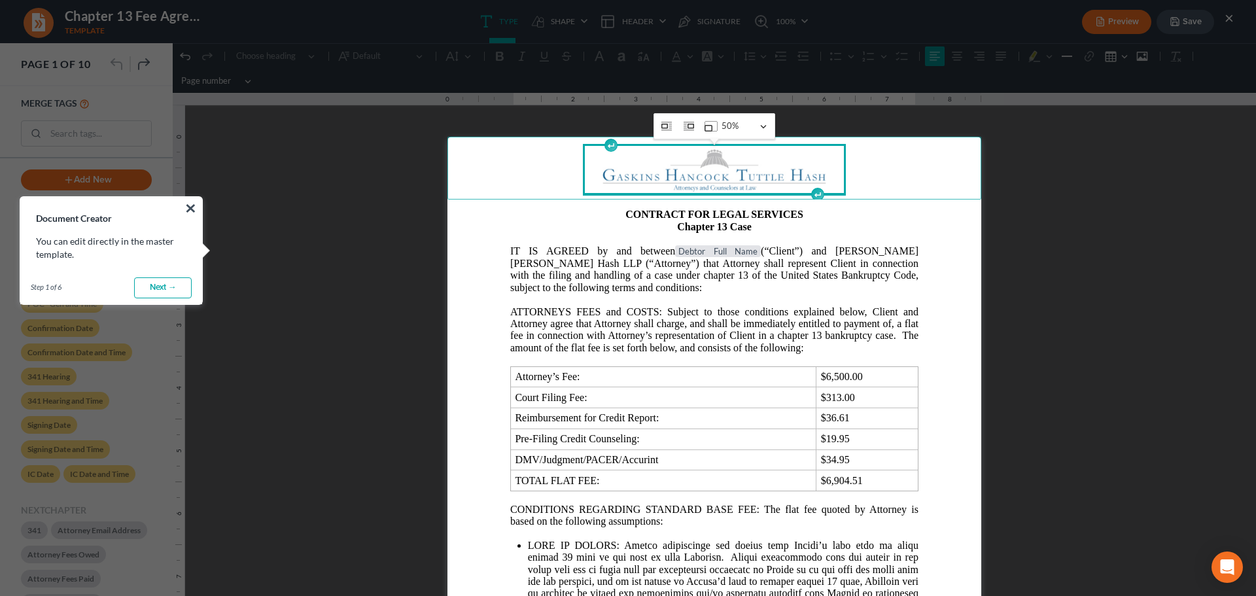
click at [828, 219] on p "CONTRACT FOR LEGAL SERVICES" at bounding box center [714, 215] width 408 height 12
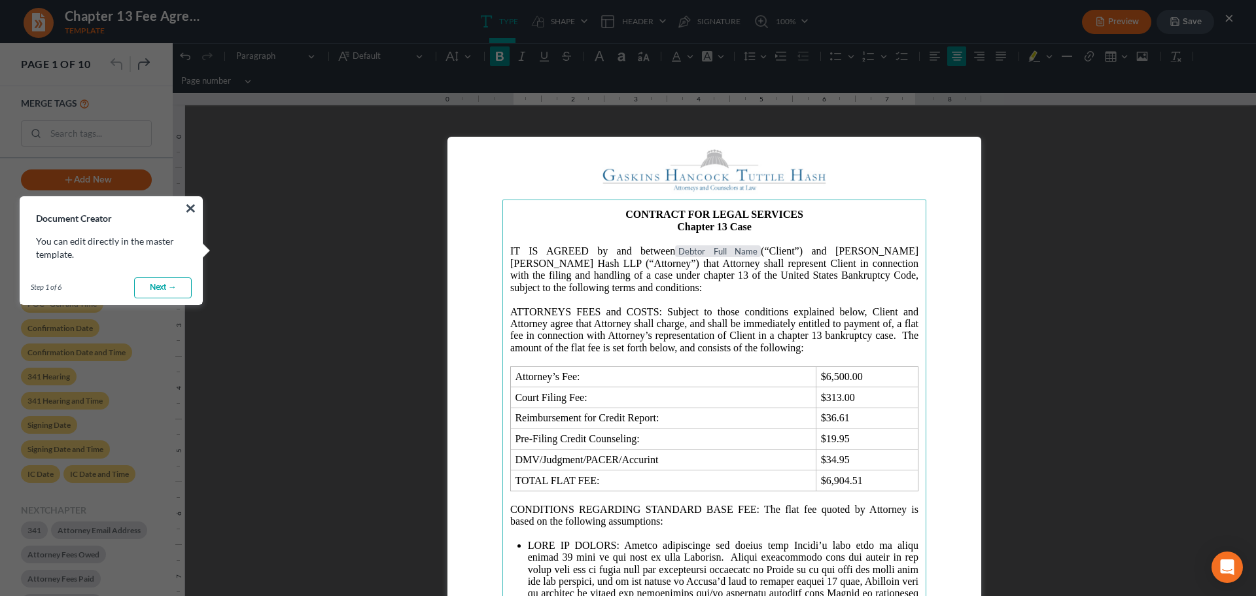
click at [808, 250] on p "IT IS AGREED by and between Debtor Full Name (“Client”) and [PERSON_NAME] [PERS…" at bounding box center [714, 269] width 408 height 49
click at [693, 325] on p "ATTORNEYS FEES and COSTS: Subject to those conditions explained below, Client a…" at bounding box center [714, 330] width 408 height 48
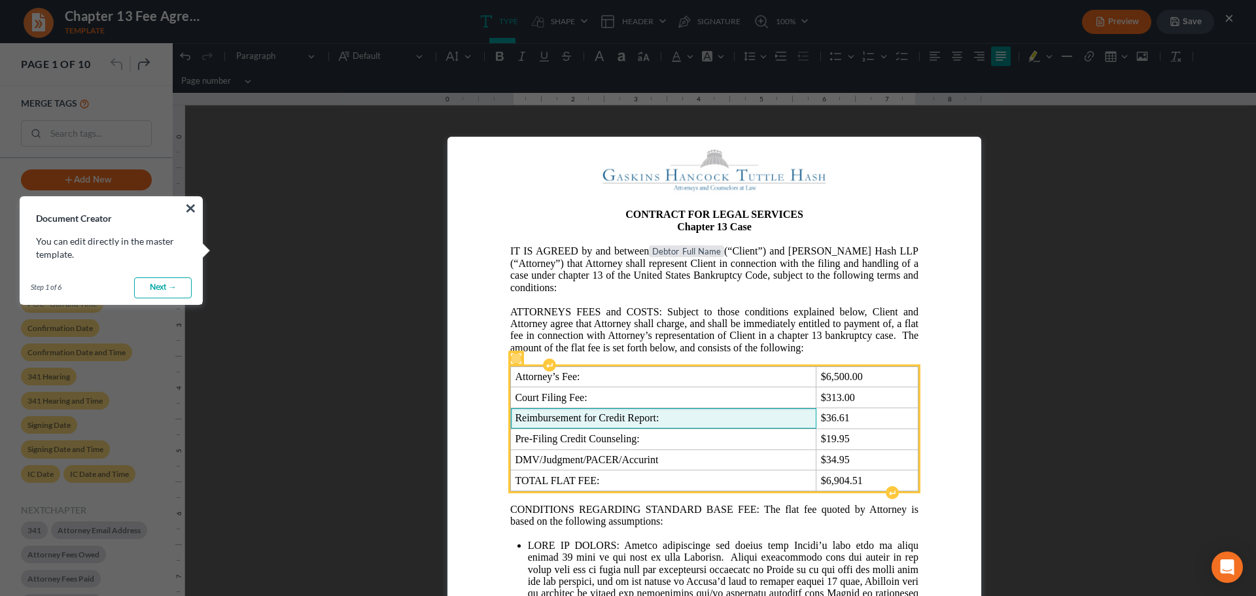
drag, startPoint x: 518, startPoint y: 417, endPoint x: 531, endPoint y: 440, distance: 26.4
click at [519, 418] on span "Reimbursement for Credit Report:" at bounding box center [663, 418] width 297 height 12
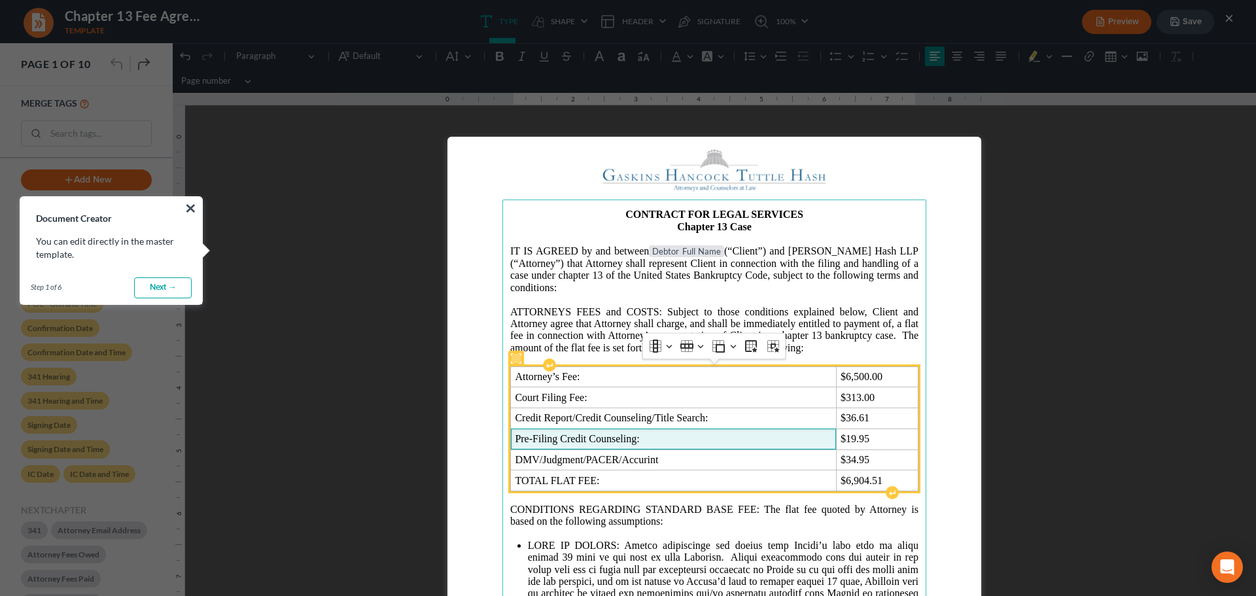
click at [512, 440] on td "Pre-Filing Credit Counseling:" at bounding box center [674, 439] width 326 height 21
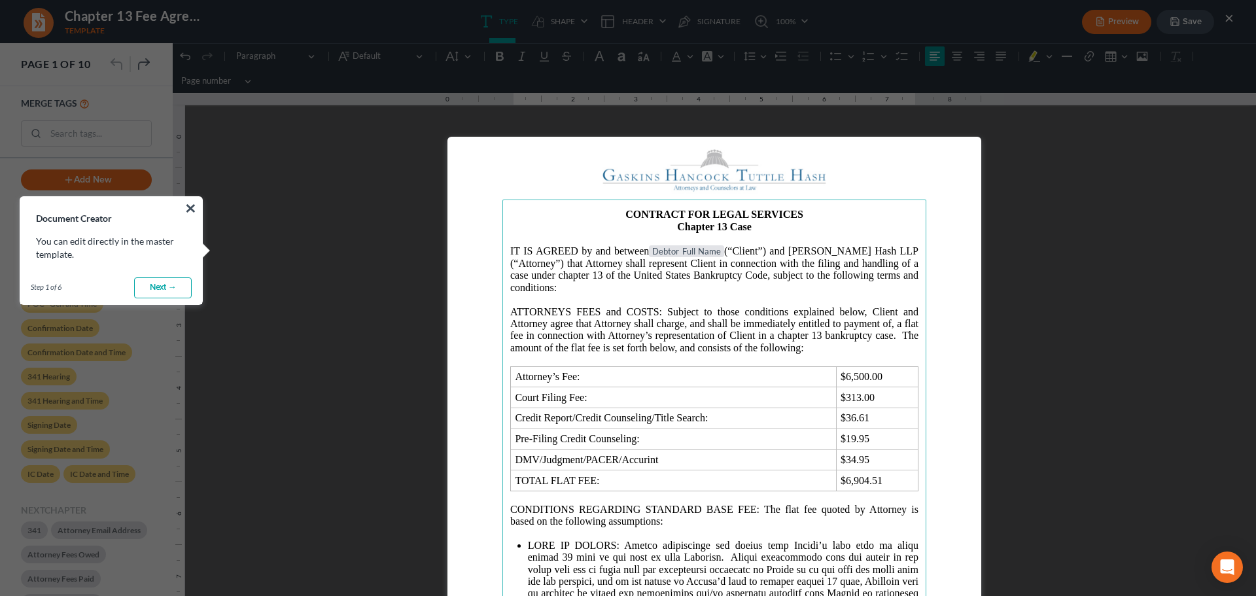
click at [503, 440] on main "CONTRACT FOR LEGAL SERVICES Chapter 13 Case IT IS AGREED by and between Debtor …" at bounding box center [715, 482] width 424 height 565
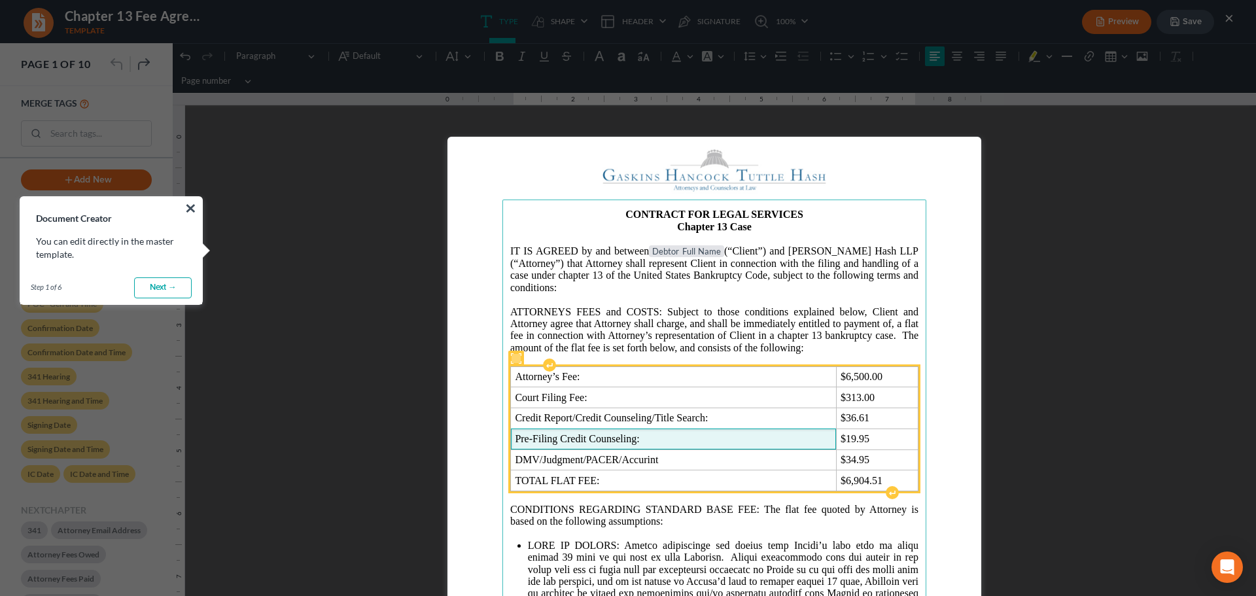
click at [512, 439] on td "Pre-Filing Credit Counseling:" at bounding box center [674, 439] width 326 height 21
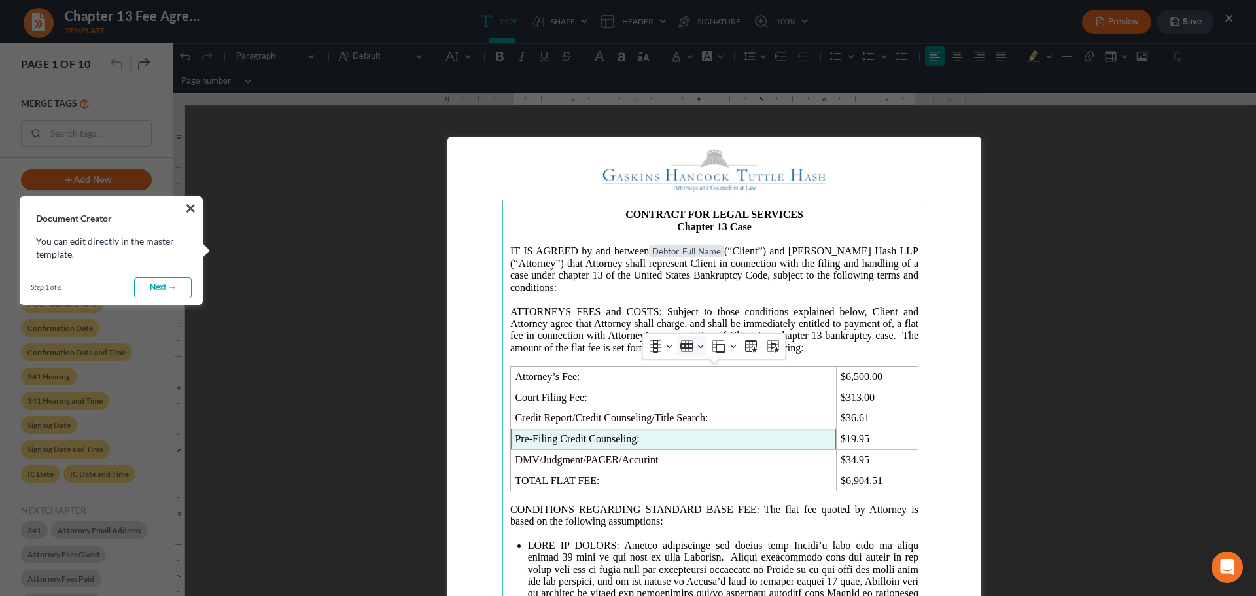
click at [701, 346] on button "Row Row" at bounding box center [691, 346] width 29 height 20
click at [705, 432] on span "Delete row" at bounding box center [721, 432] width 42 height 15
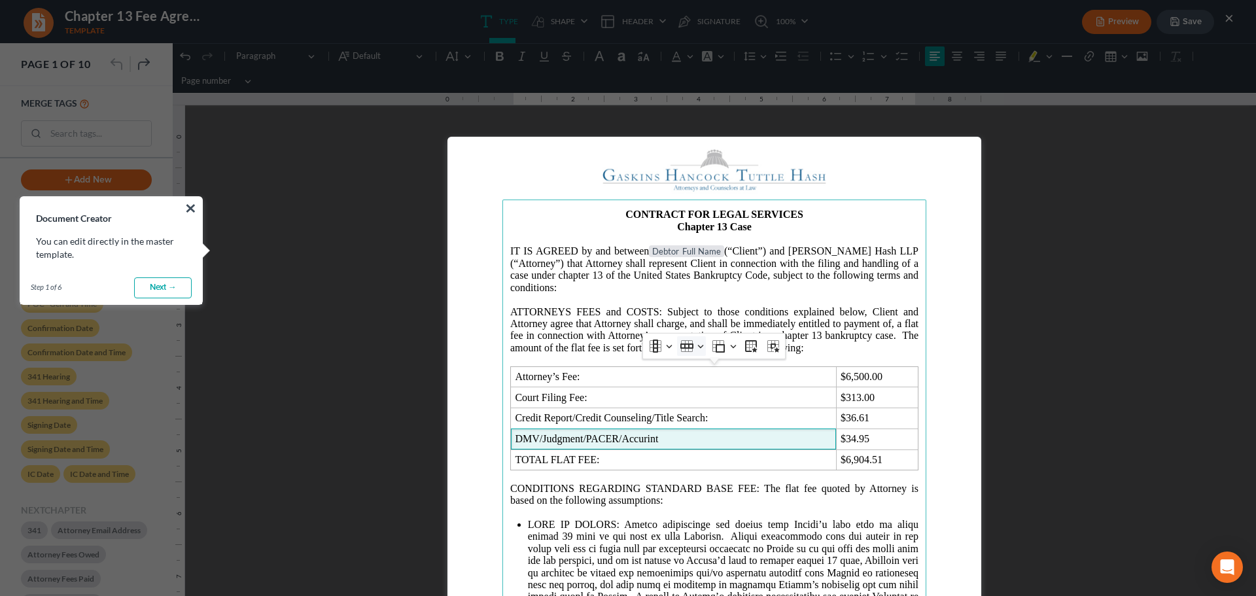
click at [700, 346] on button "Row Row" at bounding box center [691, 346] width 29 height 20
click at [718, 437] on span "Delete row" at bounding box center [721, 432] width 42 height 15
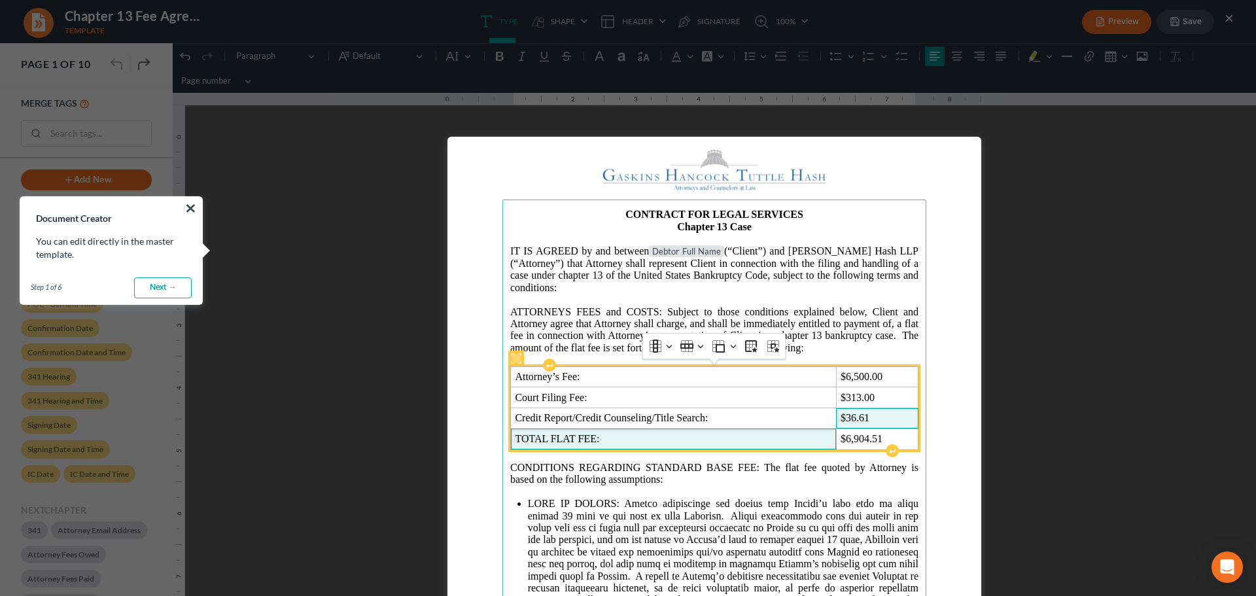
click at [851, 418] on span "$36.61" at bounding box center [877, 418] width 73 height 12
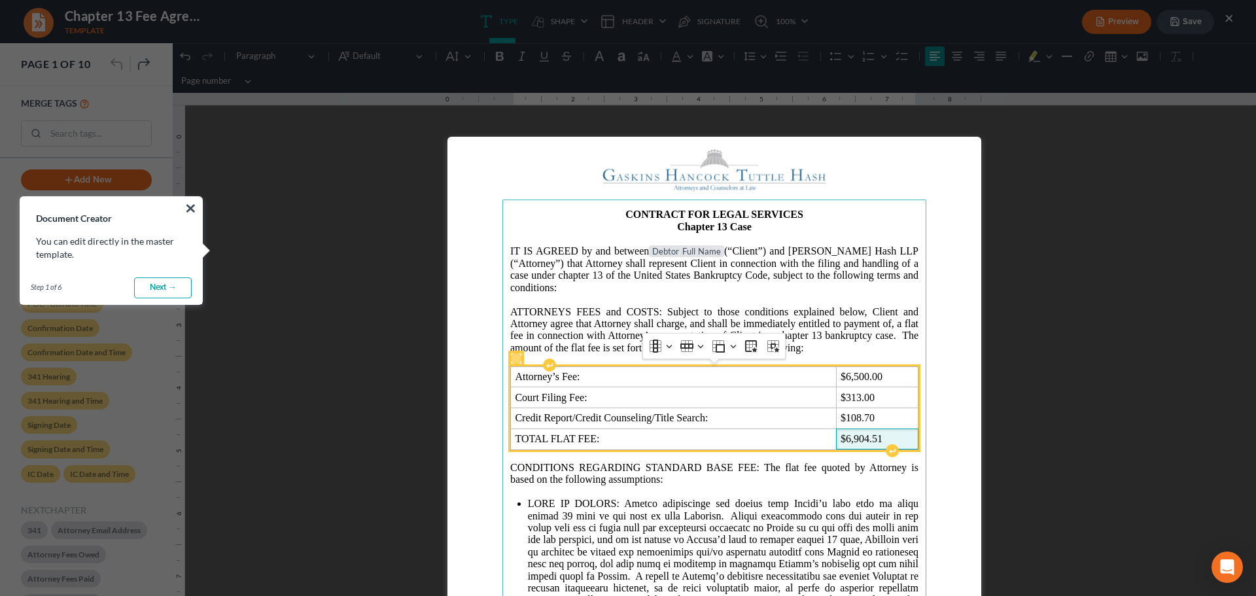
click at [861, 441] on span "$6,904.51" at bounding box center [877, 439] width 73 height 12
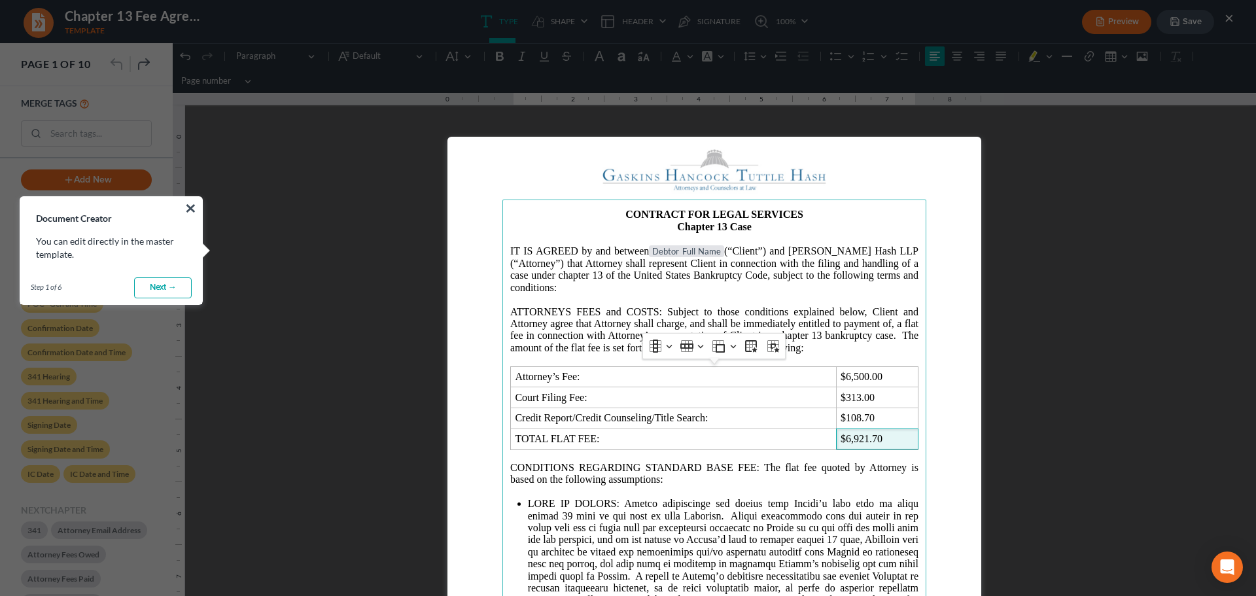
click at [784, 275] on p "IT IS AGREED by and between Debtor Full Name (“Client”) and [PERSON_NAME] Hash …" at bounding box center [714, 269] width 408 height 49
click at [687, 559] on li "Rich Text Editor, page-0-main" at bounding box center [723, 570] width 391 height 145
drag, startPoint x: 39, startPoint y: 177, endPoint x: 191, endPoint y: 211, distance: 156.2
click at [191, 211] on button "×" at bounding box center [191, 208] width 12 height 21
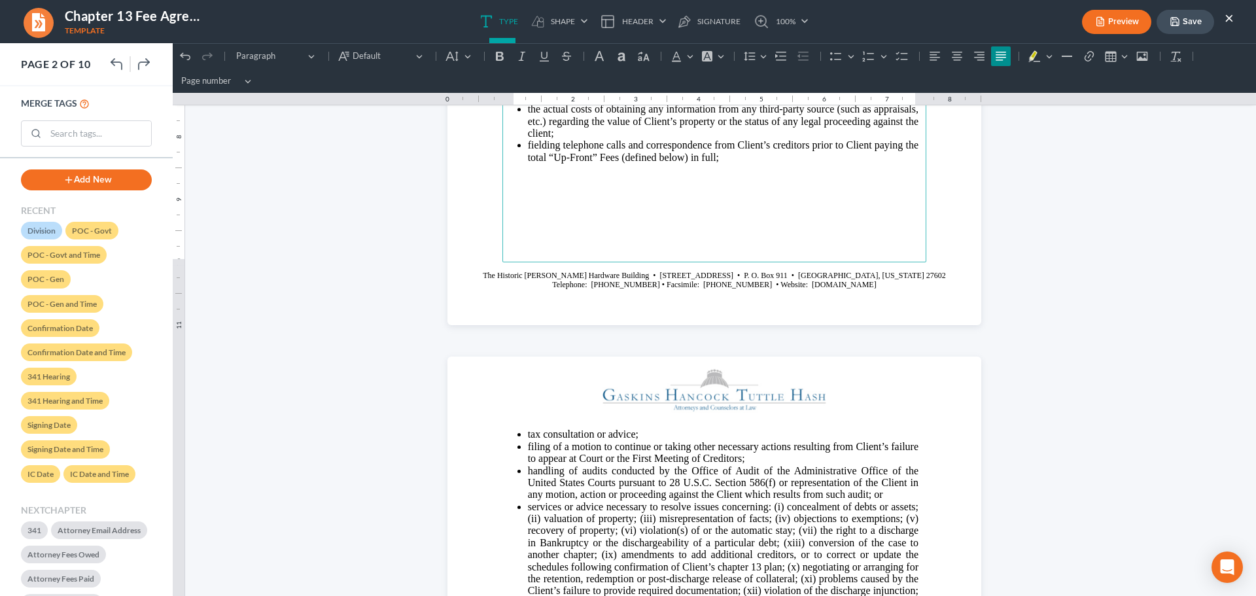
scroll to position [1244, 0]
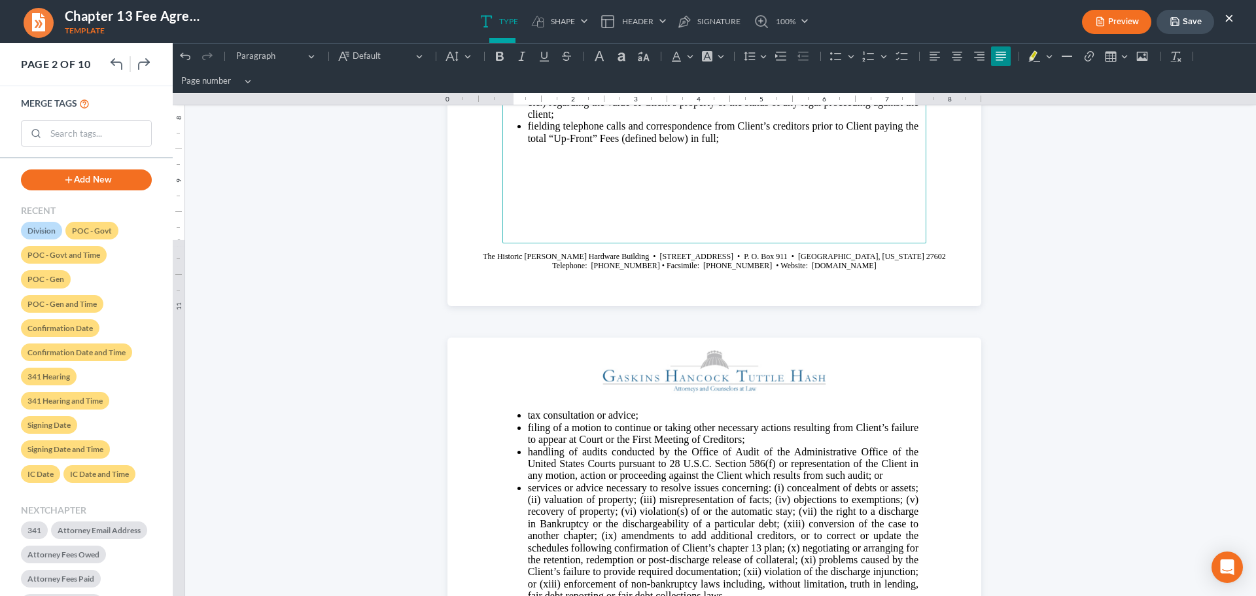
click at [806, 268] on span "Telephone: [PHONE_NUMBER] • Facsimile: [PHONE_NUMBER] • Website: [DOMAIN_NAME]" at bounding box center [714, 265] width 324 height 9
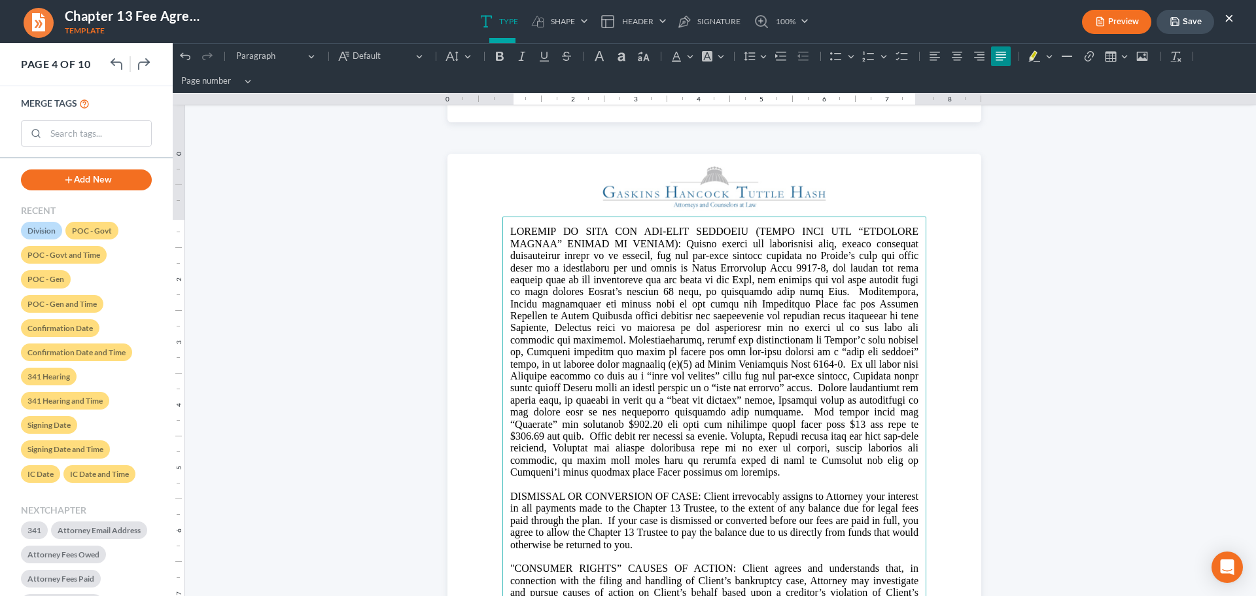
scroll to position [2226, 0]
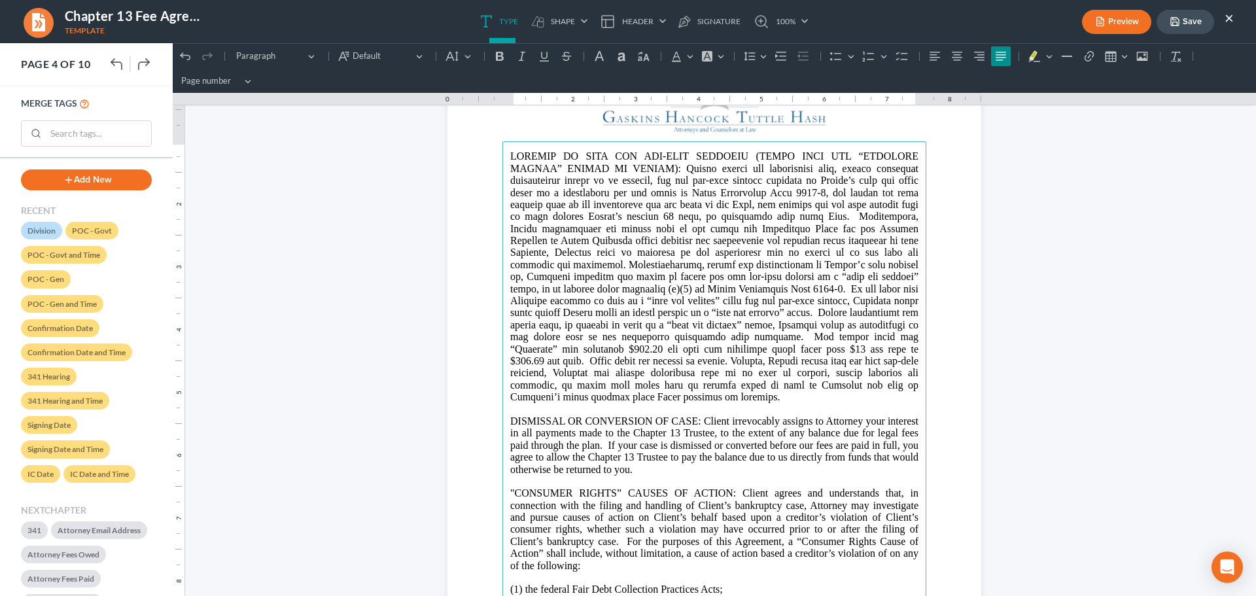
click at [826, 334] on p "Rich Text Editor, page-3-main" at bounding box center [714, 277] width 408 height 253
click at [627, 348] on p "Rich Text Editor, page-3-main" at bounding box center [714, 277] width 408 height 253
click at [722, 351] on p "Rich Text Editor, page-3-main" at bounding box center [714, 277] width 408 height 253
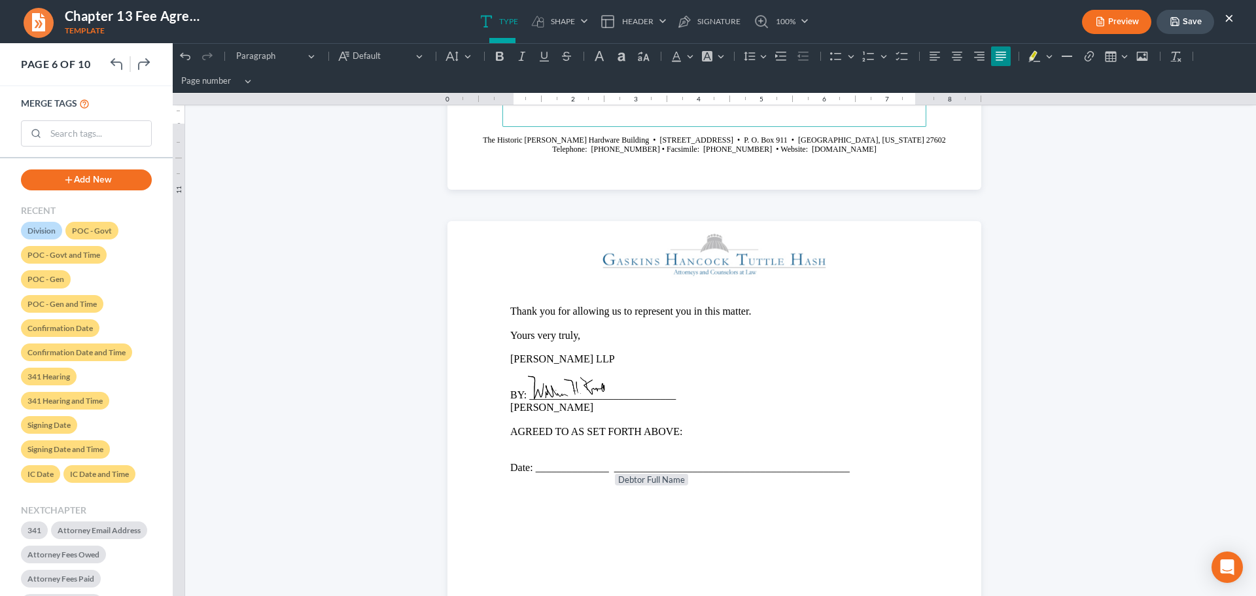
scroll to position [4254, 0]
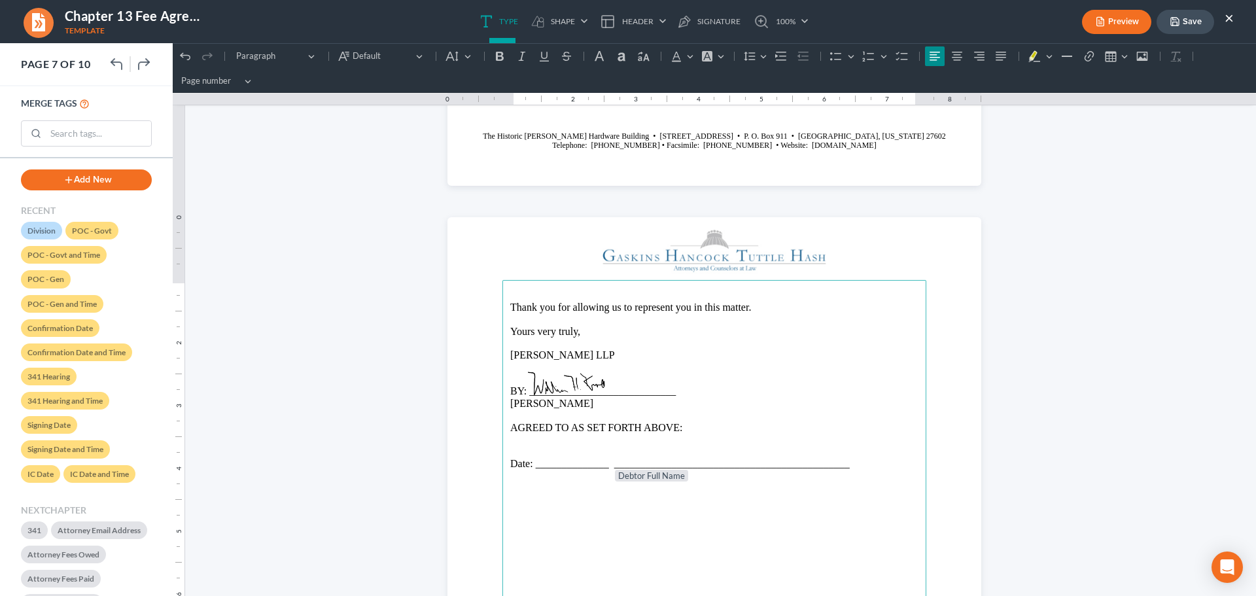
click at [531, 351] on p "[PERSON_NAME] LLP" at bounding box center [714, 355] width 408 height 12
drag, startPoint x: 505, startPoint y: 355, endPoint x: 603, endPoint y: 403, distance: 109.8
click at [603, 403] on section "Thank you for allowing us to represent you in this matter. Yours very truly, [P…" at bounding box center [715, 562] width 534 height 691
click at [503, 349] on main "Thank you for allowing us to represent you in this matter. Yours very truly, [P…" at bounding box center [715, 562] width 424 height 565
click at [503, 357] on main "Thank you for allowing us to represent you in this matter. Yours very truly, [P…" at bounding box center [715, 562] width 424 height 565
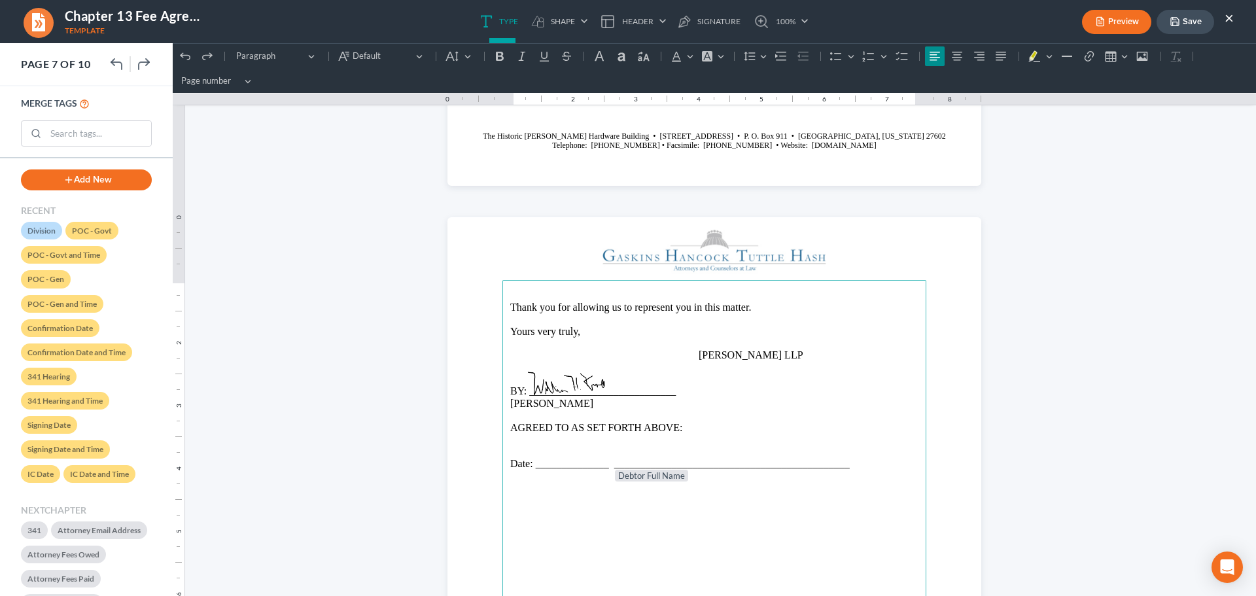
click at [510, 389] on p "BY: ____________________________" at bounding box center [714, 391] width 408 height 12
click at [524, 402] on img at bounding box center [588, 392] width 131 height 60
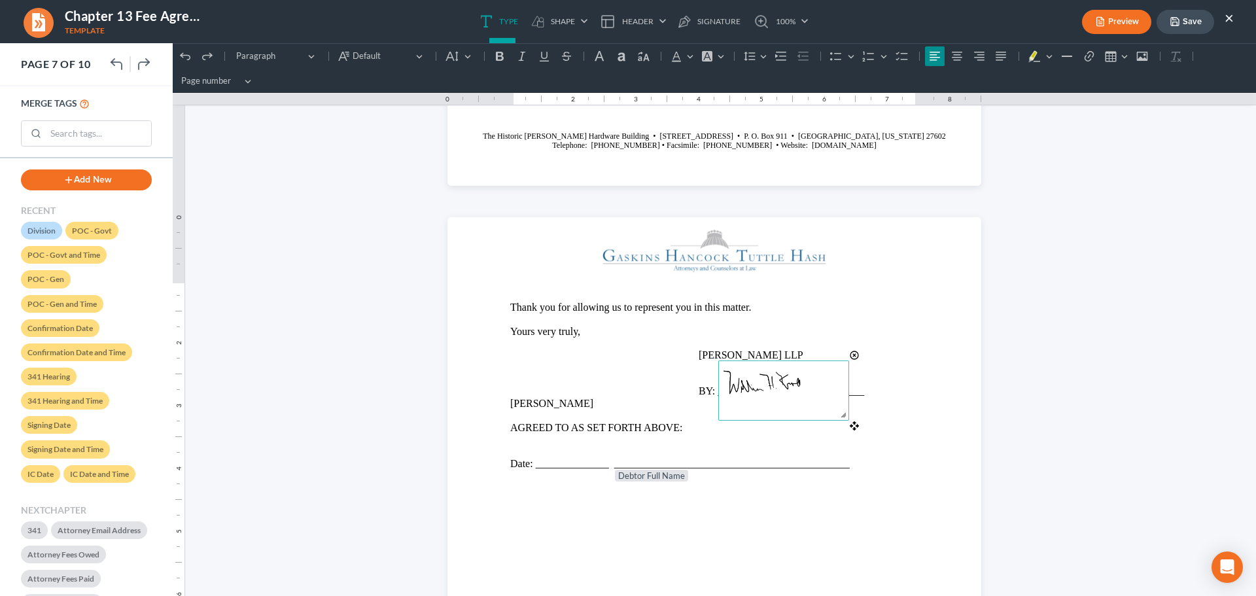
drag, startPoint x: 585, startPoint y: 369, endPoint x: 781, endPoint y: 368, distance: 195.7
click at [781, 368] on img at bounding box center [784, 391] width 131 height 60
click at [545, 397] on span "Rich Text Editor, page-6-main" at bounding box center [557, 391] width 31 height 12
click at [525, 402] on p "[PERSON_NAME]" at bounding box center [714, 404] width 408 height 12
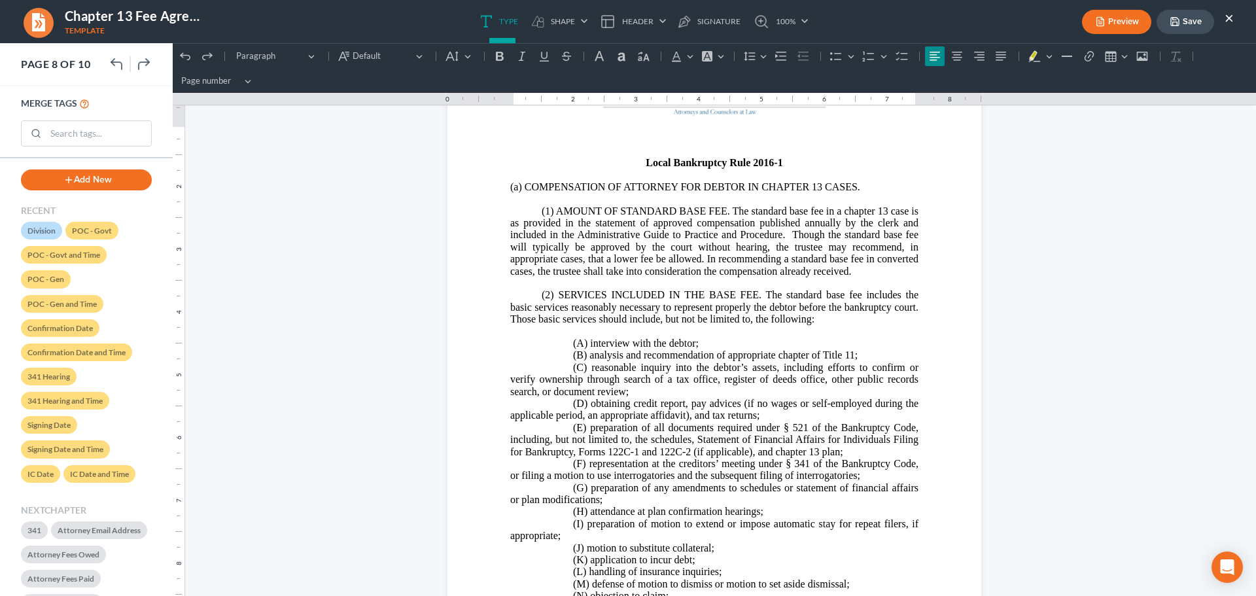
scroll to position [5129, 0]
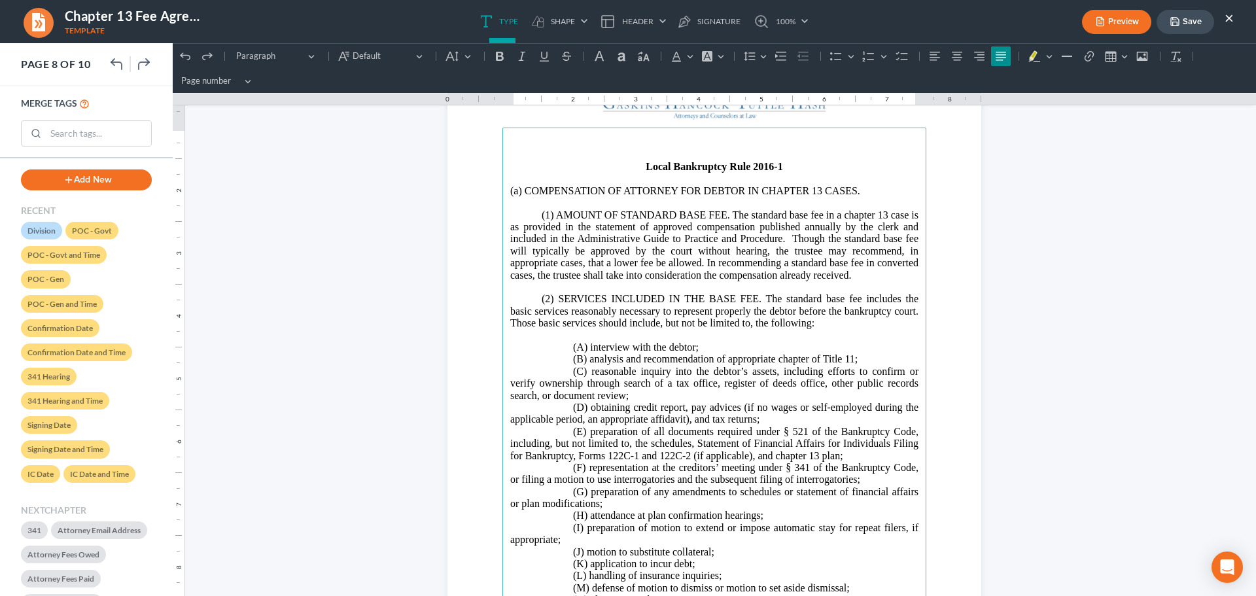
click at [736, 298] on p "(2) SERVICES INCLUDED IN THE BASE FEE. The standard base fee includes the basic…" at bounding box center [714, 311] width 408 height 36
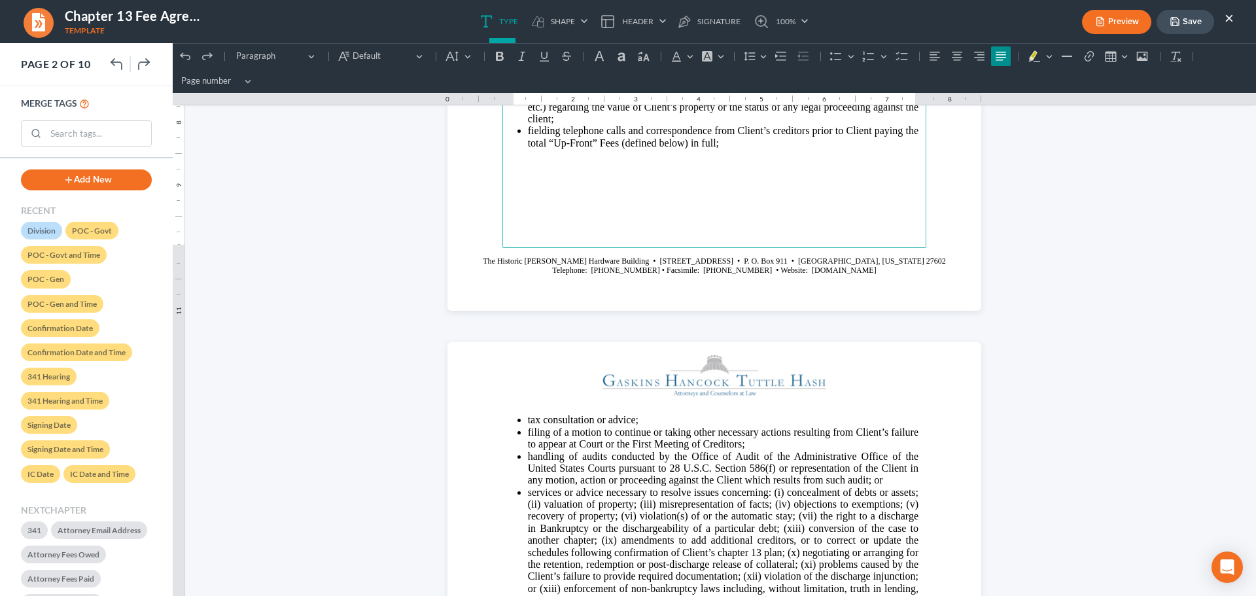
scroll to position [1243, 0]
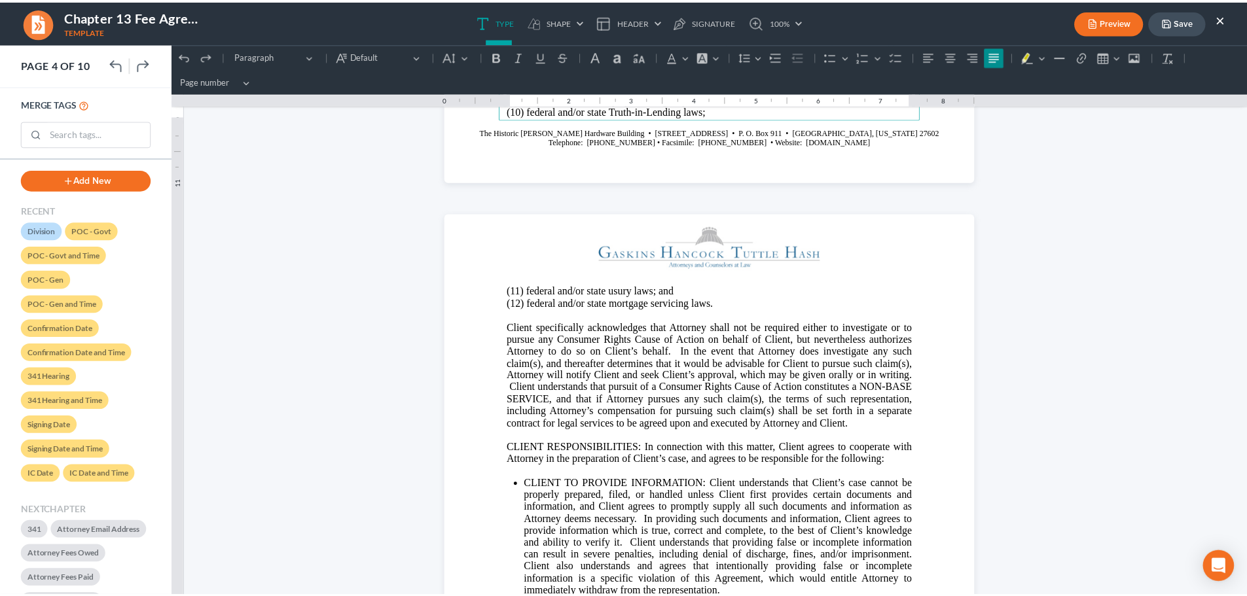
scroll to position [2814, 0]
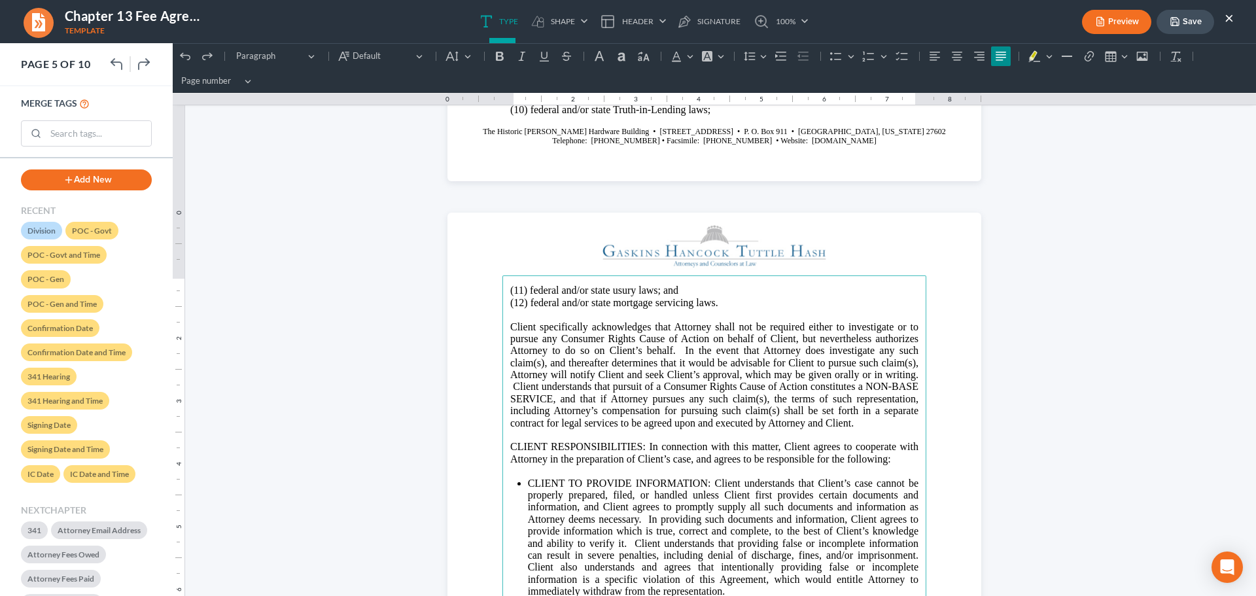
click at [1187, 20] on button "Save" at bounding box center [1186, 22] width 58 height 24
click at [1231, 19] on button "×" at bounding box center [1229, 18] width 9 height 16
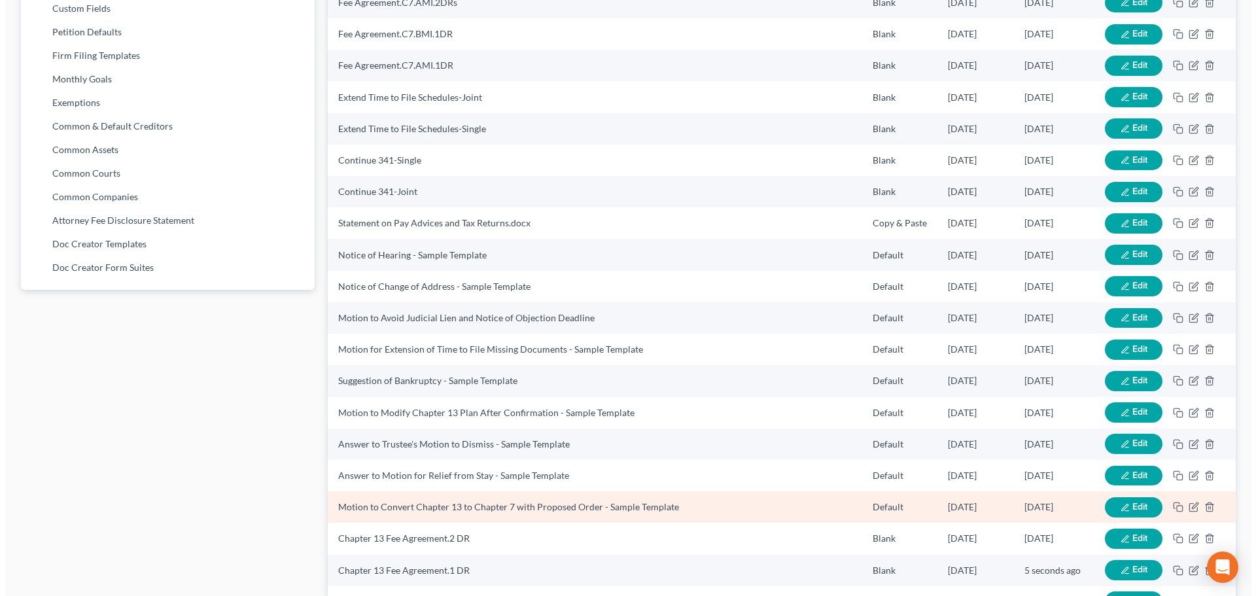
scroll to position [737, 0]
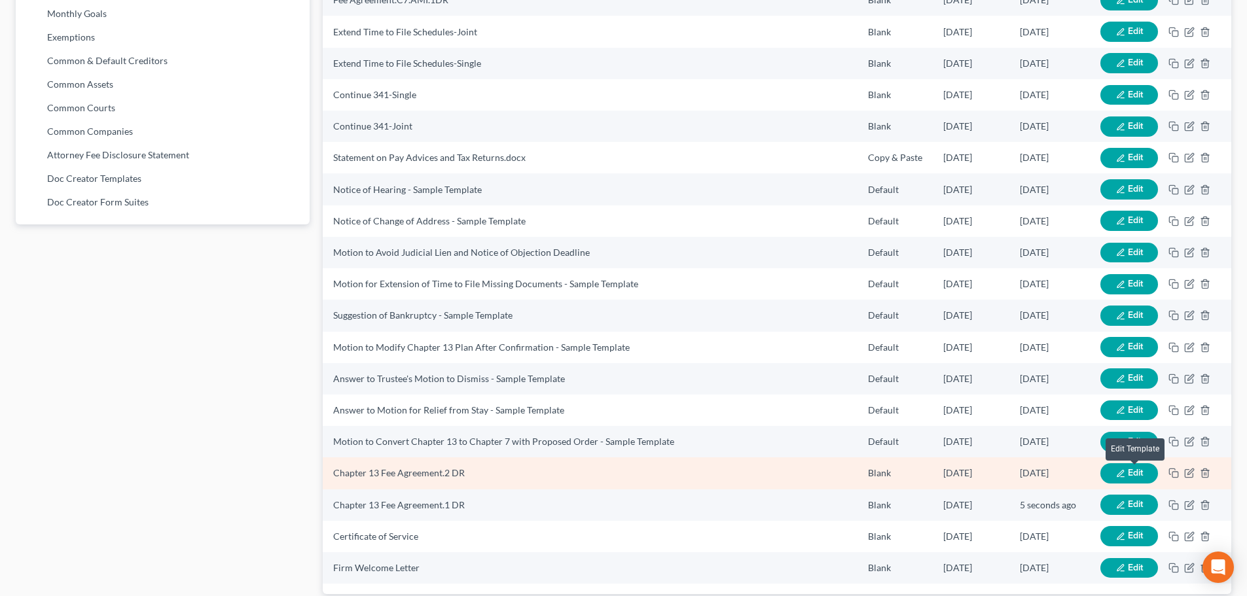
click at [1129, 473] on span "Edit" at bounding box center [1135, 472] width 15 height 11
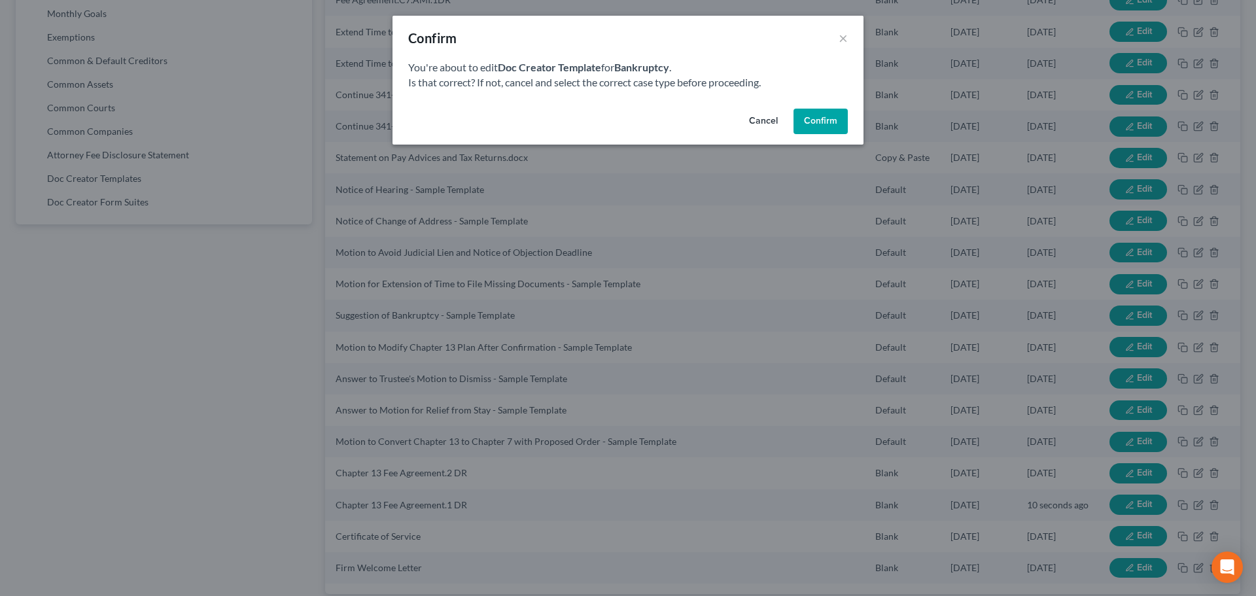
click at [830, 122] on button "Confirm" at bounding box center [821, 122] width 54 height 26
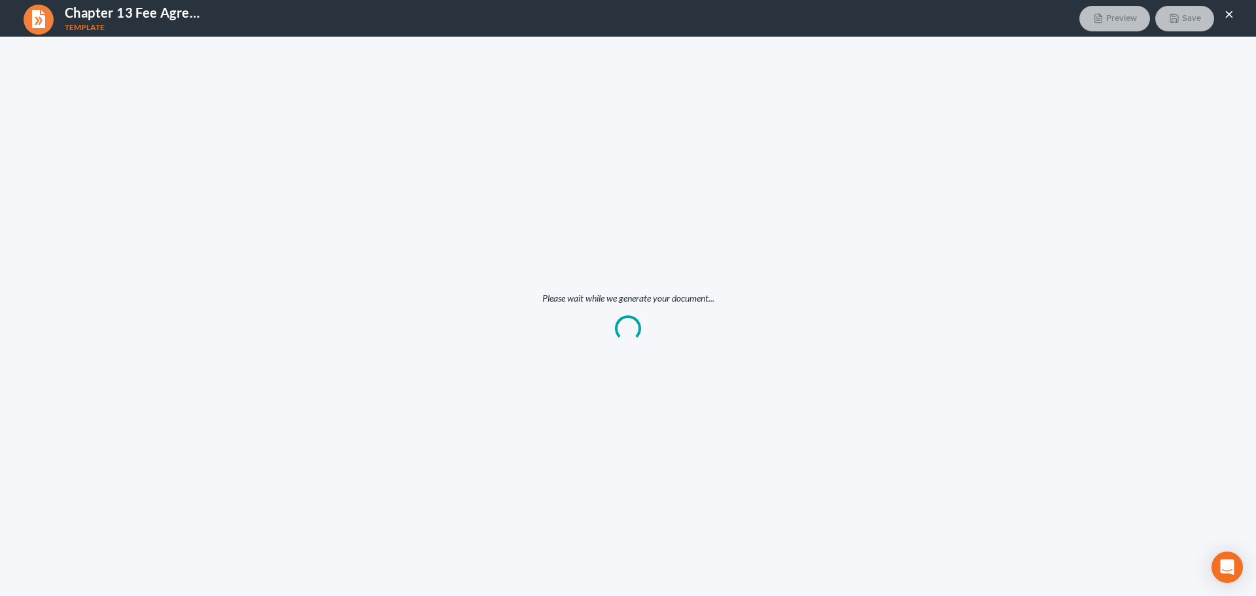
scroll to position [0, 0]
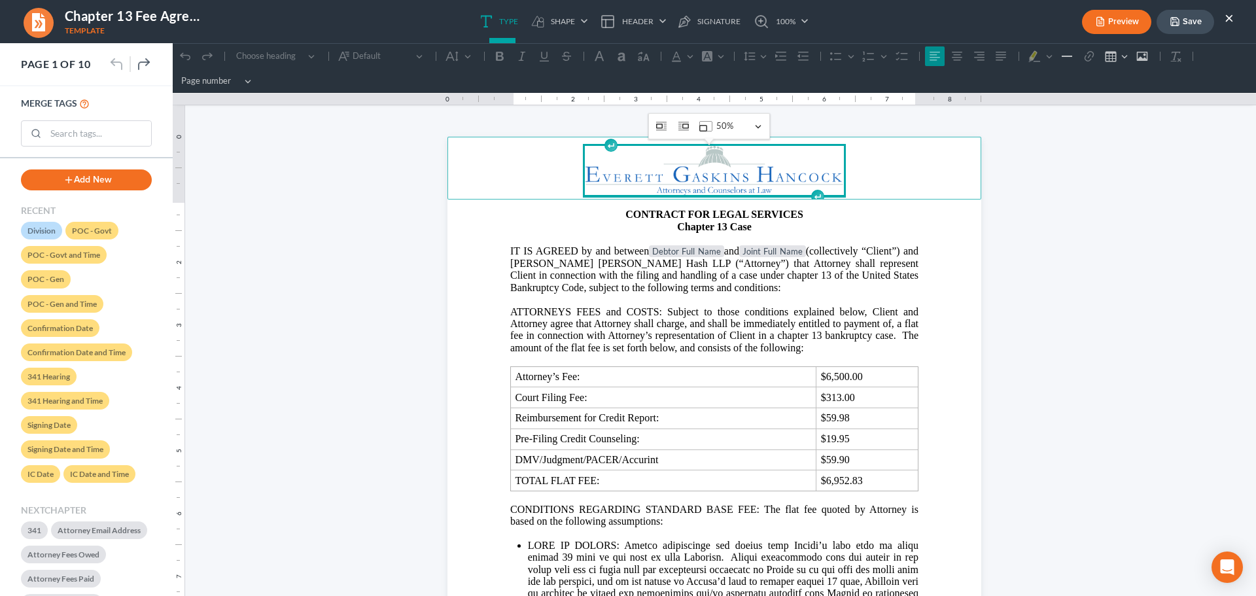
click at [730, 172] on img "Rich Text Editor, page-0-header" at bounding box center [714, 170] width 259 height 49
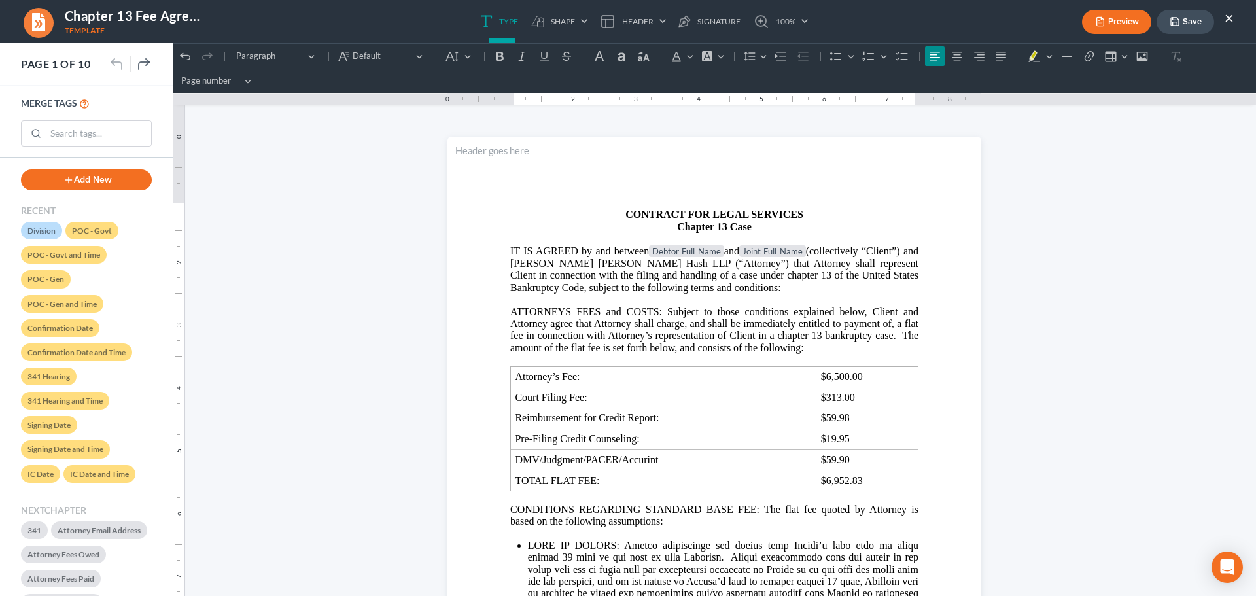
click at [658, 169] on header "Rich Text Editor, page-0-header" at bounding box center [715, 168] width 534 height 63
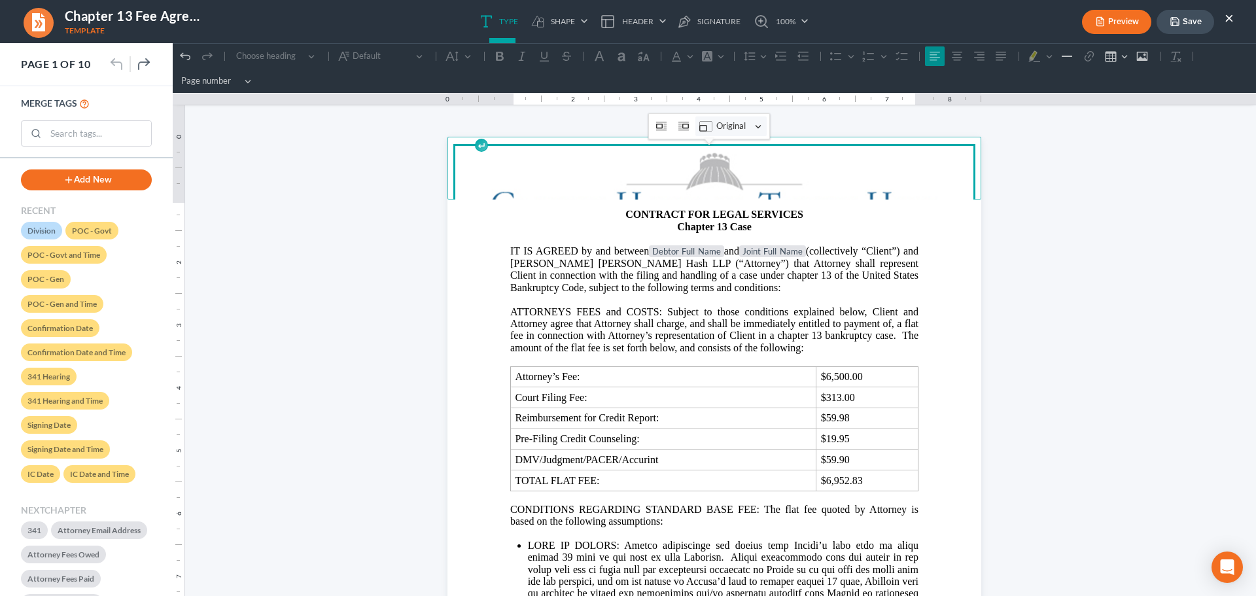
click at [703, 126] on icon "Image toolbar" at bounding box center [706, 126] width 13 height 13
click at [722, 171] on span "25%" at bounding box center [727, 168] width 17 height 15
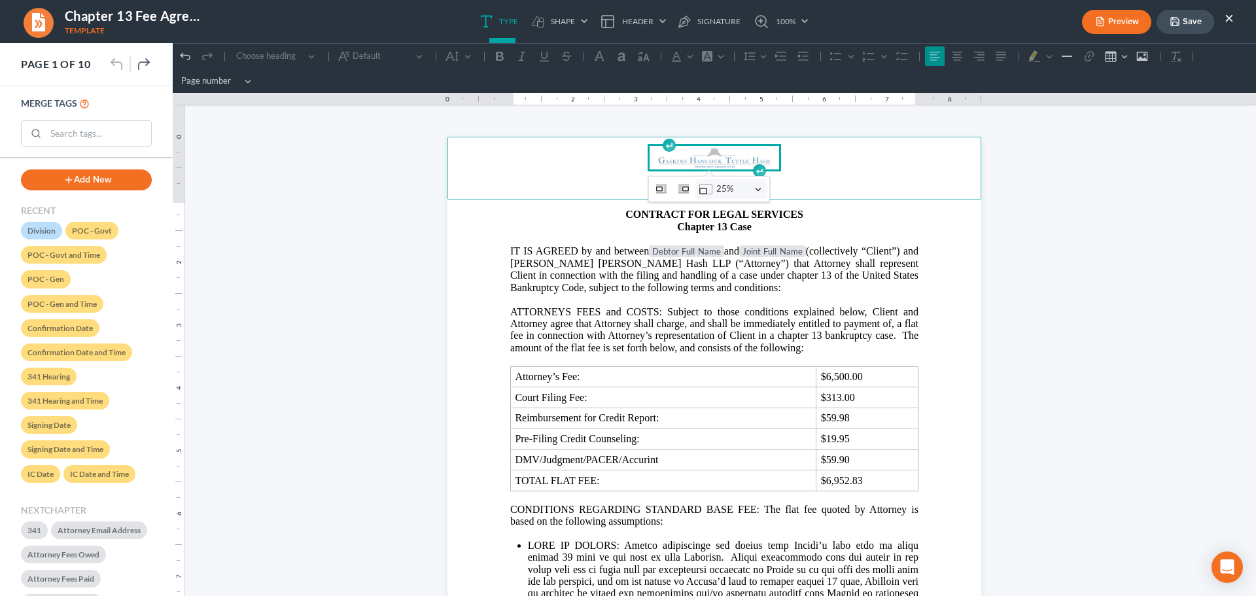
click at [717, 190] on span "25%" at bounding box center [734, 189] width 34 height 13
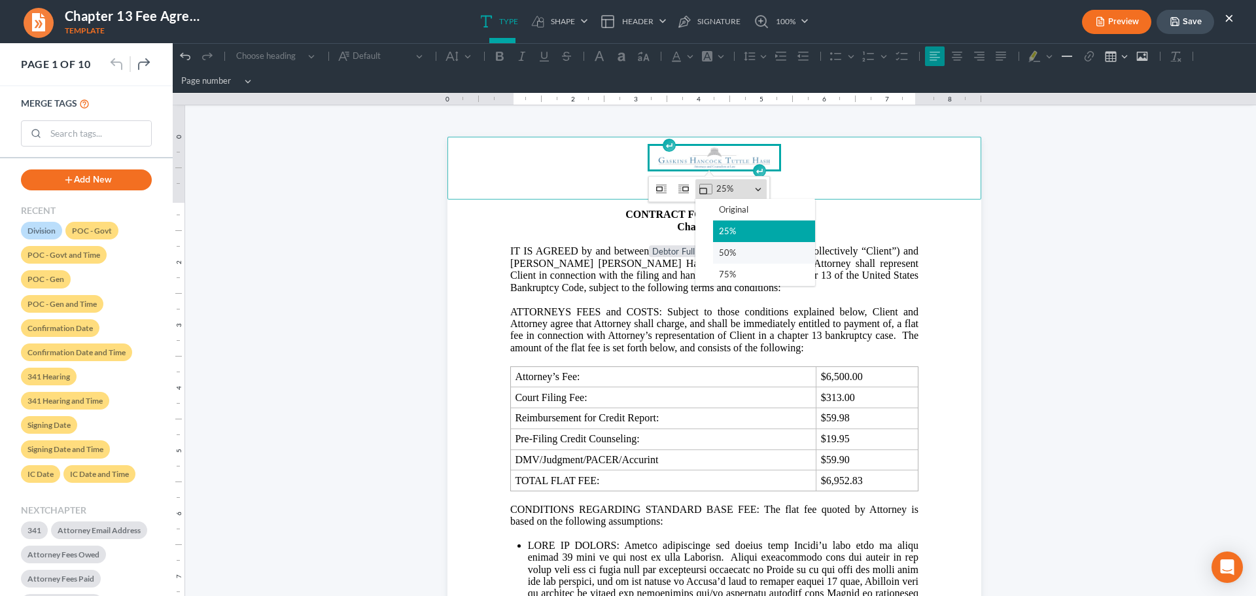
click at [724, 253] on span "50%" at bounding box center [727, 252] width 17 height 15
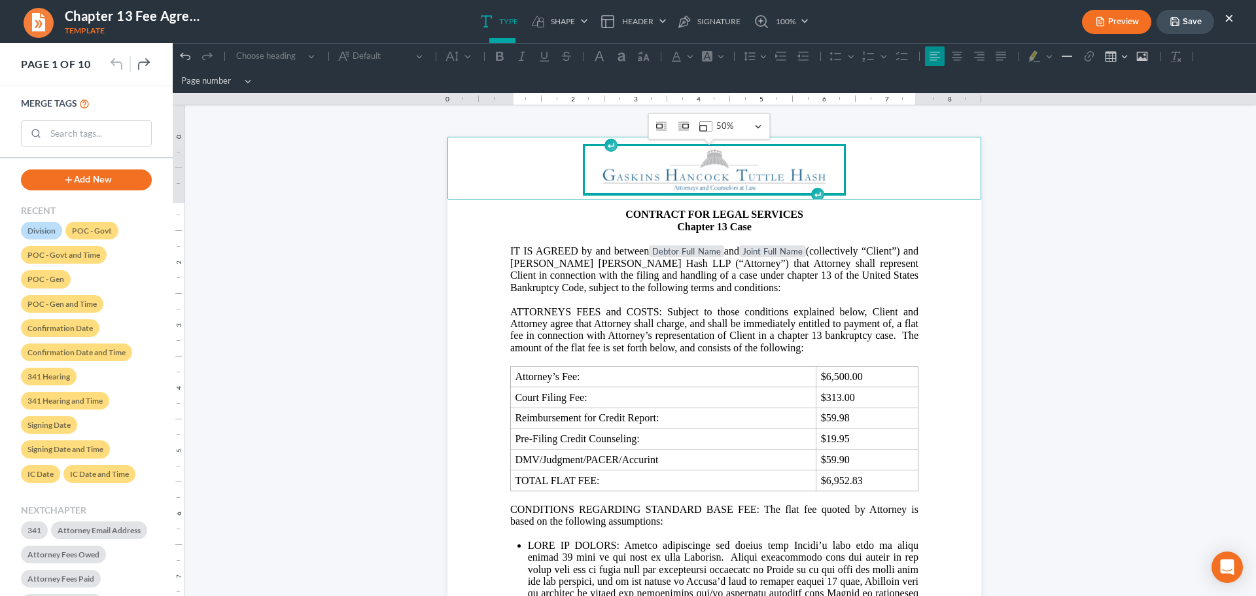
click at [524, 264] on p "IT IS AGREED by and between Debtor Full Name and Joint Full Name (collectively …" at bounding box center [714, 269] width 408 height 49
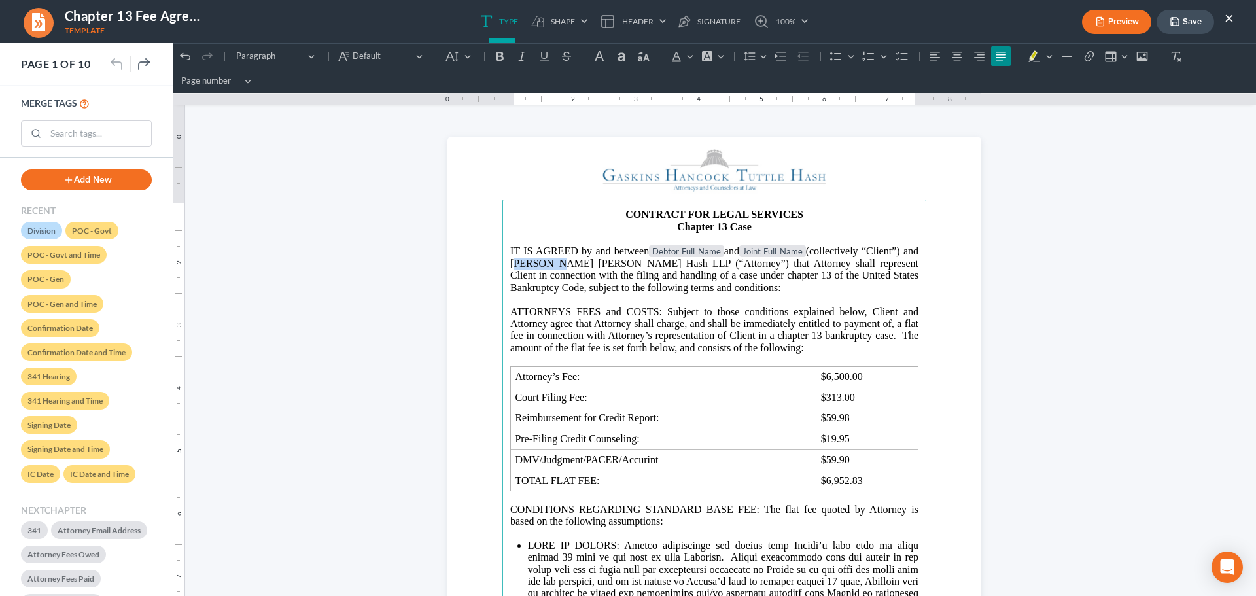
click at [524, 264] on p "IT IS AGREED by and between Debtor Full Name and Joint Full Name (collectively …" at bounding box center [714, 269] width 408 height 49
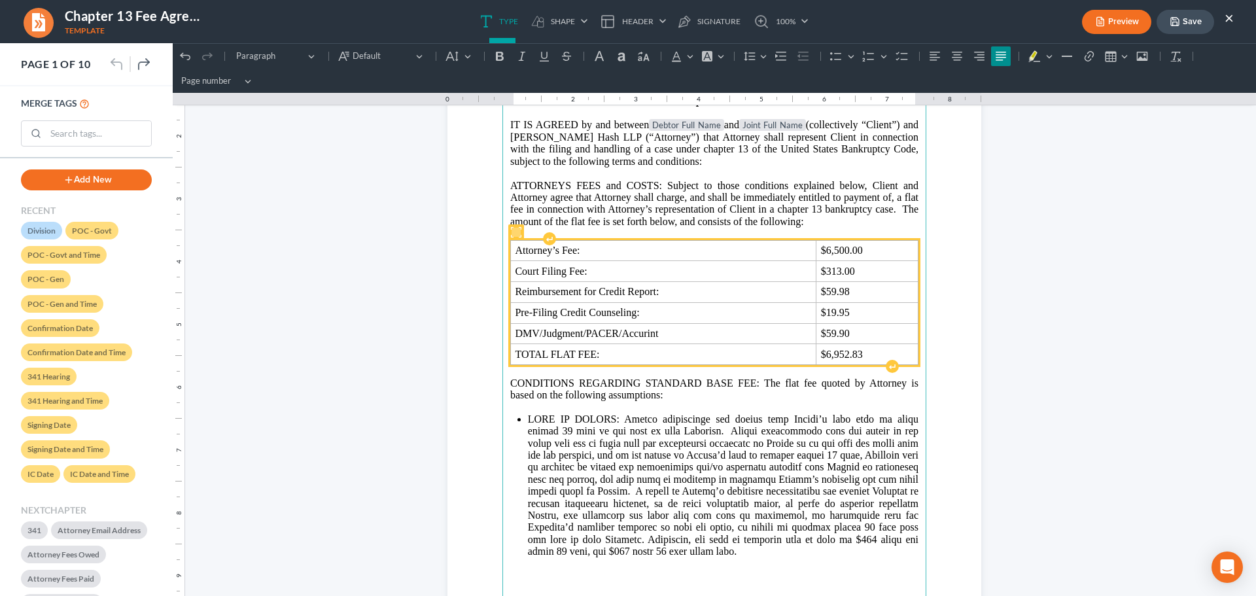
scroll to position [131, 0]
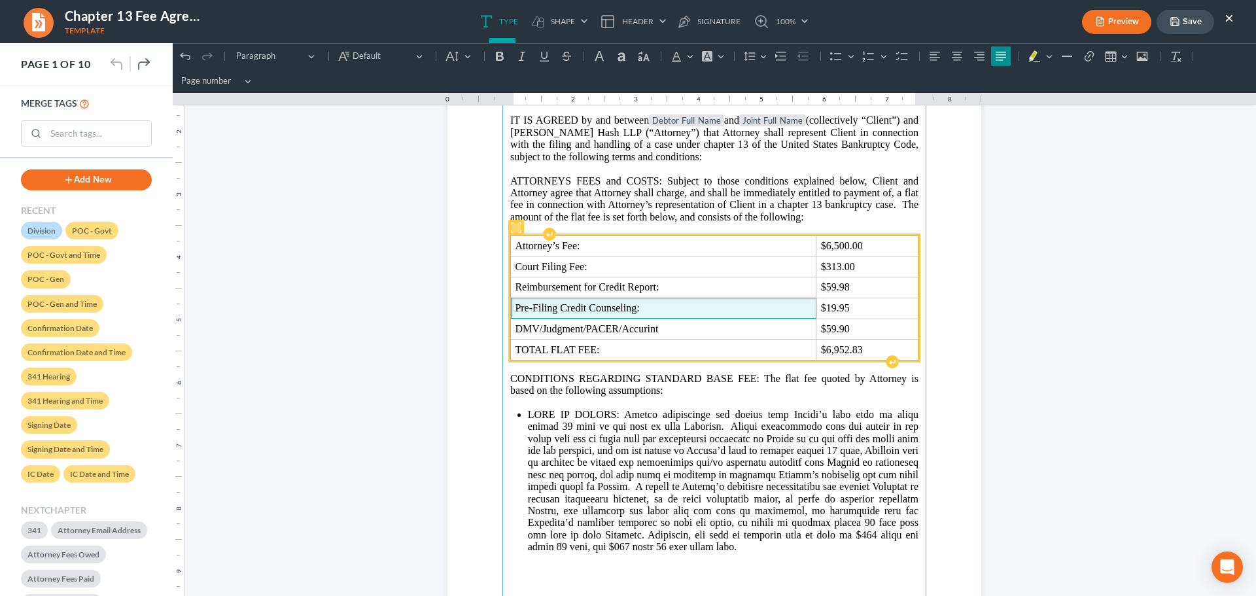
click at [515, 309] on span "Pre-Filing Credit Counseling:" at bounding box center [663, 308] width 297 height 12
drag, startPoint x: 509, startPoint y: 309, endPoint x: 684, endPoint y: 299, distance: 175.0
click at [679, 314] on span "Pre-Filing Credit Counseling:" at bounding box center [663, 308] width 297 height 12
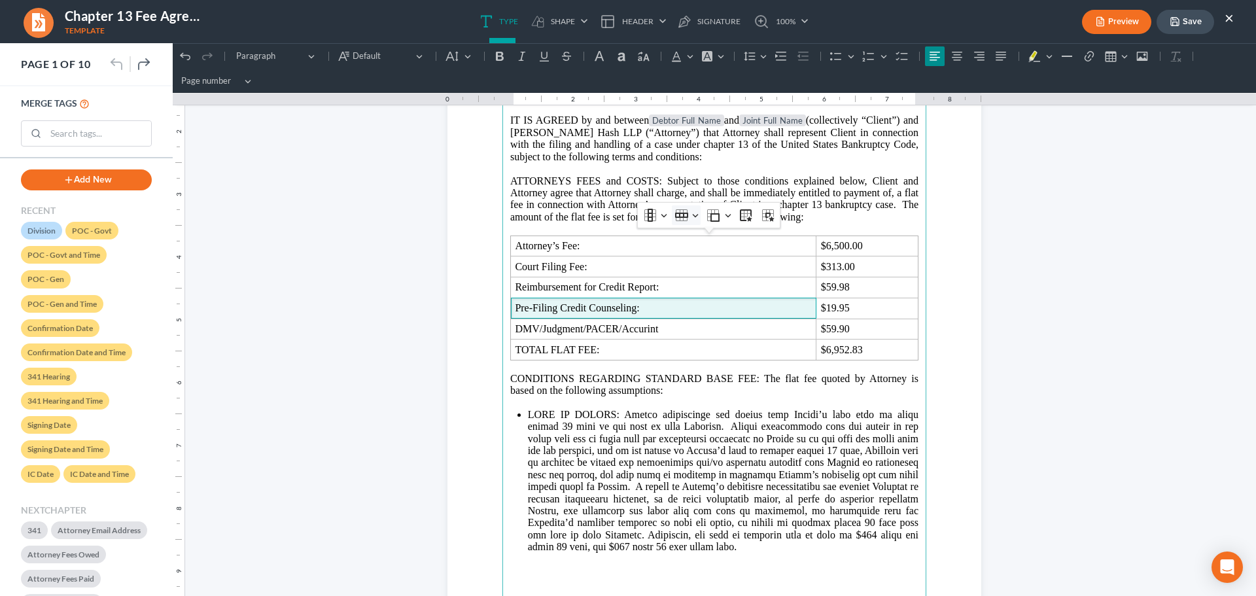
click at [696, 217] on button "Row Row" at bounding box center [686, 215] width 29 height 20
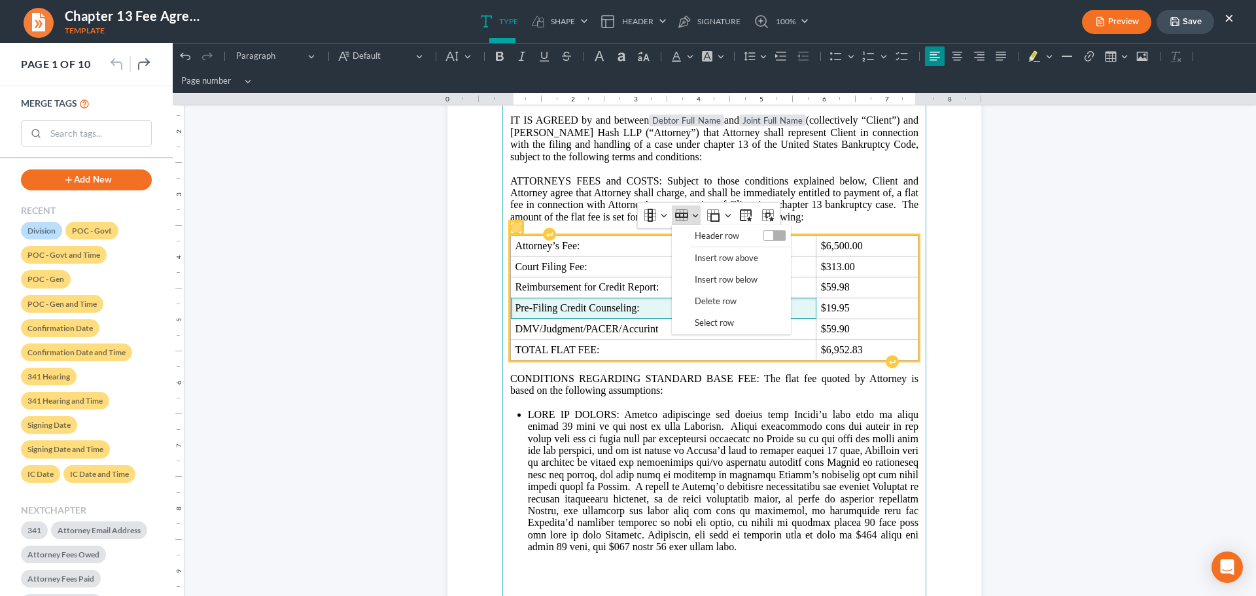
click at [722, 297] on span "Delete row" at bounding box center [716, 301] width 42 height 15
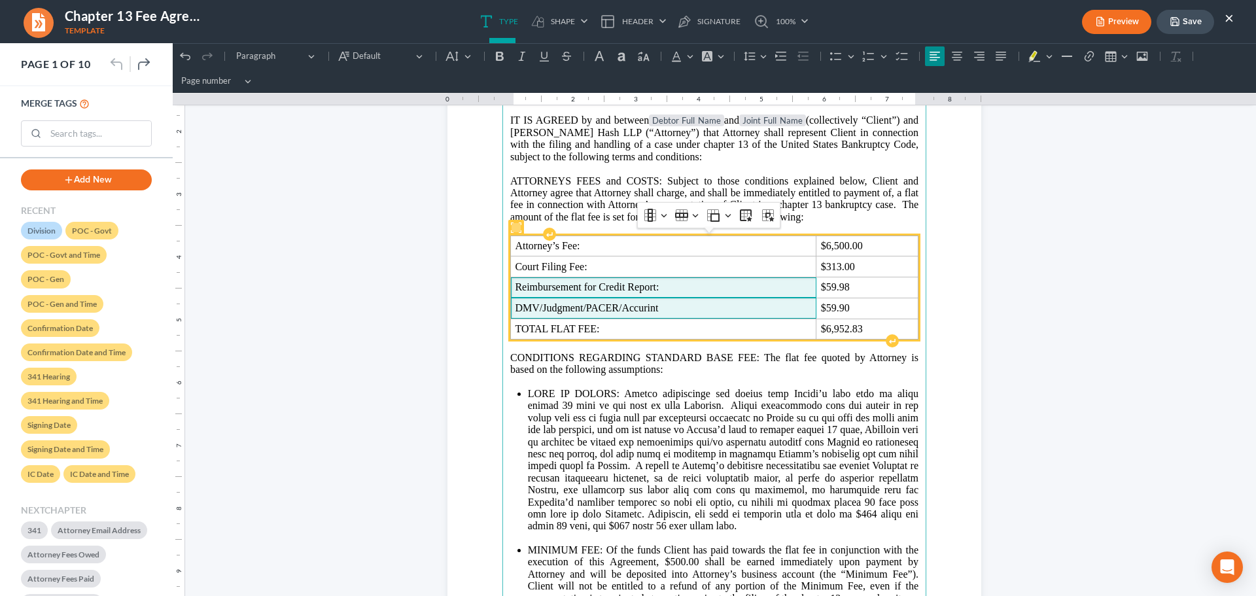
click at [515, 285] on span "Reimbursement for Credit Report:" at bounding box center [663, 287] width 297 height 12
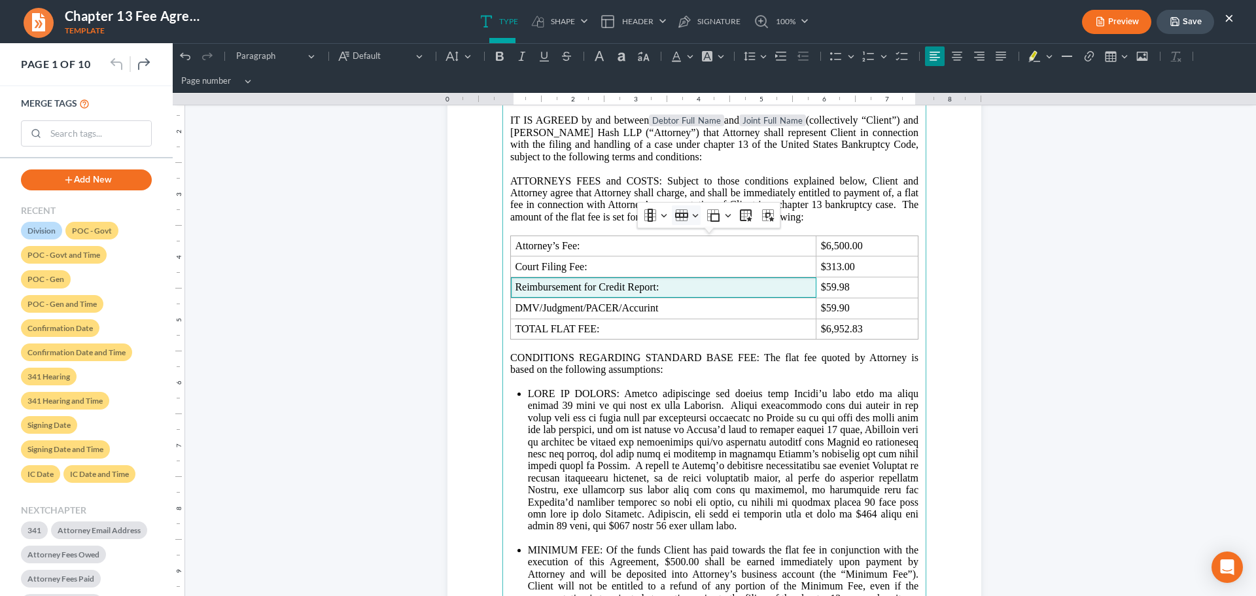
click at [689, 217] on button "Row Row" at bounding box center [686, 215] width 29 height 20
click at [708, 300] on span "Delete row" at bounding box center [716, 301] width 42 height 15
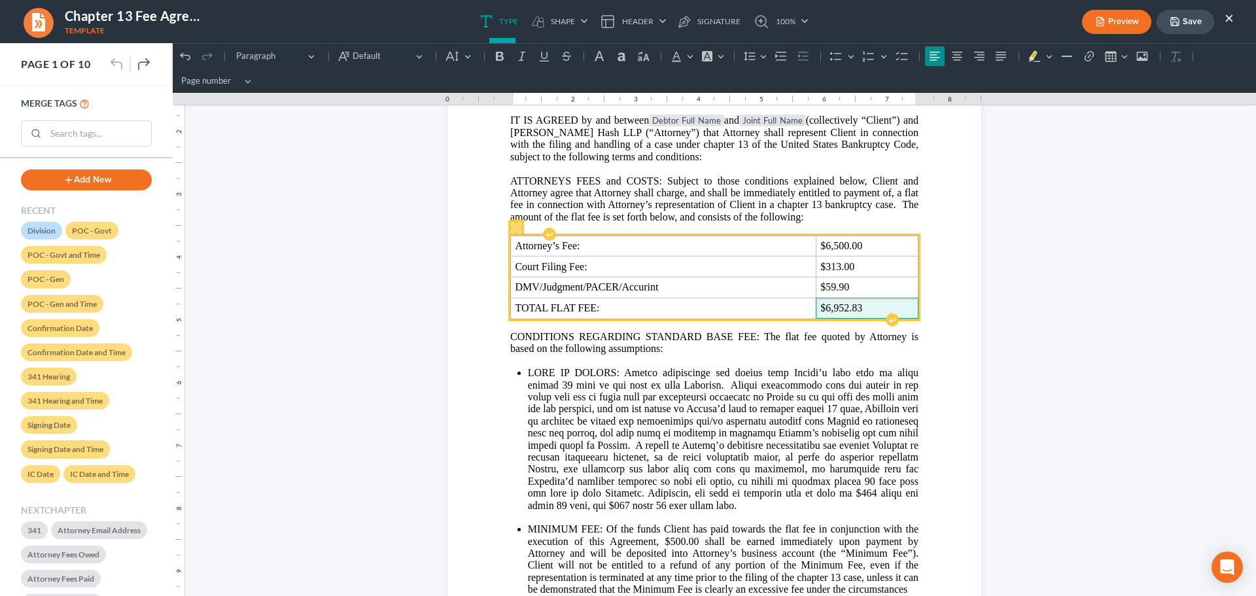
click at [836, 310] on span "$6,952.83" at bounding box center [867, 308] width 93 height 12
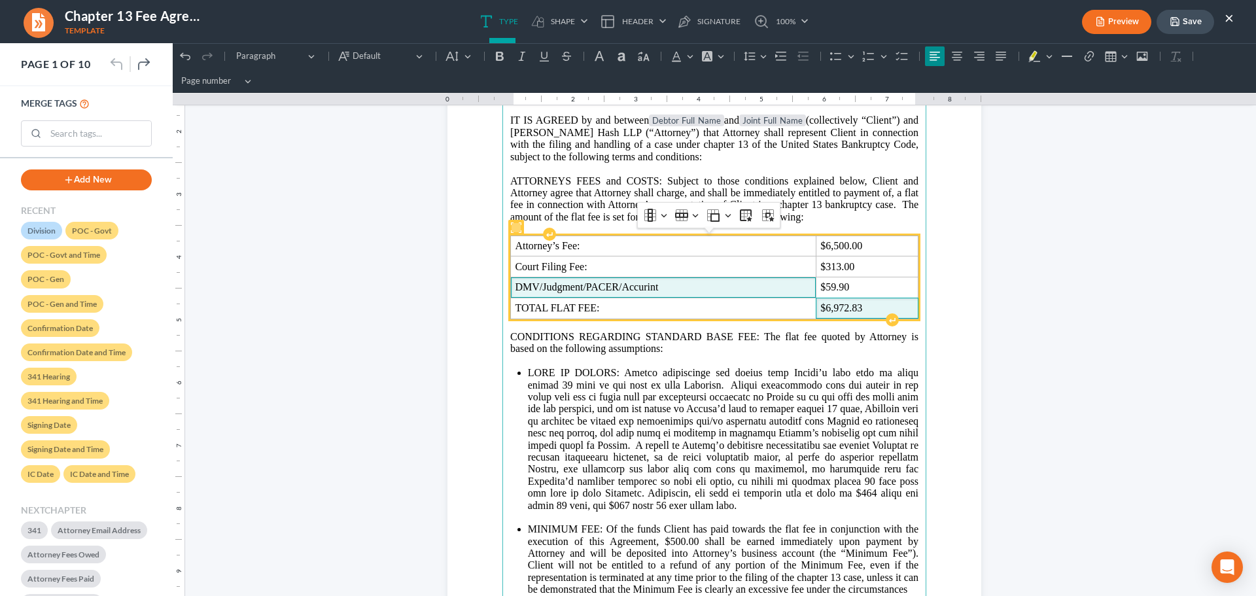
click at [511, 289] on td "DMV/Judgment/PACER/Accurint" at bounding box center [664, 287] width 306 height 21
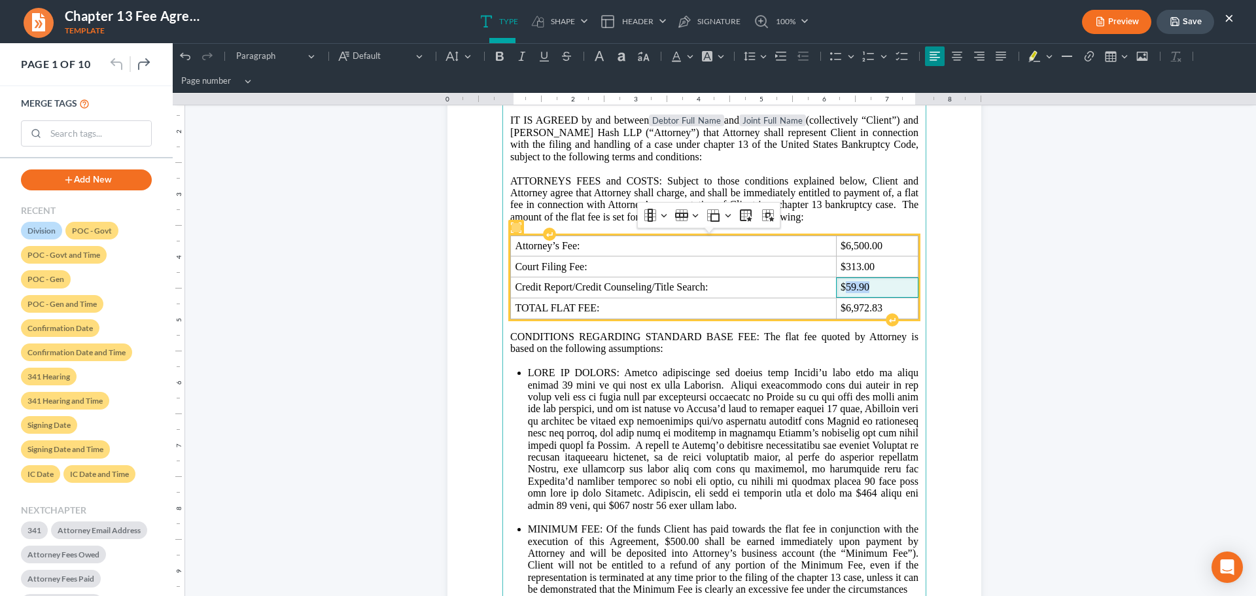
drag, startPoint x: 842, startPoint y: 288, endPoint x: 868, endPoint y: 286, distance: 26.9
click at [868, 286] on span "$59.90" at bounding box center [877, 287] width 73 height 12
click at [848, 302] on td "$6,972.83" at bounding box center [877, 308] width 82 height 21
click at [869, 307] on span "$6,972.83" at bounding box center [877, 308] width 73 height 12
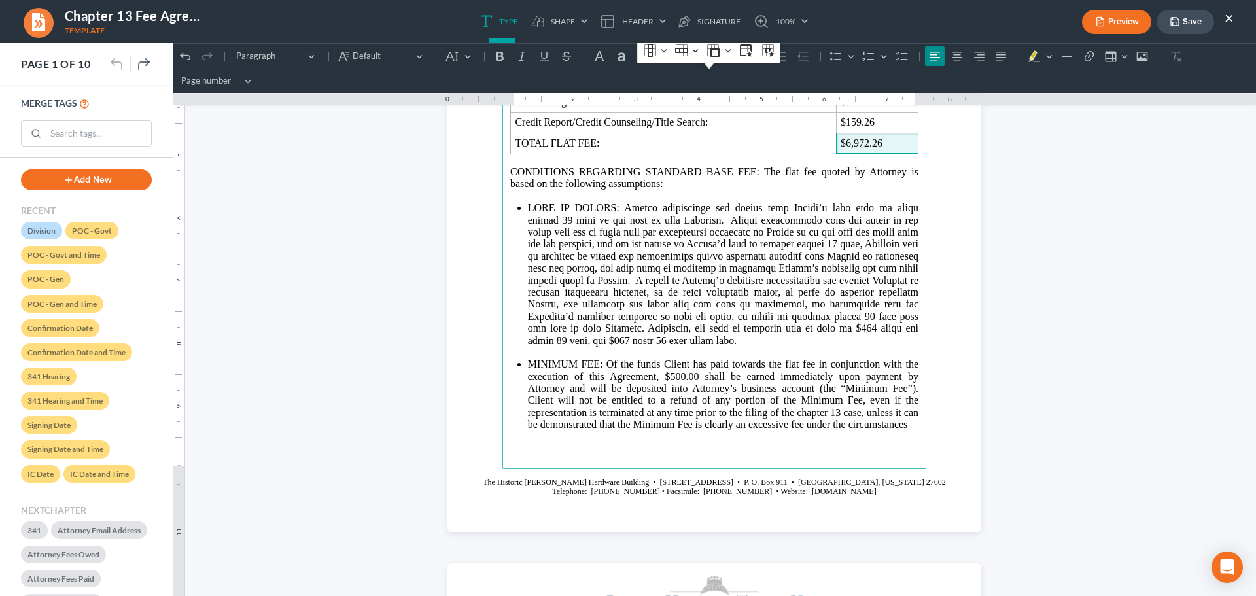
scroll to position [327, 0]
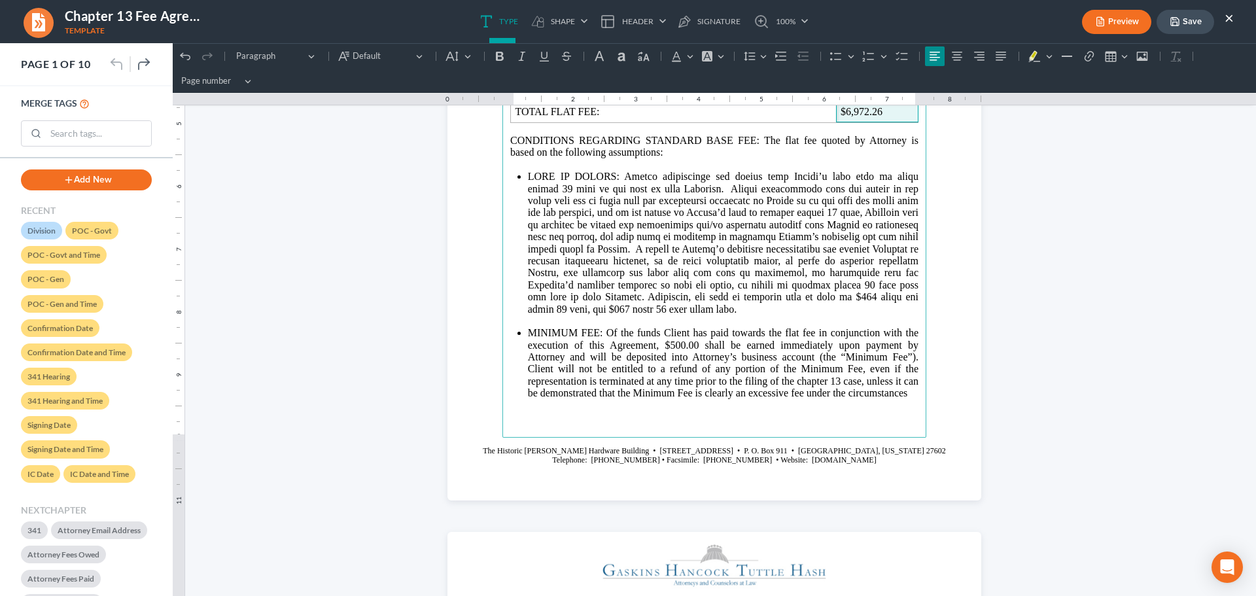
click at [808, 457] on span "Telephone: [PHONE_NUMBER] • Facsimile: [PHONE_NUMBER] • Website: [DOMAIN_NAME]" at bounding box center [714, 459] width 324 height 9
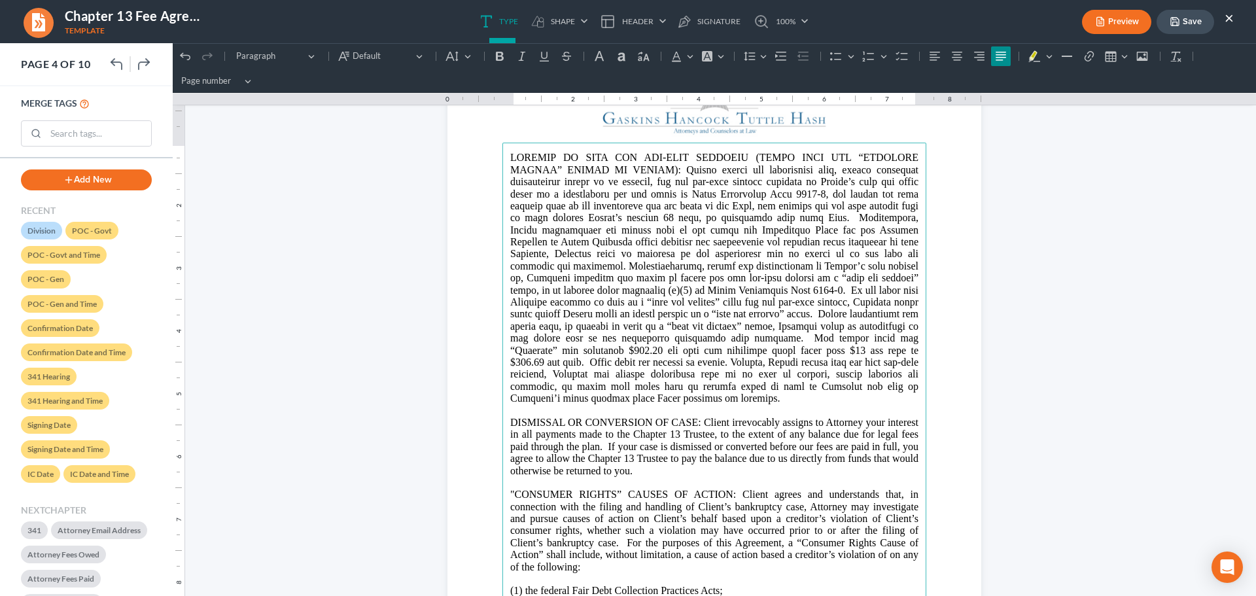
scroll to position [2225, 0]
click at [825, 337] on p "Rich Text Editor, page-3-main" at bounding box center [714, 277] width 408 height 253
click at [626, 351] on p "Rich Text Editor, page-3-main" at bounding box center [714, 277] width 408 height 253
drag, startPoint x: 639, startPoint y: 349, endPoint x: 639, endPoint y: 401, distance: 52.4
click at [639, 353] on p "Rich Text Editor, page-3-main" at bounding box center [714, 277] width 408 height 253
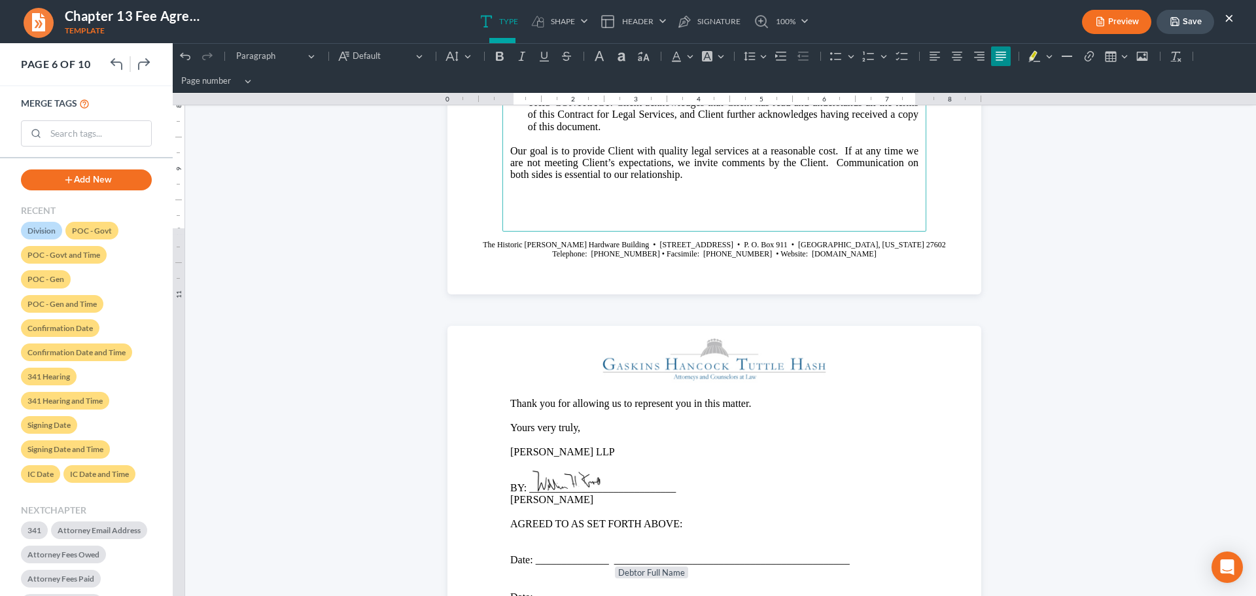
scroll to position [4188, 0]
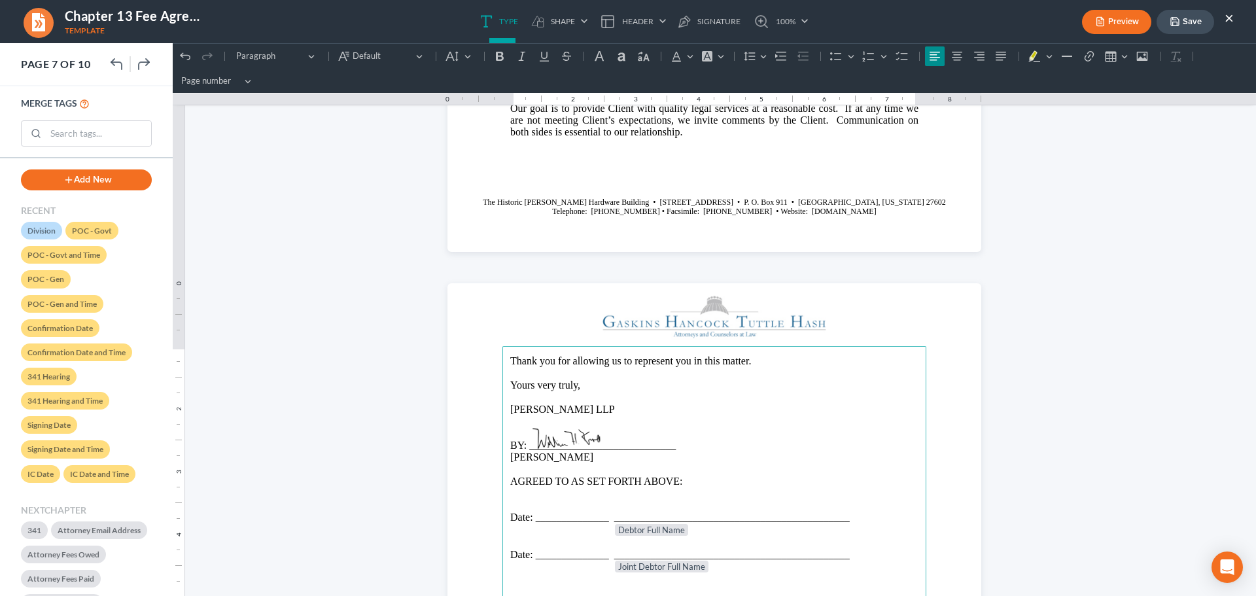
click at [510, 407] on p "[PERSON_NAME] LLP" at bounding box center [714, 410] width 408 height 12
click at [510, 407] on p "[PERSON_NAME] Hash LLP" at bounding box center [714, 410] width 408 height 12
click at [510, 446] on p "BY: ____________________________" at bounding box center [714, 446] width 408 height 12
click at [528, 459] on img at bounding box center [585, 445] width 115 height 53
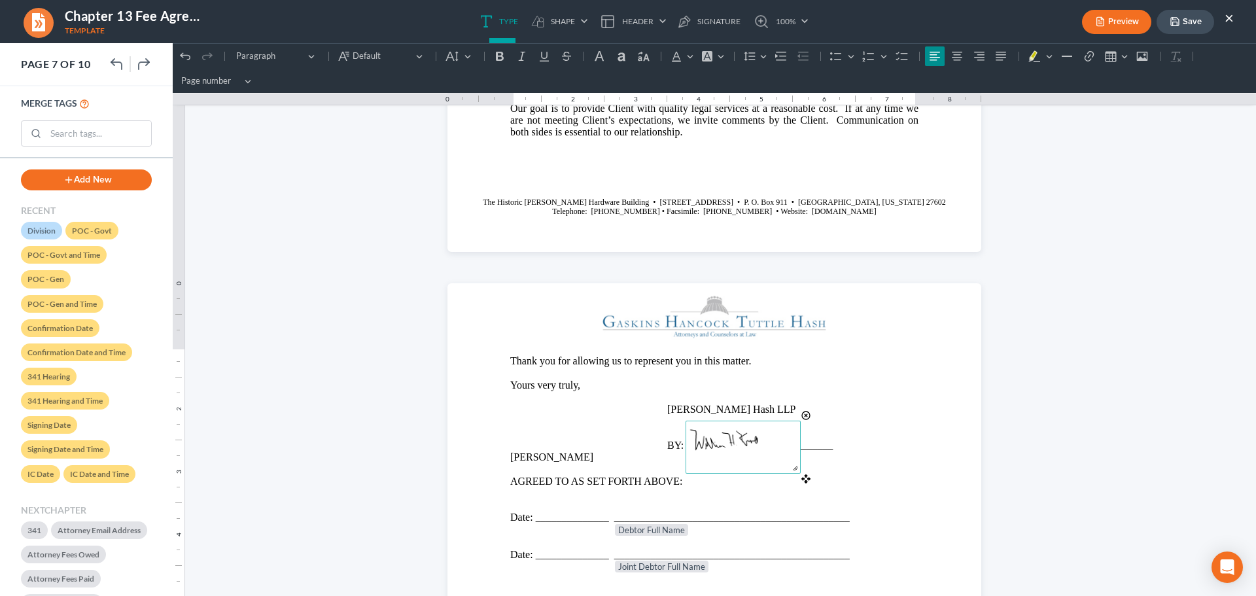
drag, startPoint x: 571, startPoint y: 422, endPoint x: 729, endPoint y: 423, distance: 157.7
click at [729, 423] on img at bounding box center [743, 447] width 115 height 53
click at [565, 453] on p "[PERSON_NAME]" at bounding box center [714, 458] width 408 height 12
drag, startPoint x: 522, startPoint y: 457, endPoint x: 560, endPoint y: 483, distance: 45.6
click at [524, 457] on p "[PERSON_NAME]" at bounding box center [714, 458] width 408 height 12
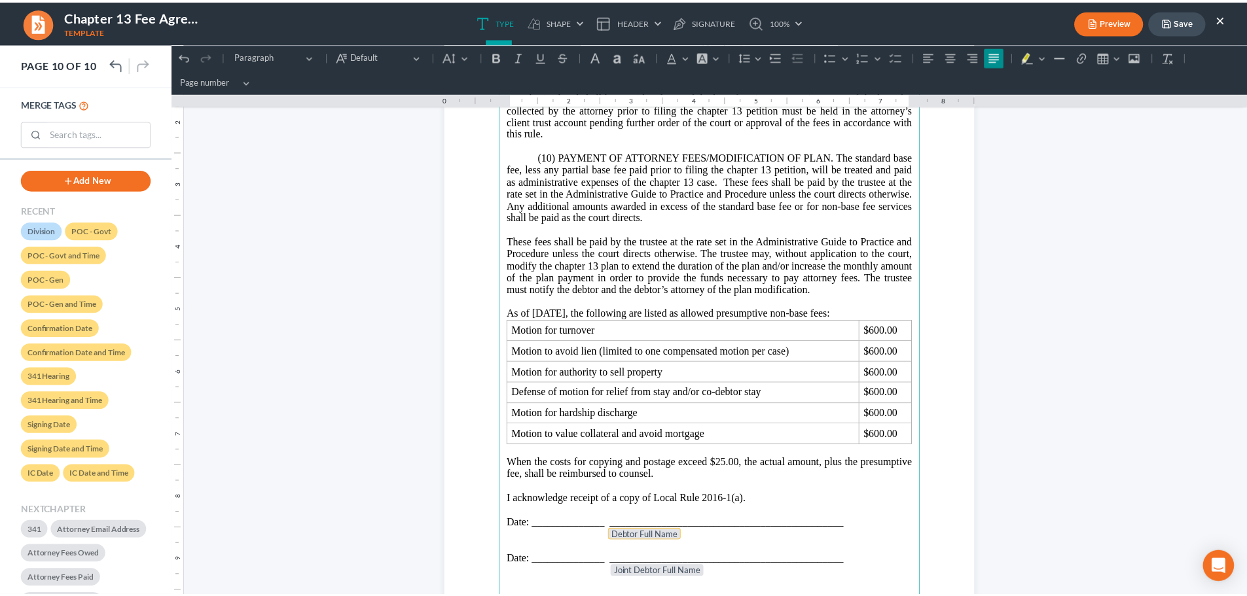
scroll to position [6765, 0]
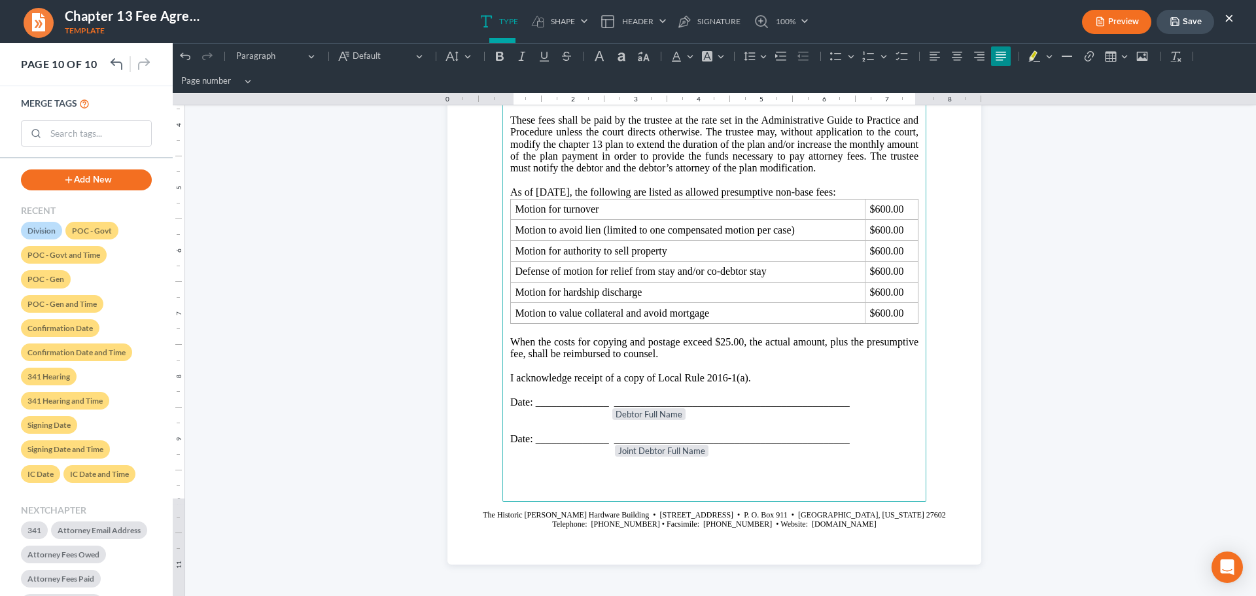
click at [1196, 20] on button "Save" at bounding box center [1186, 22] width 58 height 24
click at [1230, 19] on button "×" at bounding box center [1229, 18] width 9 height 16
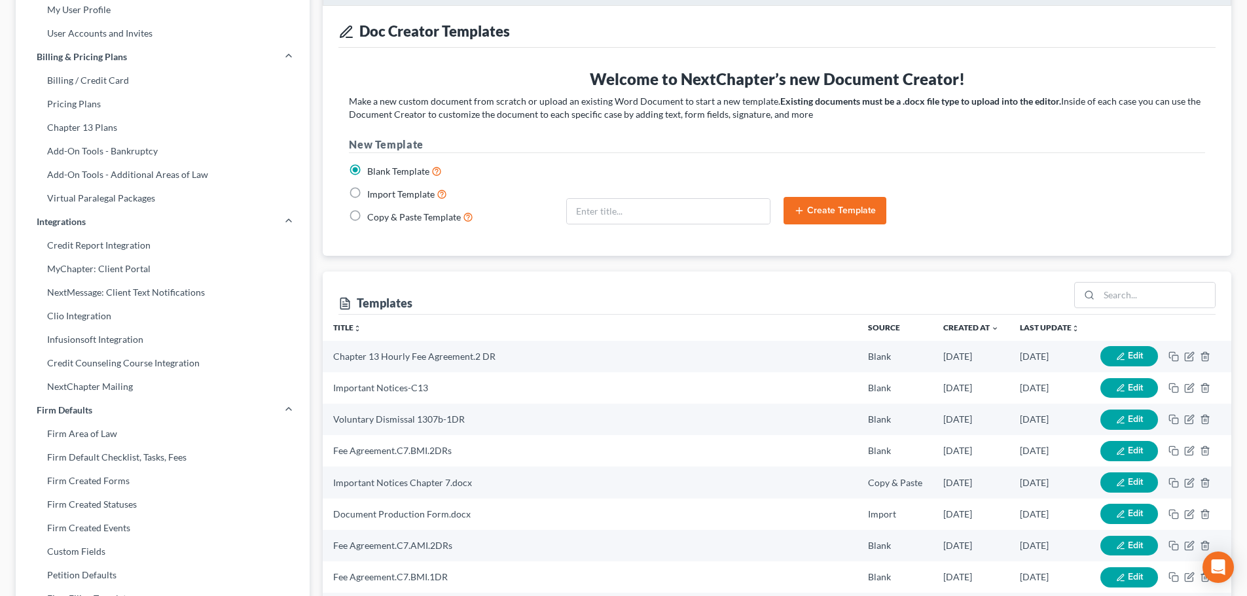
scroll to position [0, 0]
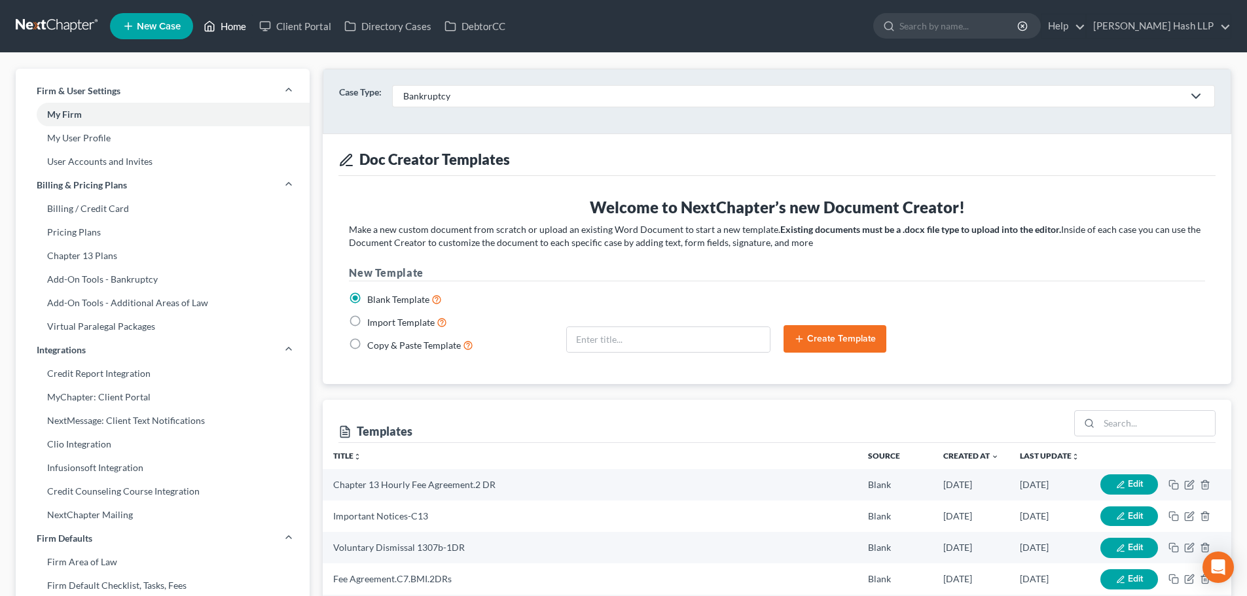
click at [238, 20] on link "Home" at bounding box center [225, 26] width 56 height 24
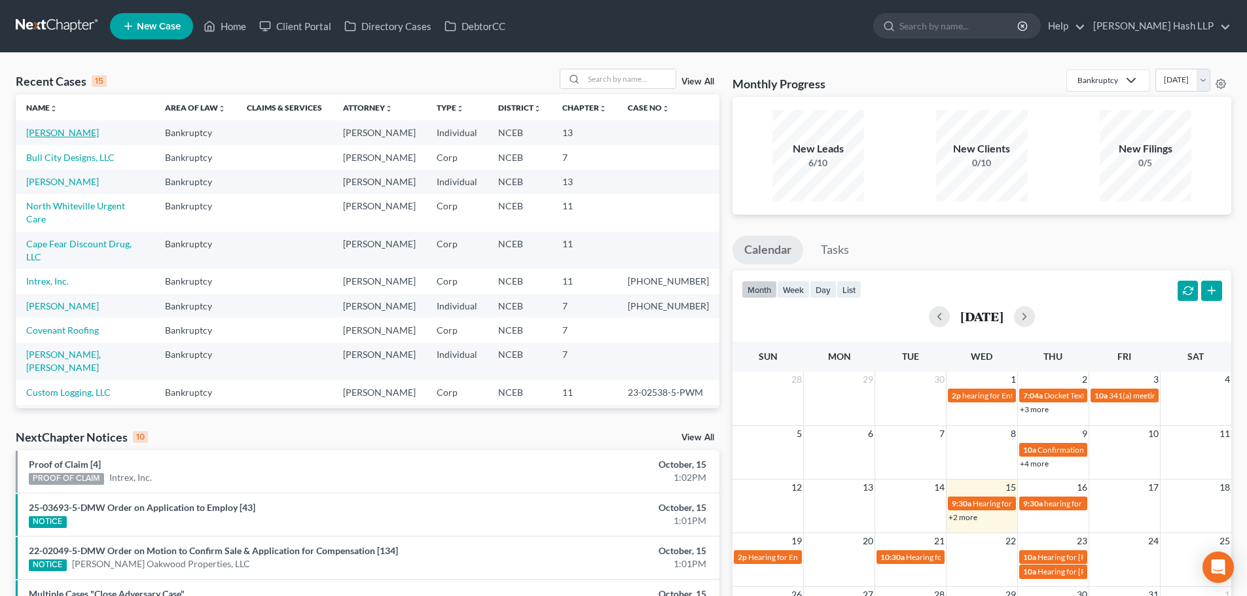
click at [63, 134] on link "[PERSON_NAME]" at bounding box center [62, 132] width 73 height 11
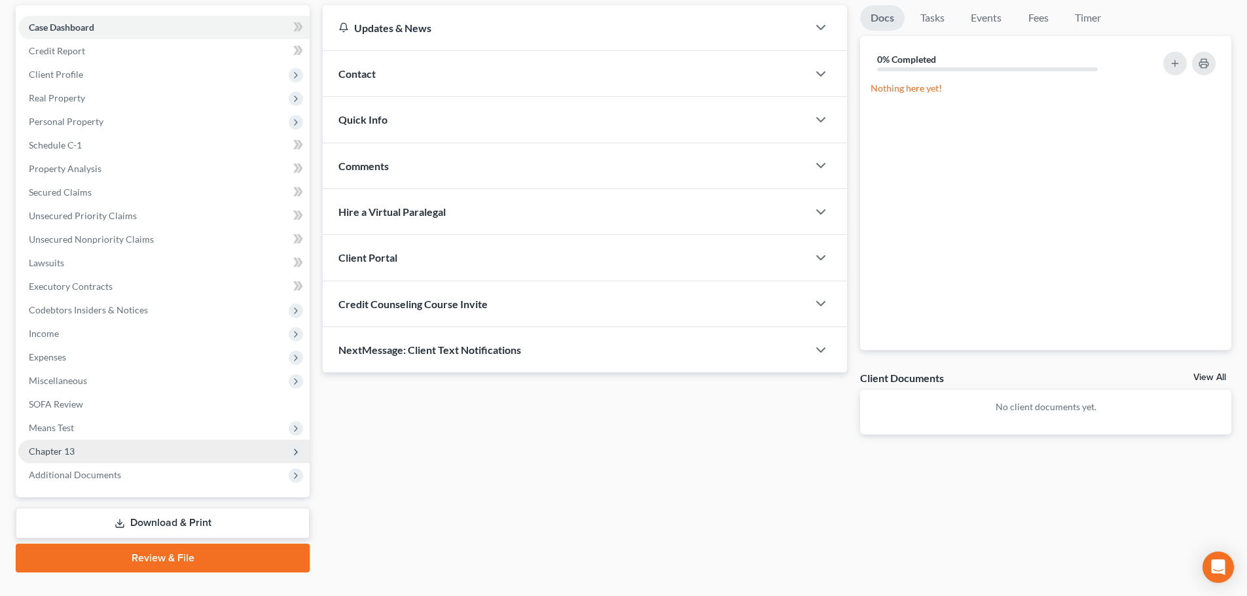
scroll to position [131, 0]
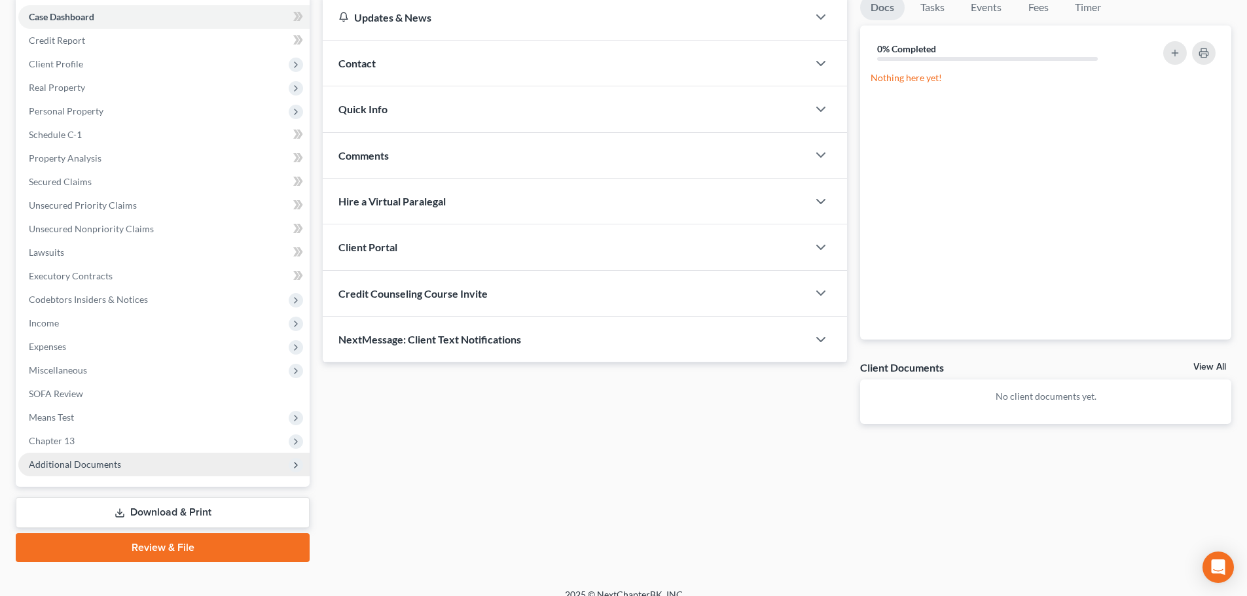
click at [113, 465] on span "Additional Documents" at bounding box center [75, 464] width 92 height 11
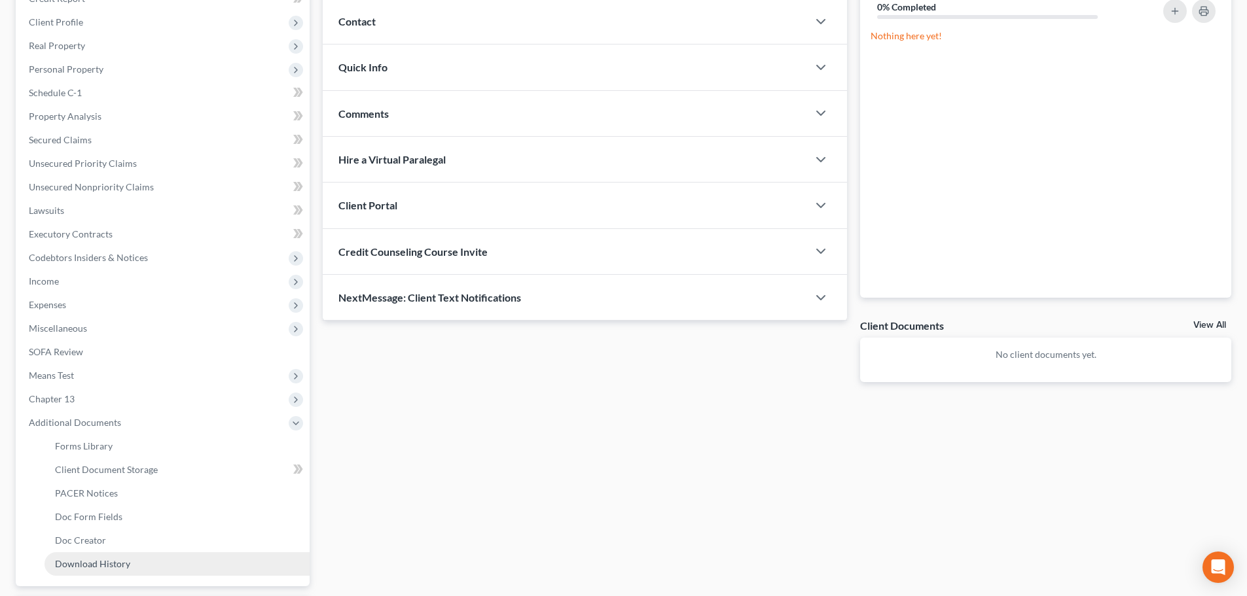
scroll to position [196, 0]
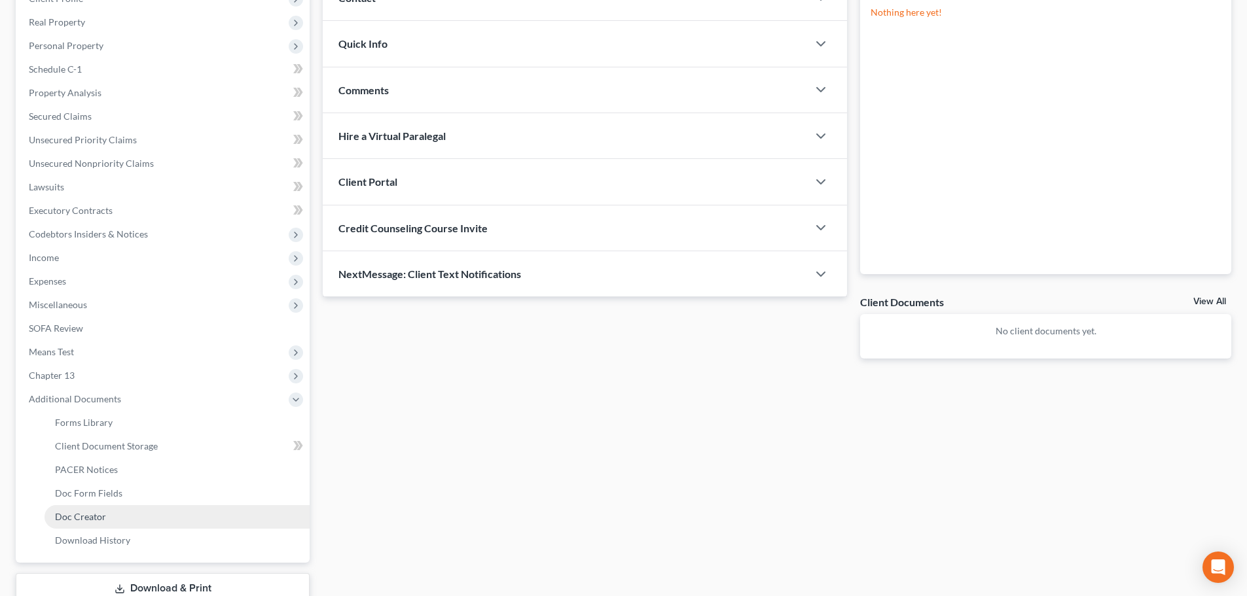
click at [119, 518] on link "Doc Creator" at bounding box center [176, 517] width 265 height 24
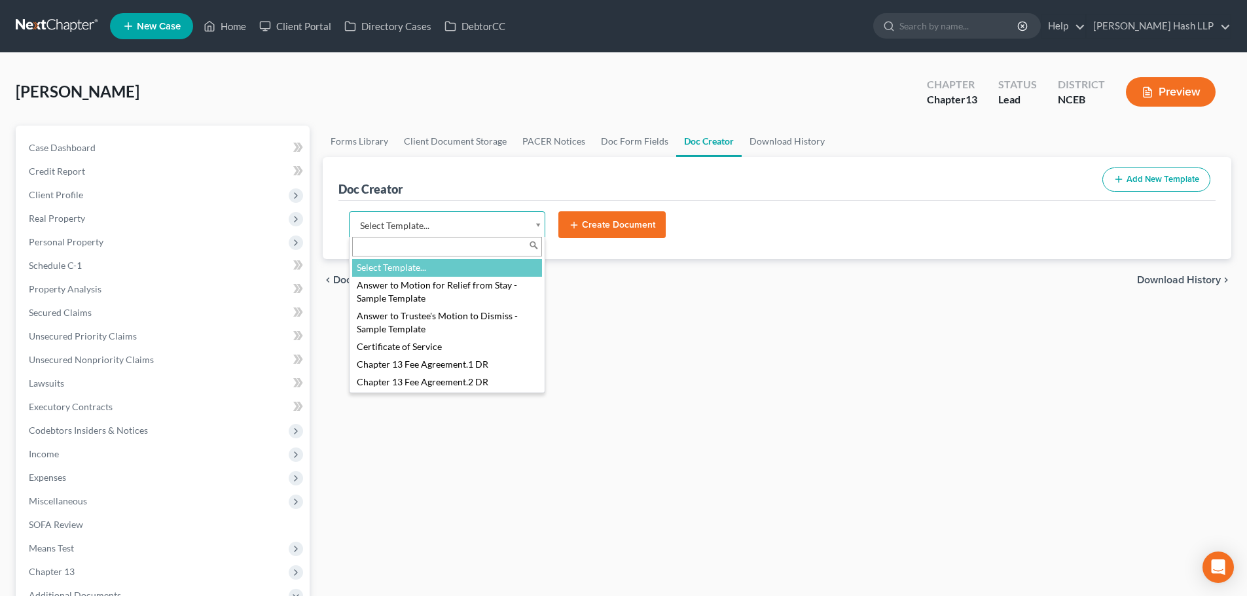
click at [540, 224] on body "Home New Case Client Portal Directory Cases DebtorCC [PERSON_NAME] Hash LLP [EM…" at bounding box center [623, 442] width 1247 height 884
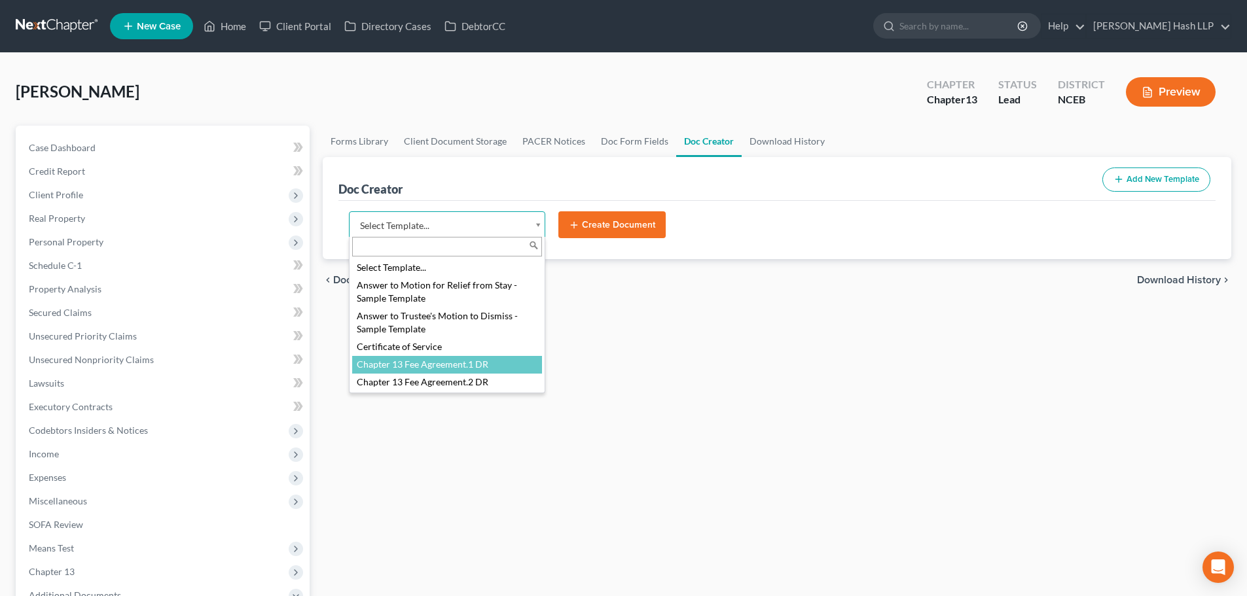
select select "13591"
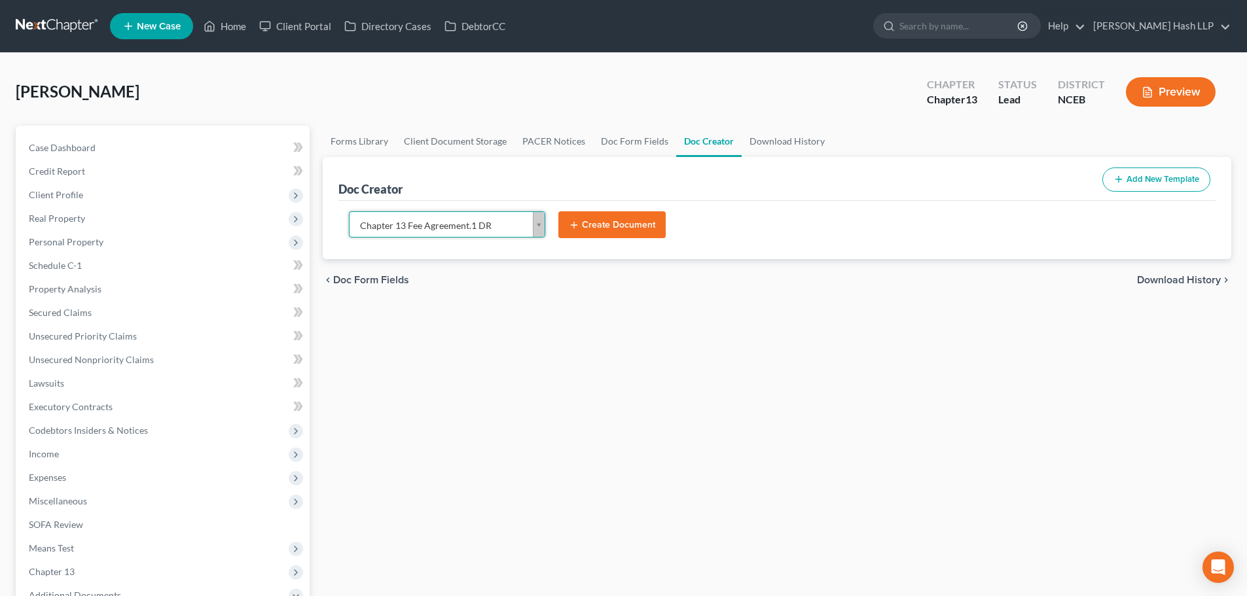
click at [630, 223] on button "Create Document" at bounding box center [611, 224] width 107 height 27
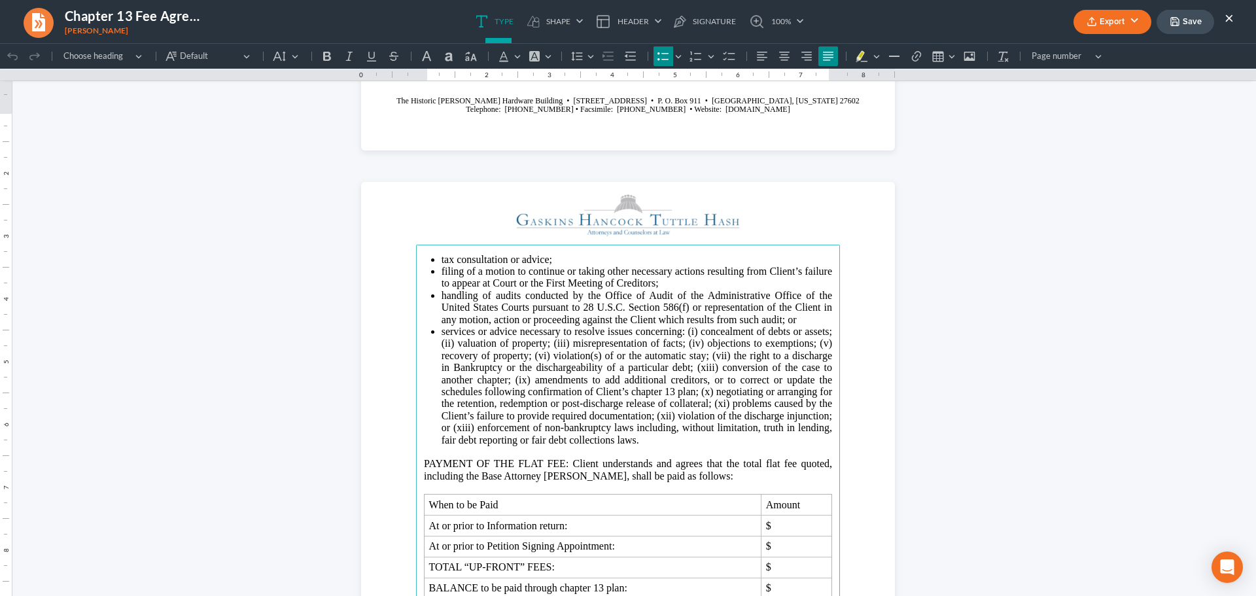
scroll to position [1440, 0]
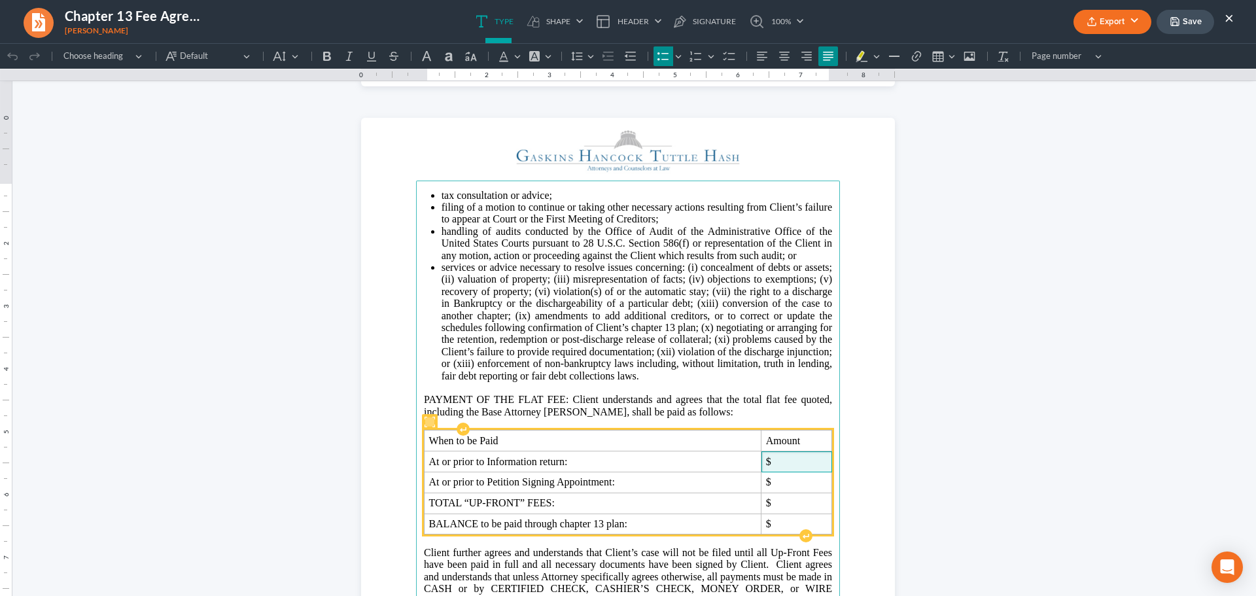
click at [781, 465] on span "$" at bounding box center [797, 462] width 62 height 12
click at [779, 484] on span "$" at bounding box center [797, 482] width 62 height 12
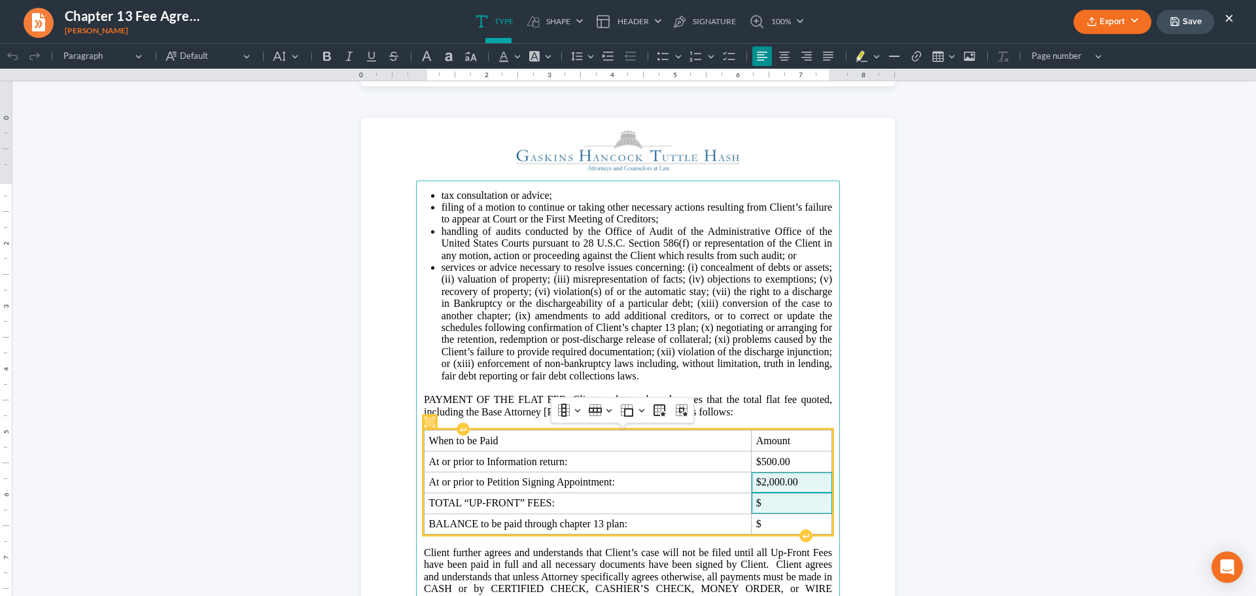
click at [789, 503] on span "$" at bounding box center [791, 503] width 71 height 12
click at [769, 518] on span "$" at bounding box center [791, 524] width 71 height 12
drag, startPoint x: 753, startPoint y: 505, endPoint x: 789, endPoint y: 503, distance: 36.1
click at [789, 503] on span "$2,500.004,421.70" at bounding box center [772, 503] width 112 height 12
click at [769, 522] on span "$" at bounding box center [791, 524] width 71 height 12
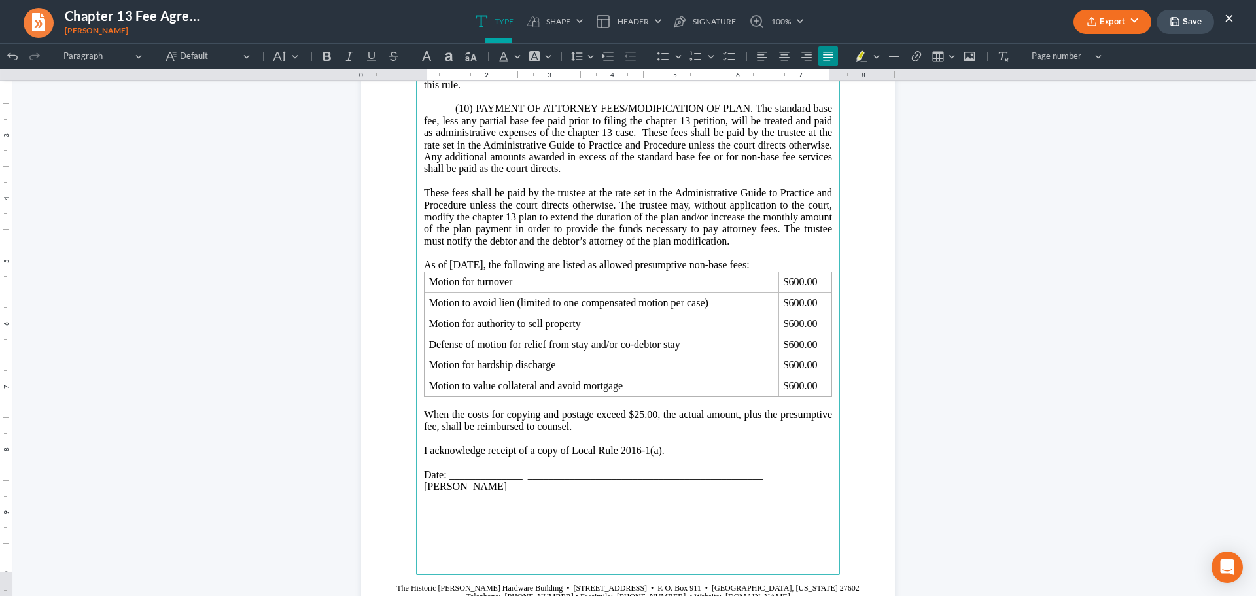
scroll to position [6741, 0]
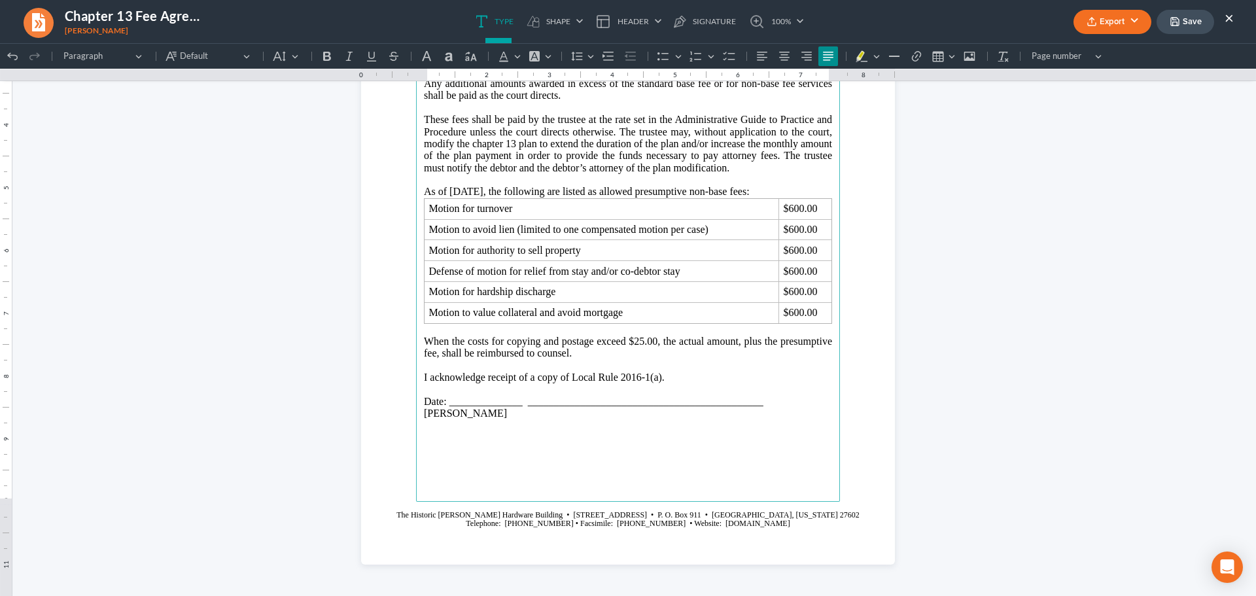
click at [1135, 22] on button "Export" at bounding box center [1113, 22] width 78 height 24
click at [1088, 52] on link "PDF" at bounding box center [1111, 52] width 101 height 22
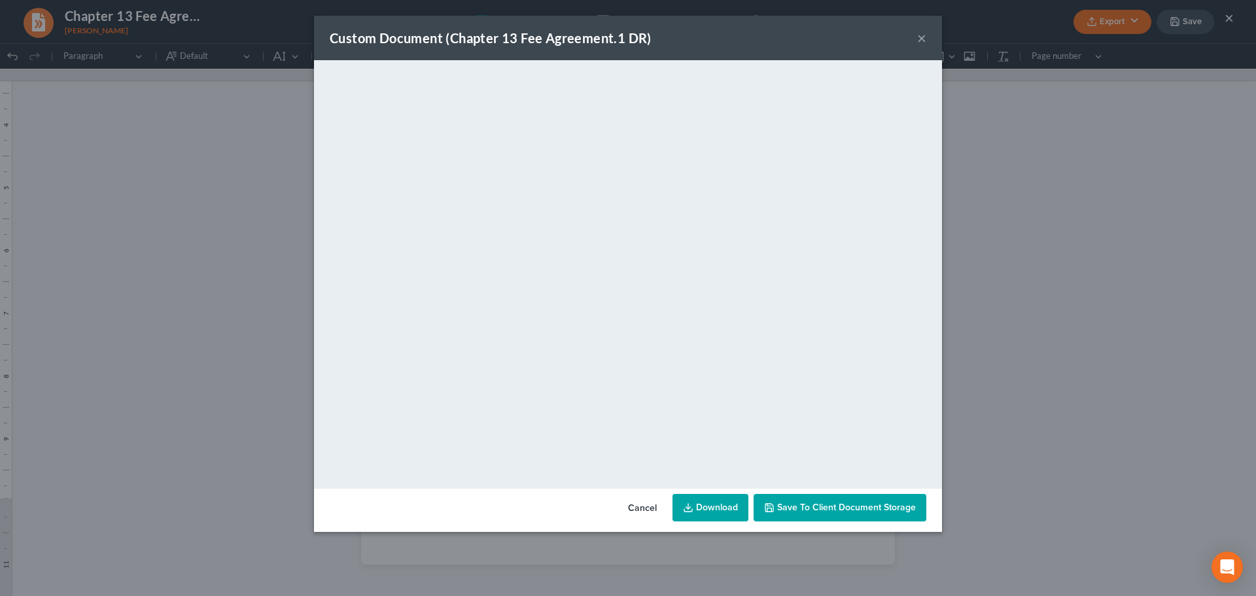
click at [724, 506] on link "Download" at bounding box center [711, 507] width 76 height 27
click at [920, 33] on button "×" at bounding box center [921, 38] width 9 height 16
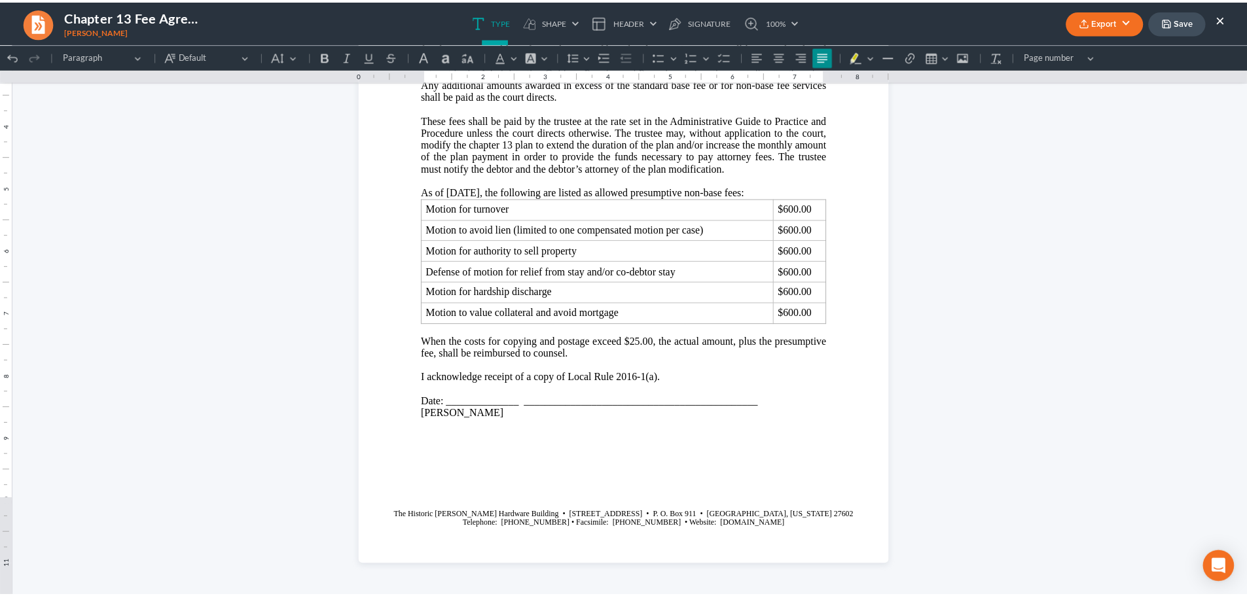
scroll to position [6283, 0]
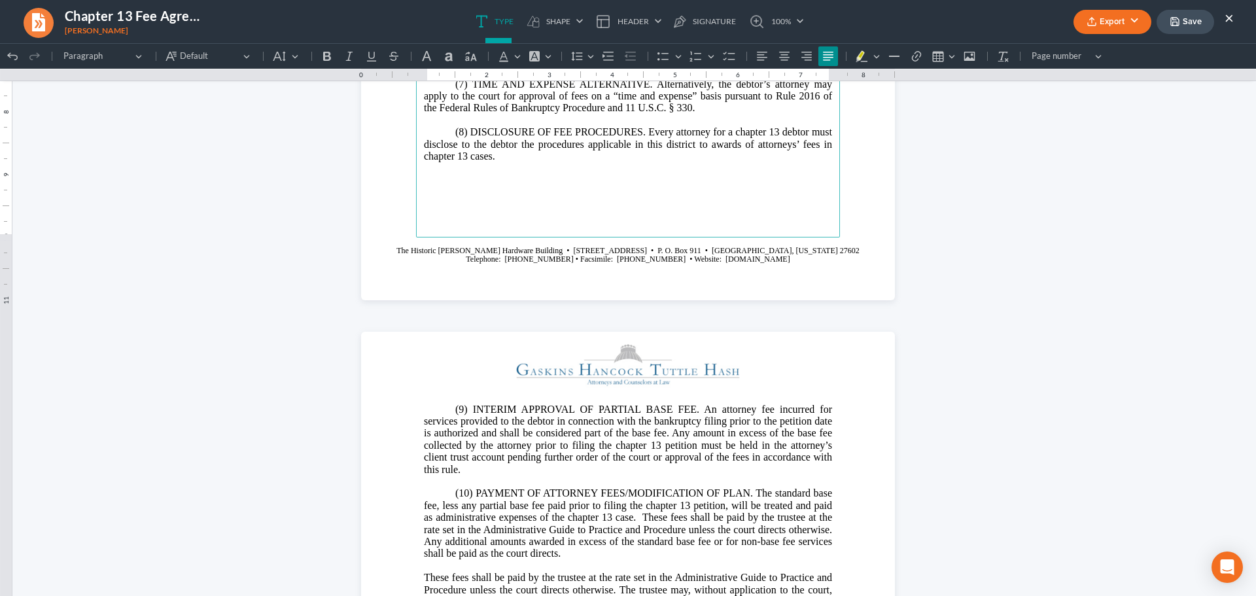
click at [1228, 17] on button "×" at bounding box center [1229, 18] width 9 height 16
click at [1129, 182] on div "Confirm × Are you sure? The changes you have made will be lost. Cancel Confirm" at bounding box center [628, 298] width 1256 height 596
click at [1190, 22] on button "Save" at bounding box center [1186, 22] width 58 height 24
drag, startPoint x: 1229, startPoint y: 17, endPoint x: 1094, endPoint y: 24, distance: 135.0
click at [1229, 17] on button "×" at bounding box center [1229, 18] width 9 height 16
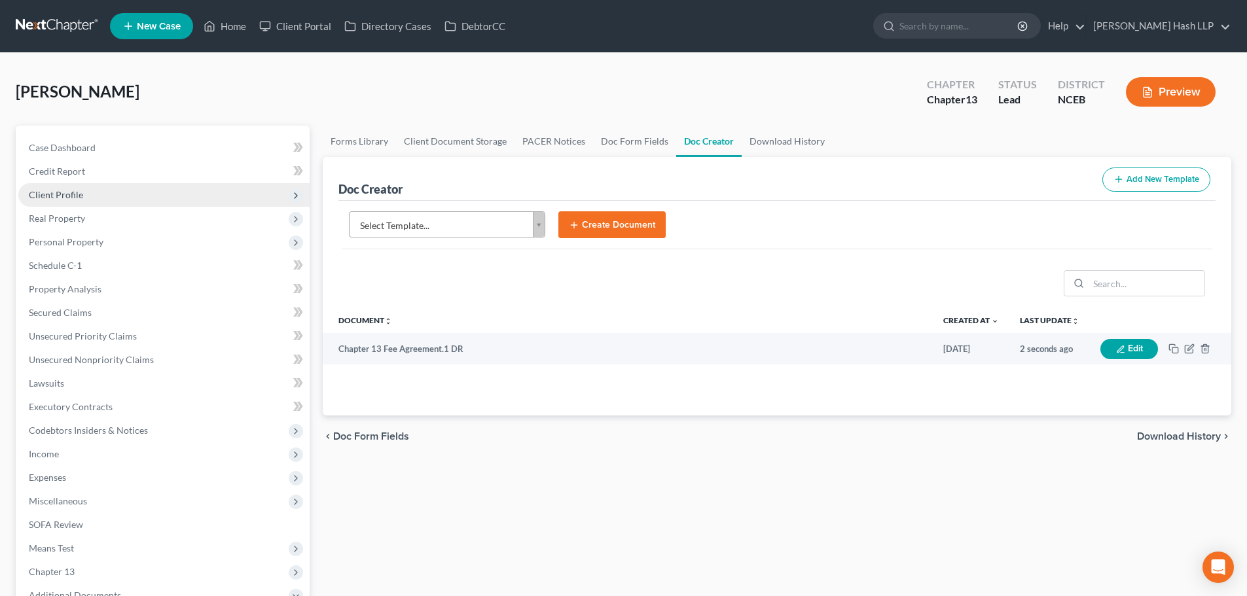
click at [81, 199] on span "Client Profile" at bounding box center [56, 194] width 54 height 11
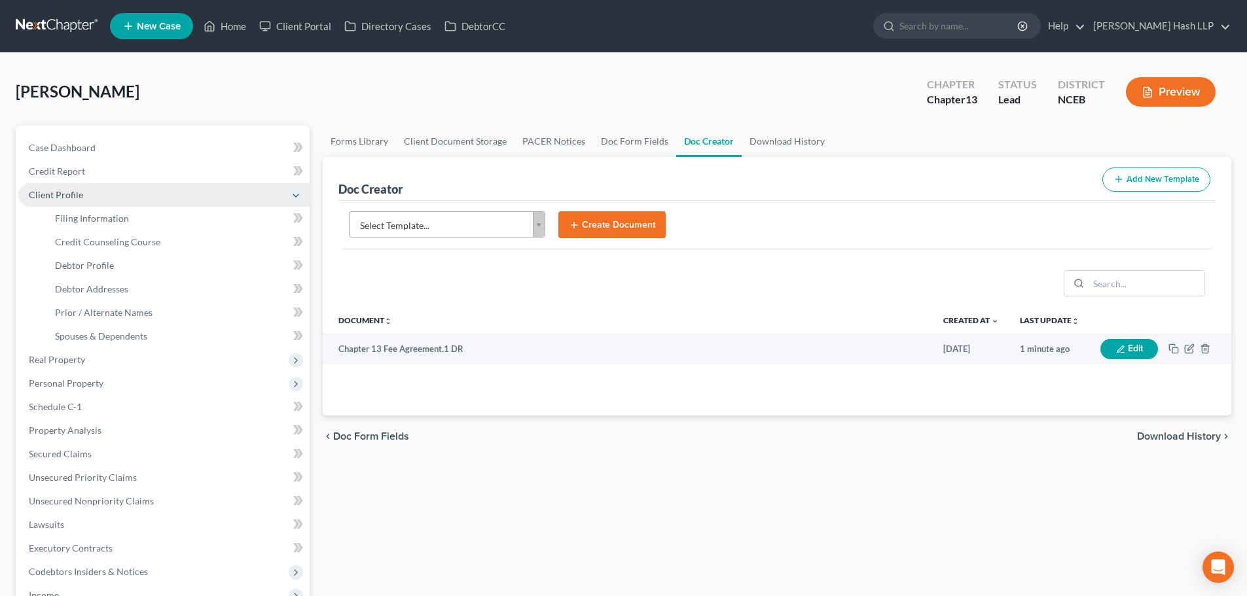
click at [79, 190] on span "Client Profile" at bounding box center [56, 194] width 54 height 11
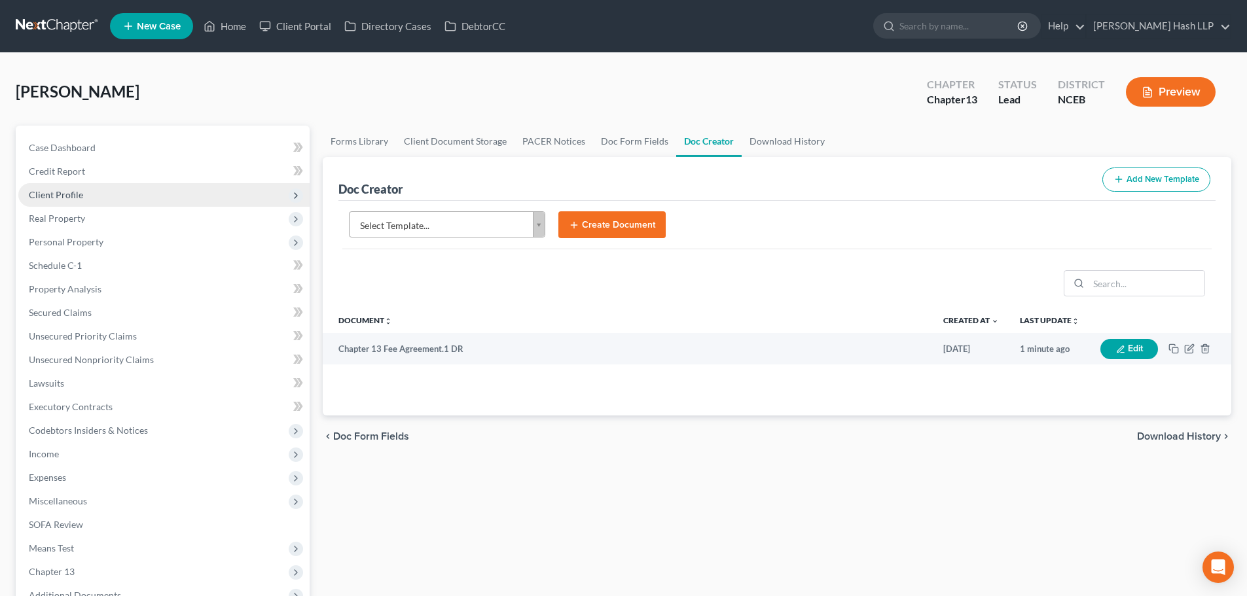
click at [73, 197] on span "Client Profile" at bounding box center [56, 194] width 54 height 11
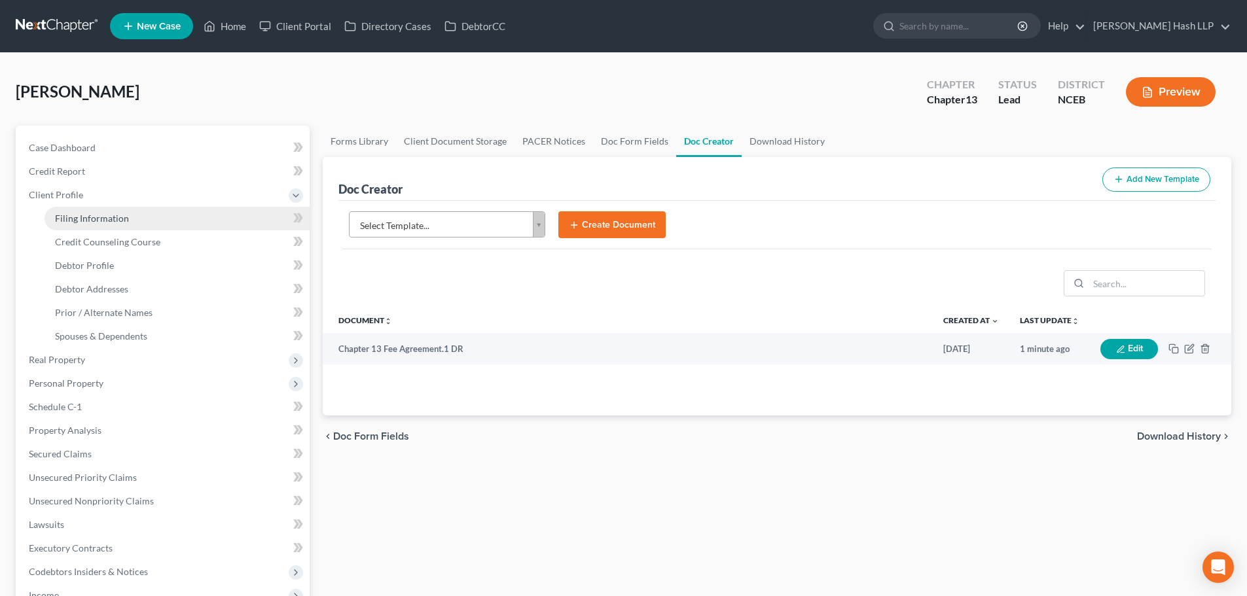
click at [75, 217] on span "Filing Information" at bounding box center [92, 218] width 74 height 11
select select "1"
select select "0"
select select "3"
select select "57"
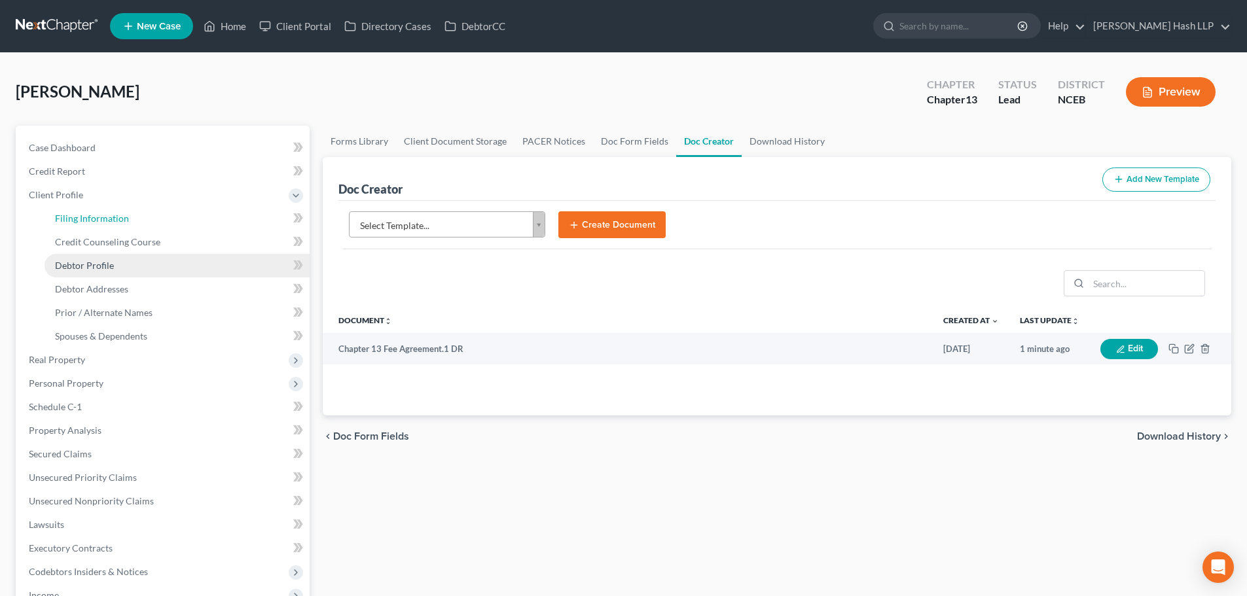
select select "0"
select select "28"
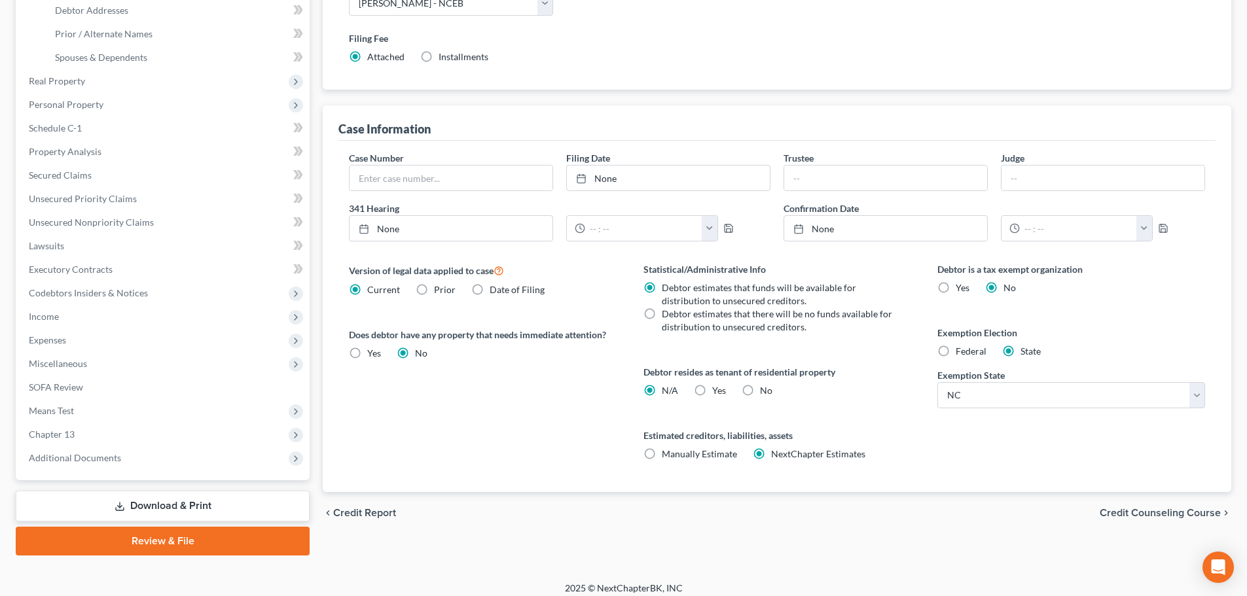
scroll to position [288, 0]
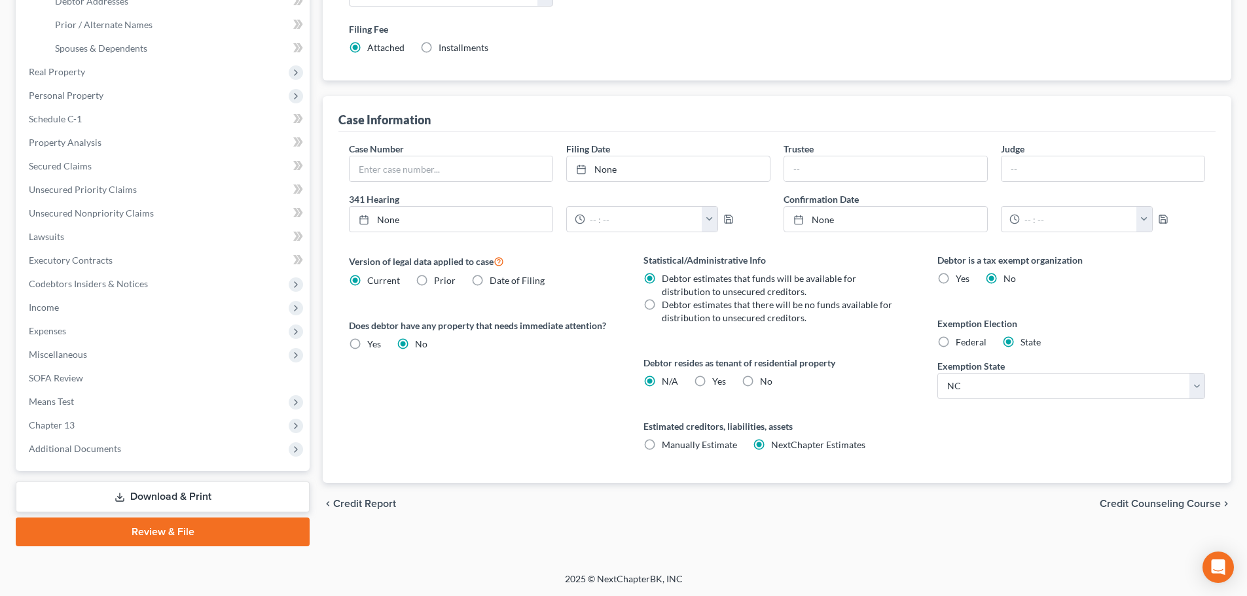
click at [1143, 503] on span "Credit Counseling Course" at bounding box center [1159, 504] width 121 height 10
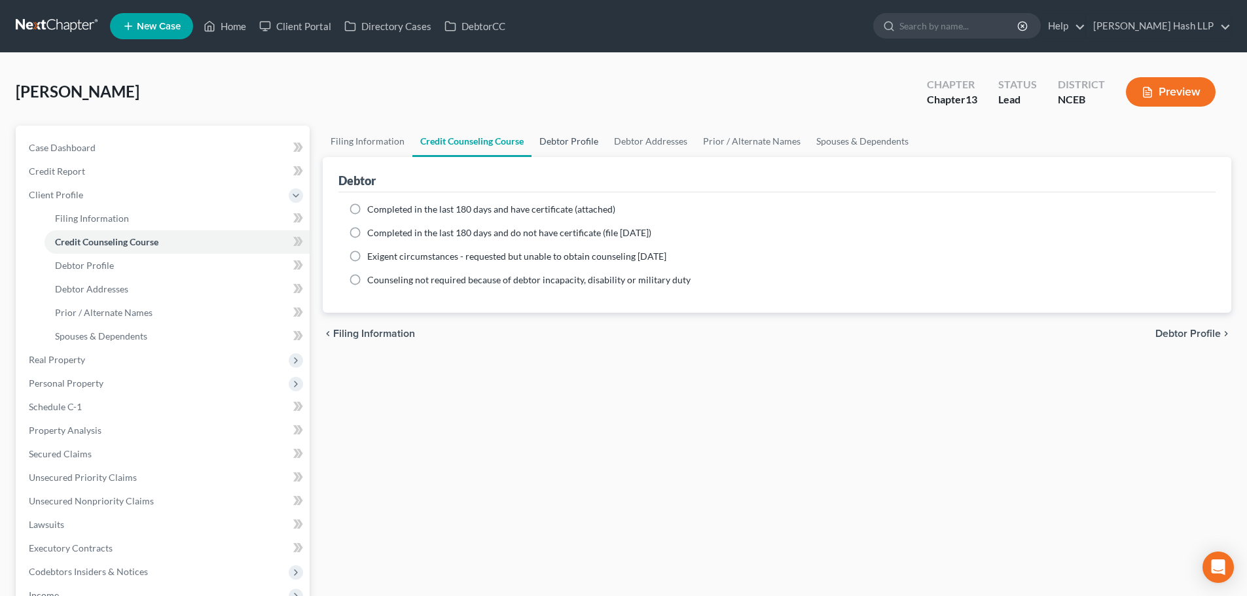
click at [571, 140] on link "Debtor Profile" at bounding box center [568, 141] width 75 height 31
select select "1"
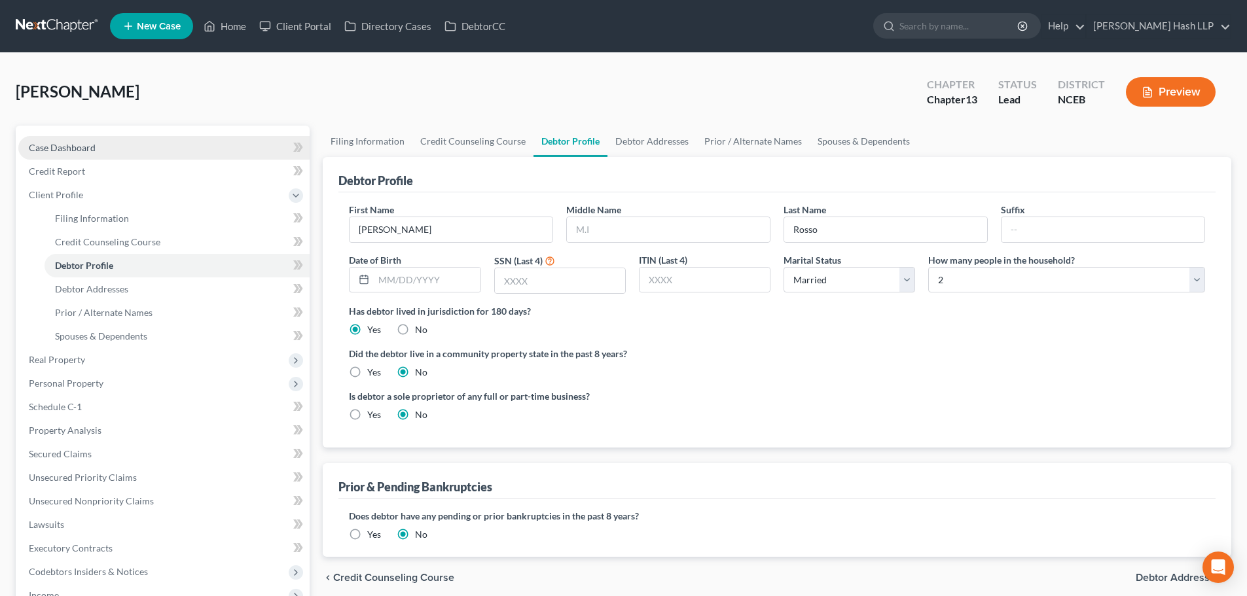
click at [86, 147] on span "Case Dashboard" at bounding box center [62, 147] width 67 height 11
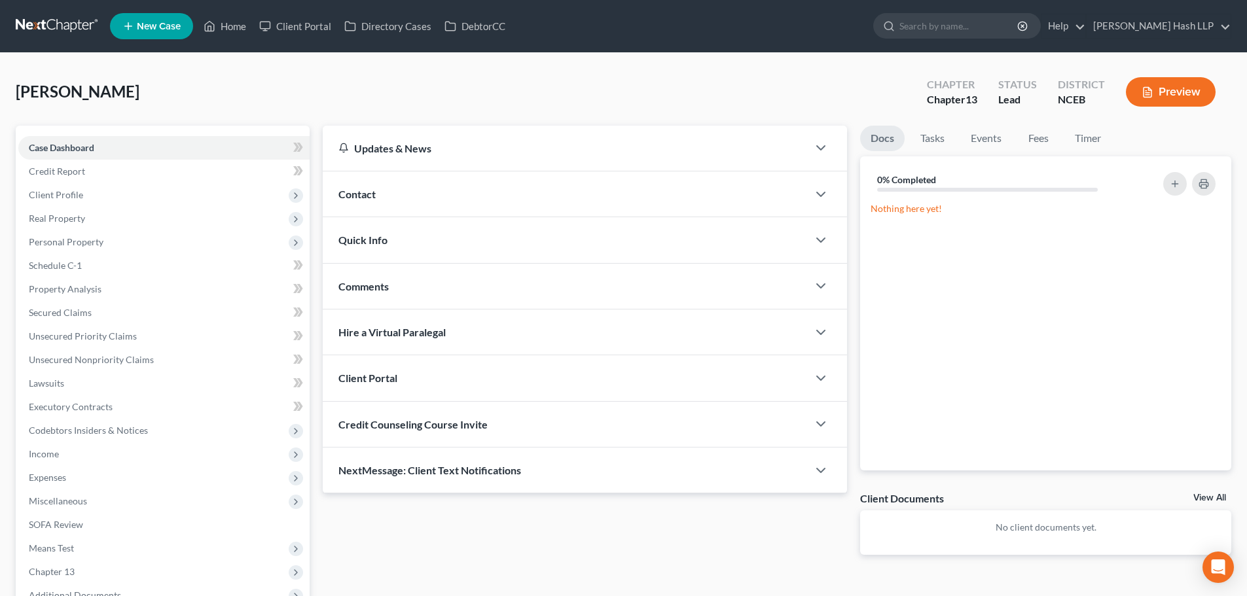
click at [677, 395] on div "Client Portal" at bounding box center [565, 377] width 485 height 45
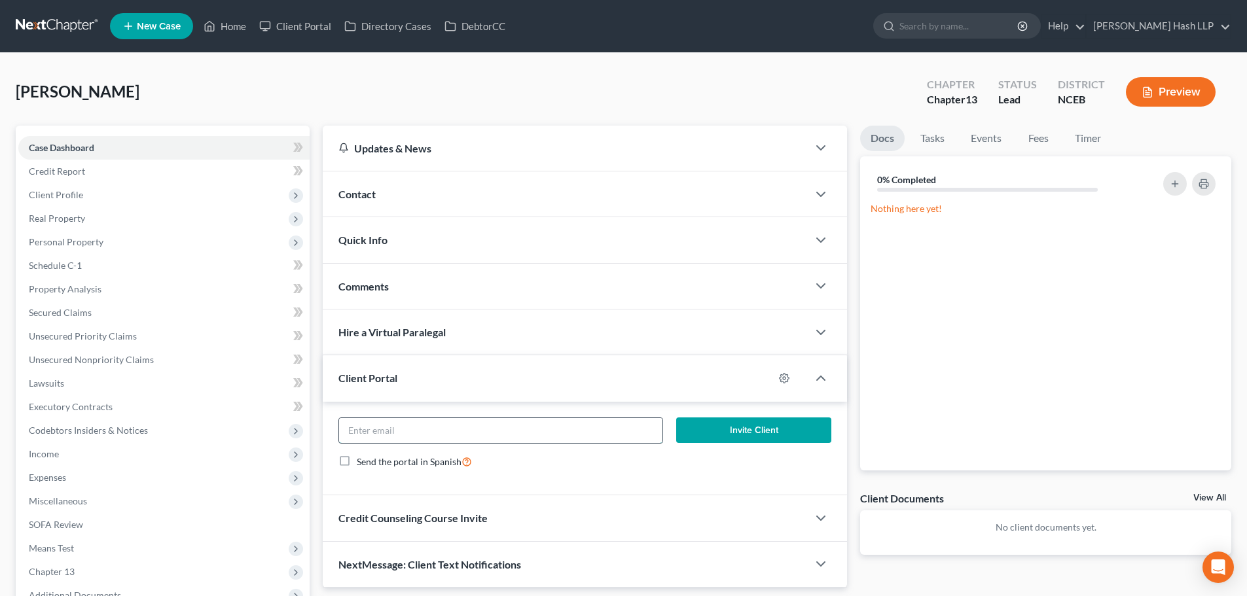
click at [482, 427] on input "email" at bounding box center [500, 430] width 323 height 25
paste input "[EMAIL_ADDRESS][DOMAIN_NAME]"
type input "[EMAIL_ADDRESS][DOMAIN_NAME]"
click at [775, 437] on button "Invite Client" at bounding box center [754, 431] width 156 height 26
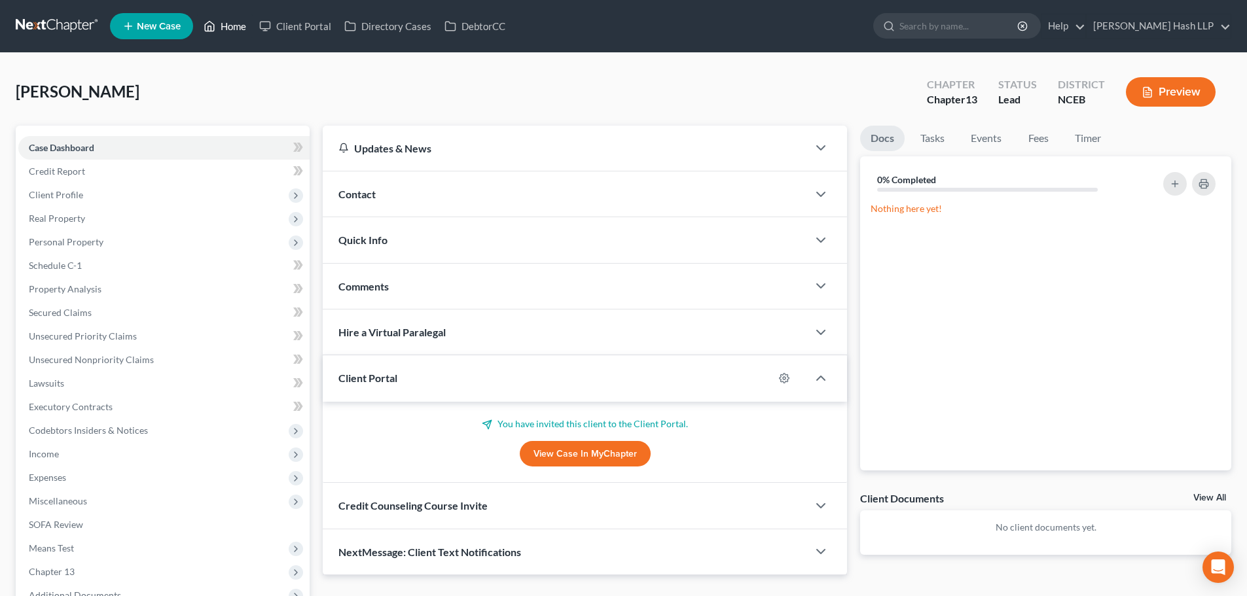
click at [237, 21] on link "Home" at bounding box center [225, 26] width 56 height 24
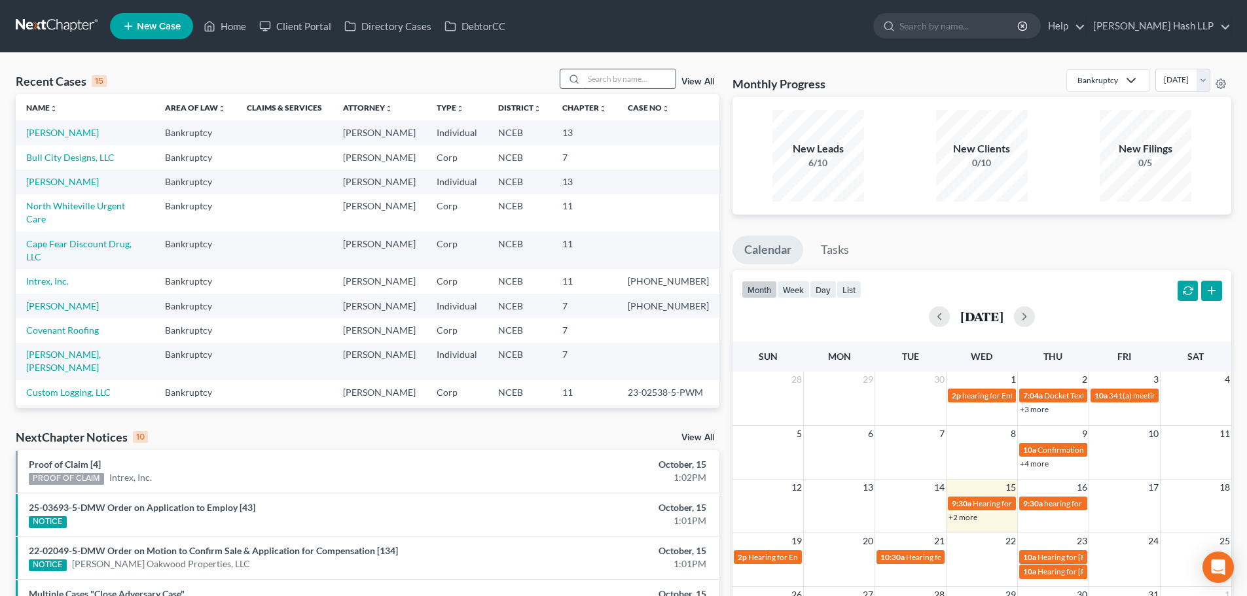
click at [594, 75] on input "search" at bounding box center [630, 78] width 92 height 19
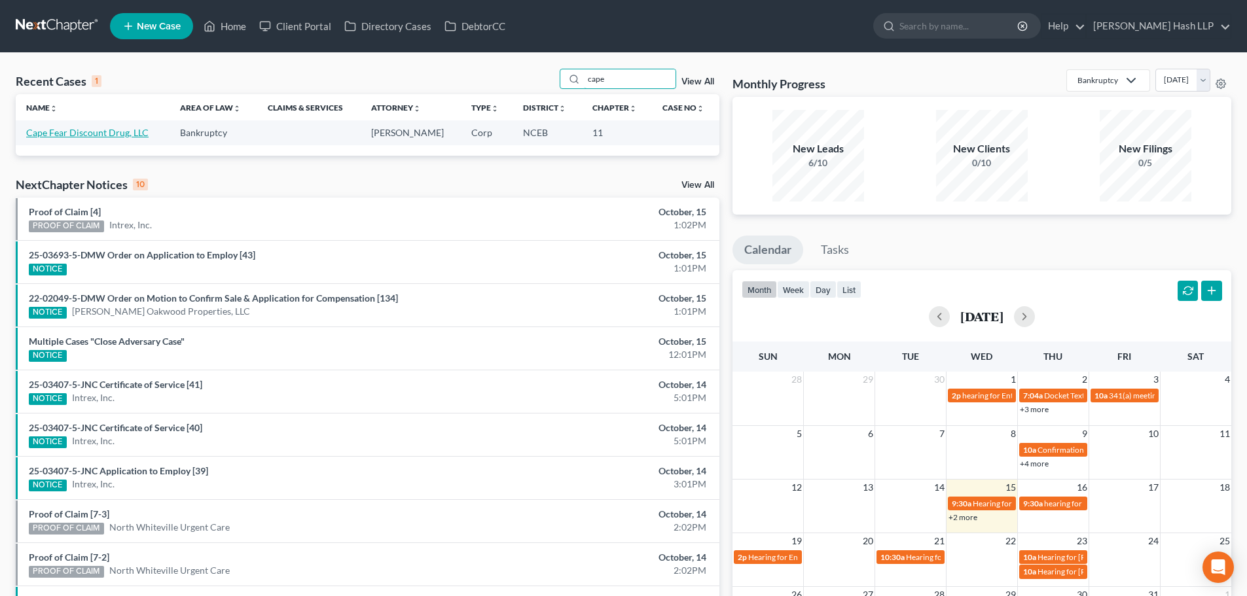
type input "cape"
click at [110, 133] on link "Cape Fear Discount Drug, LLC" at bounding box center [87, 132] width 122 height 11
